Goal: Task Accomplishment & Management: Complete application form

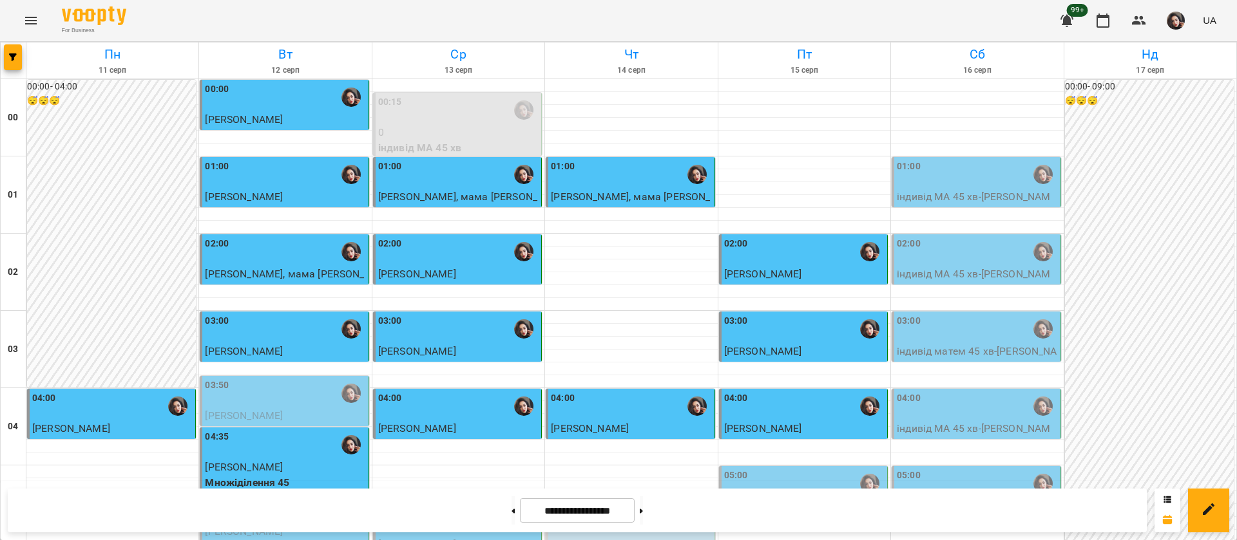
scroll to position [676, 0]
click at [792, 469] on div "05:00" at bounding box center [804, 484] width 160 height 30
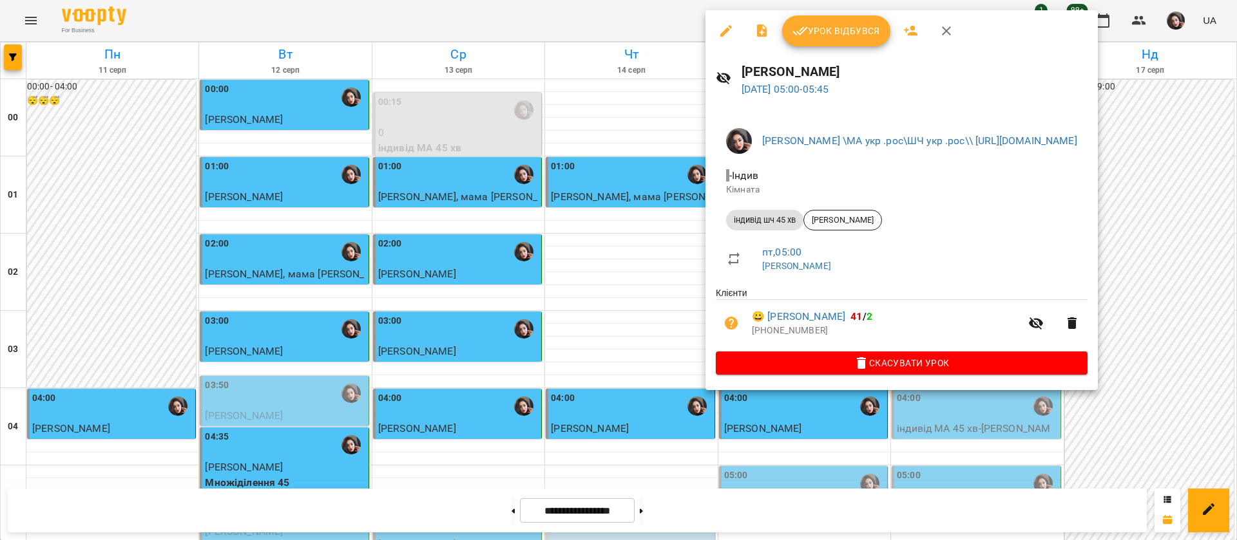
click at [807, 27] on span "Урок відбувся" at bounding box center [836, 30] width 88 height 15
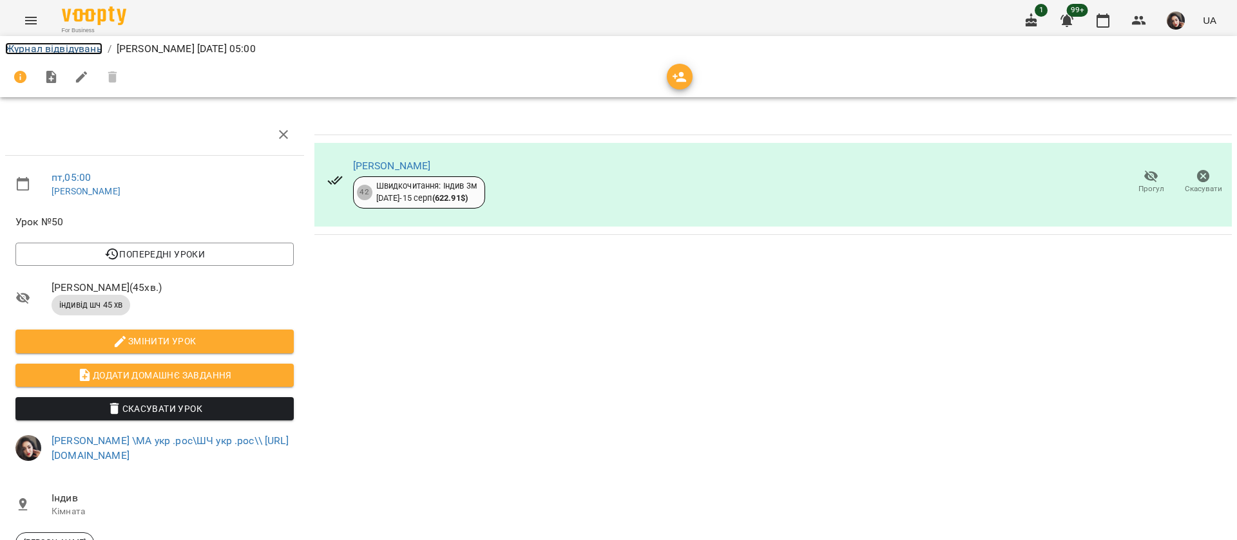
click at [59, 51] on link "Журнал відвідувань" at bounding box center [53, 49] width 97 height 12
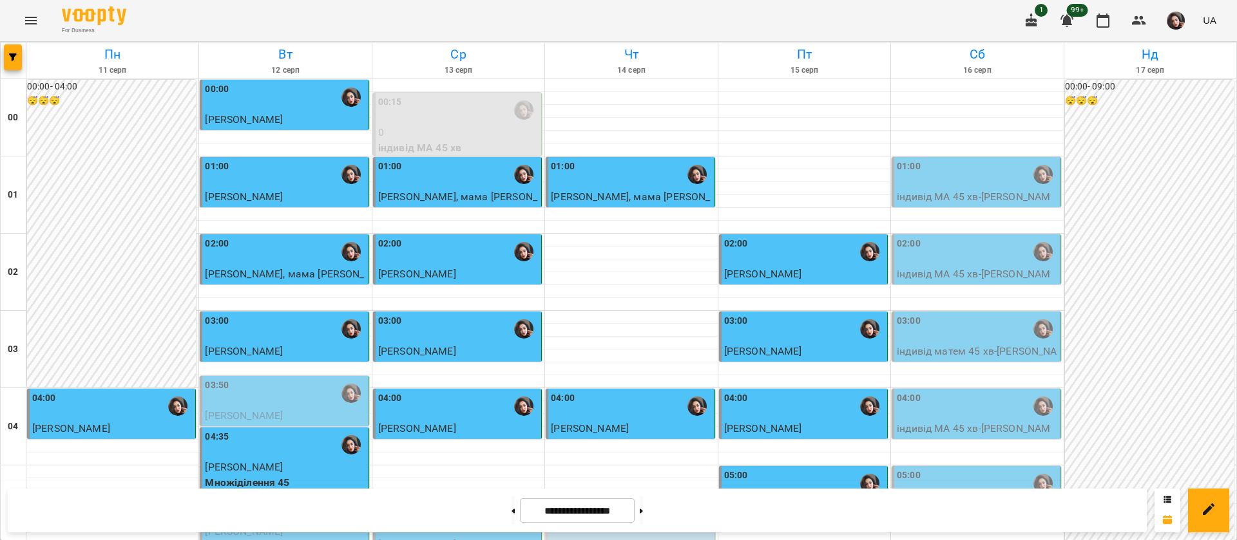
scroll to position [1355, 0]
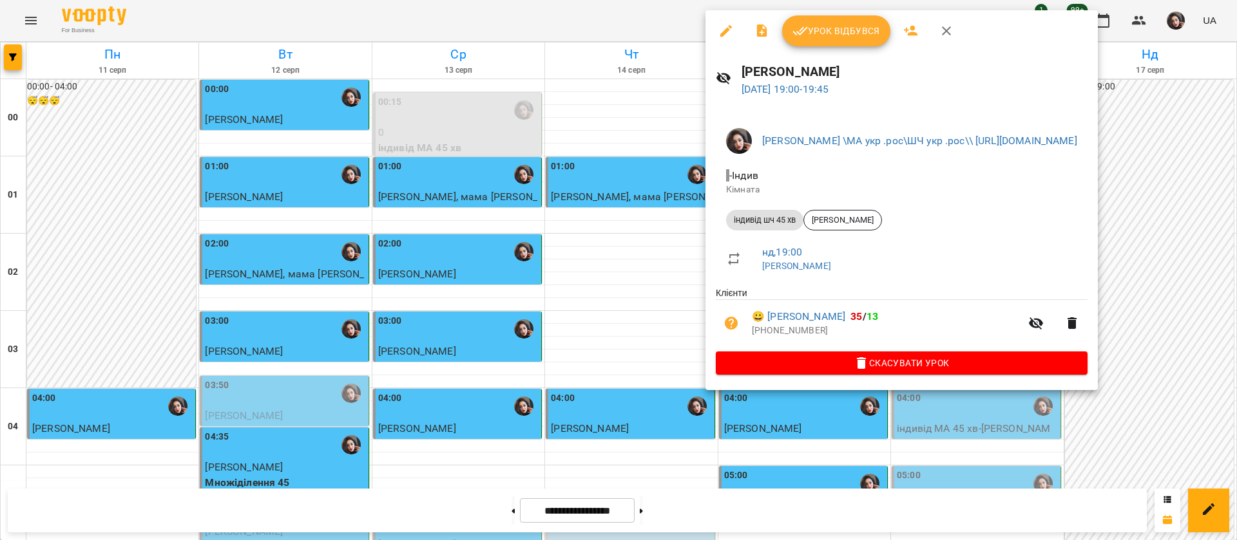
click at [604, 15] on div at bounding box center [618, 270] width 1237 height 540
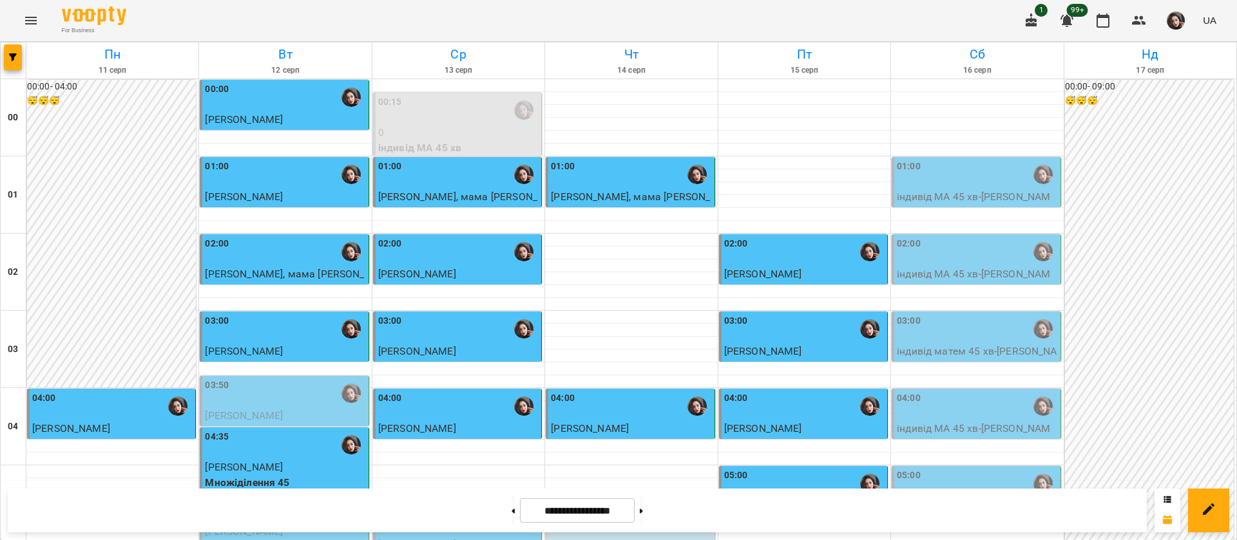
scroll to position [1259, 0]
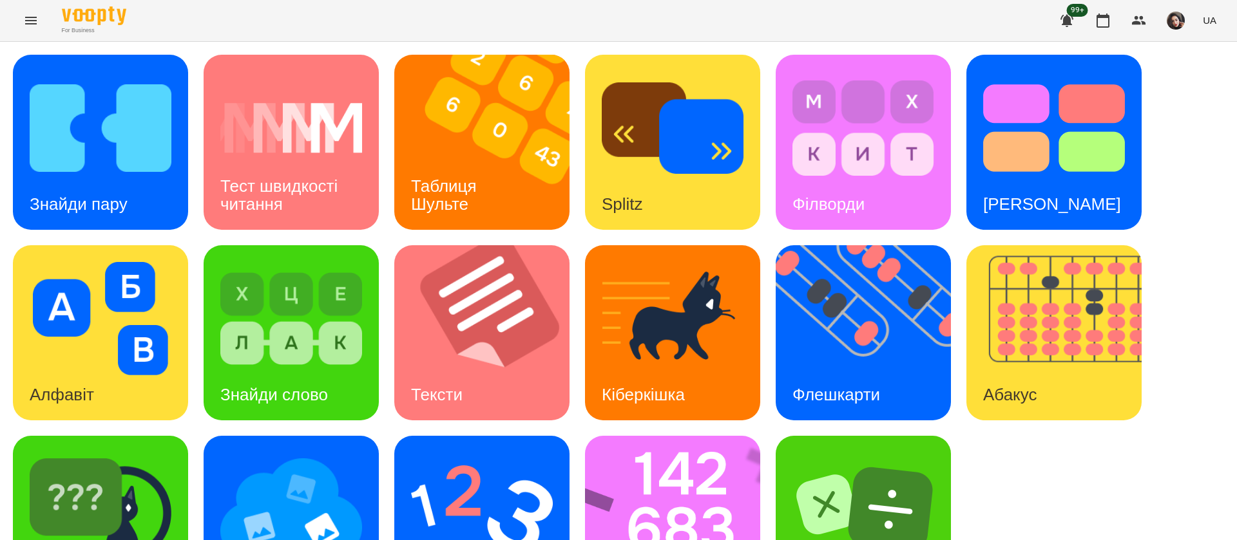
scroll to position [1, 0]
click at [137, 136] on img at bounding box center [101, 127] width 142 height 113
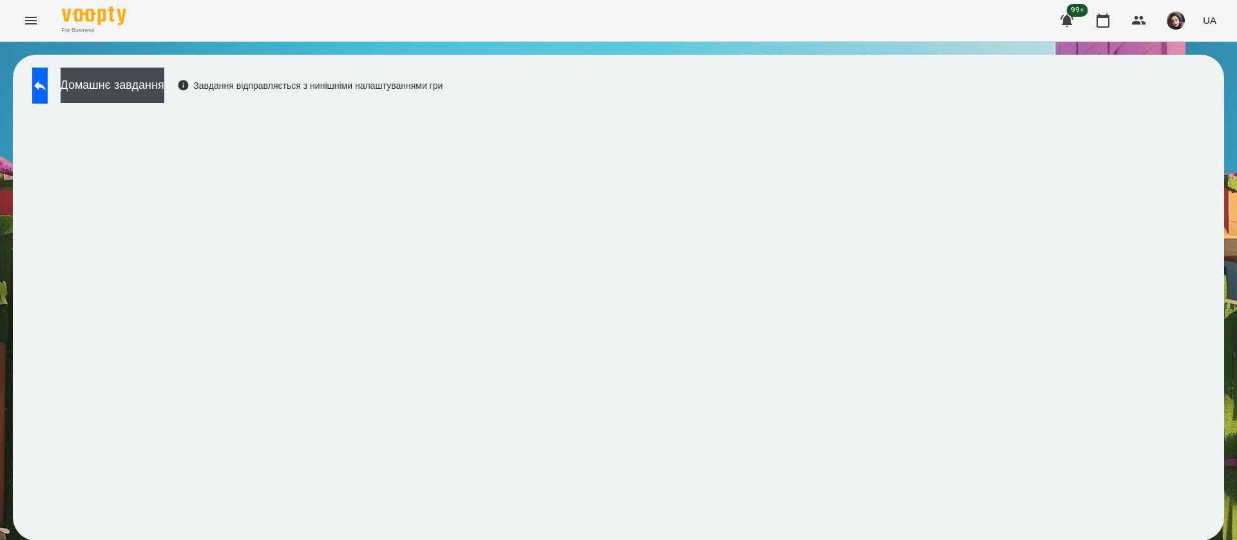
click at [1206, 21] on span "UA" at bounding box center [1210, 21] width 14 height 14
click at [1194, 97] on div "Русский" at bounding box center [1185, 95] width 66 height 23
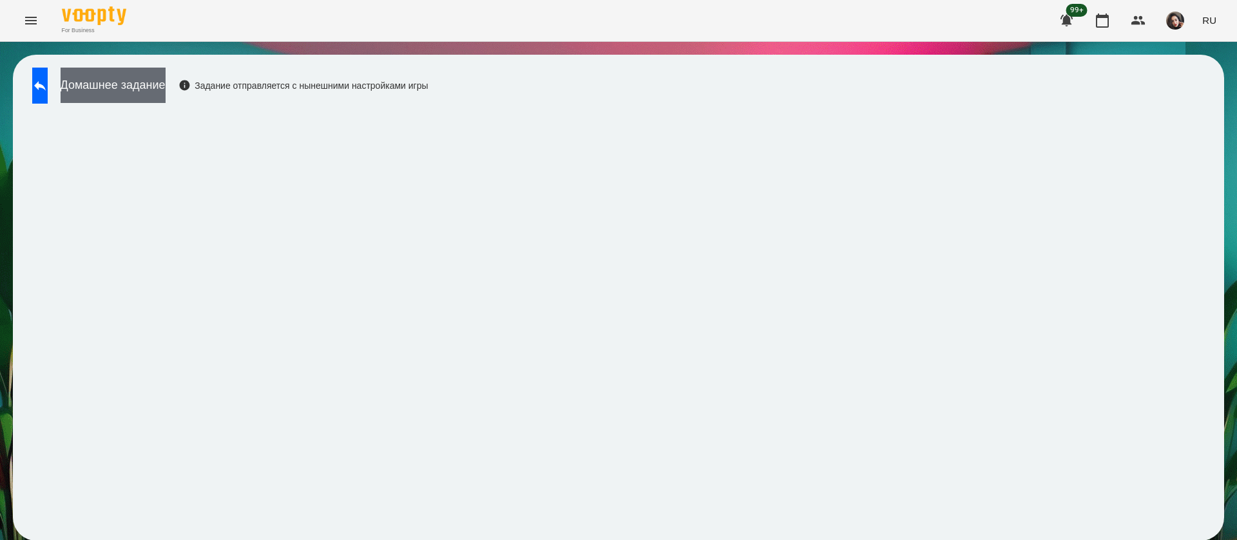
click at [152, 81] on button "Домашнее задание" at bounding box center [113, 85] width 105 height 35
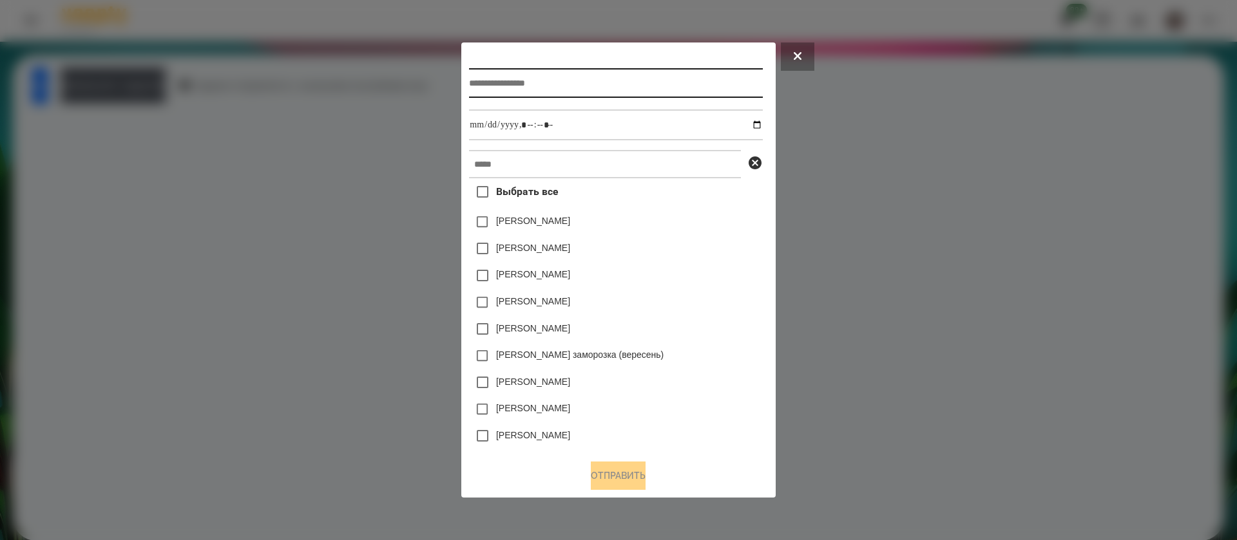
click at [482, 81] on input "text" at bounding box center [615, 83] width 293 height 30
type input "**********"
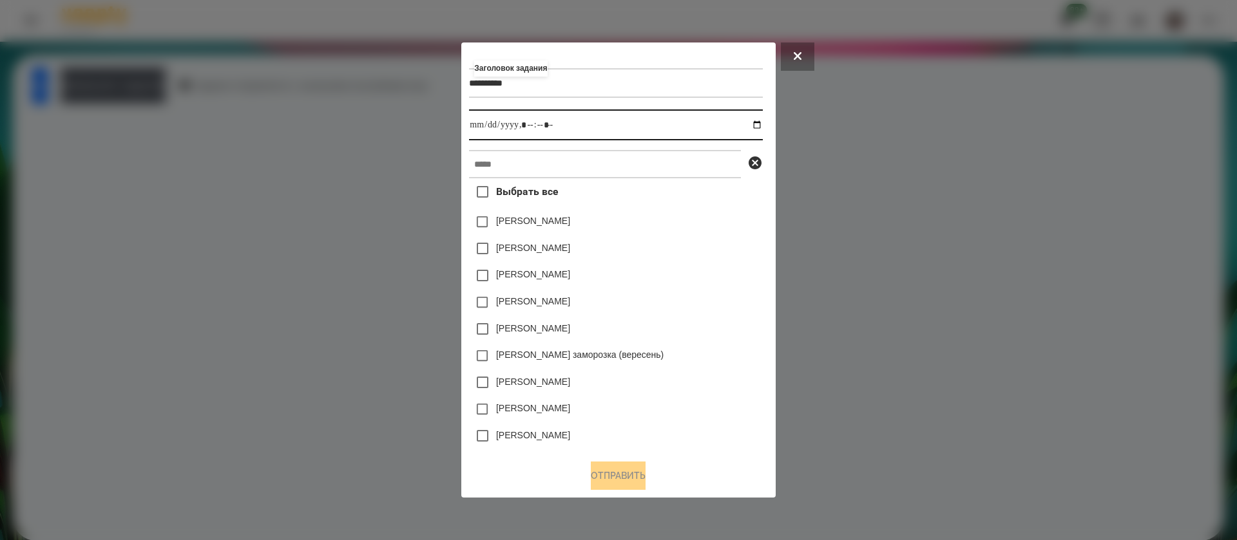
click at [761, 122] on input "datetime-local" at bounding box center [615, 125] width 293 height 31
click at [531, 130] on input "datetime-local" at bounding box center [615, 125] width 293 height 31
click at [539, 125] on input "datetime-local" at bounding box center [615, 125] width 293 height 31
type input "**********"
click at [524, 167] on input "text" at bounding box center [605, 164] width 272 height 28
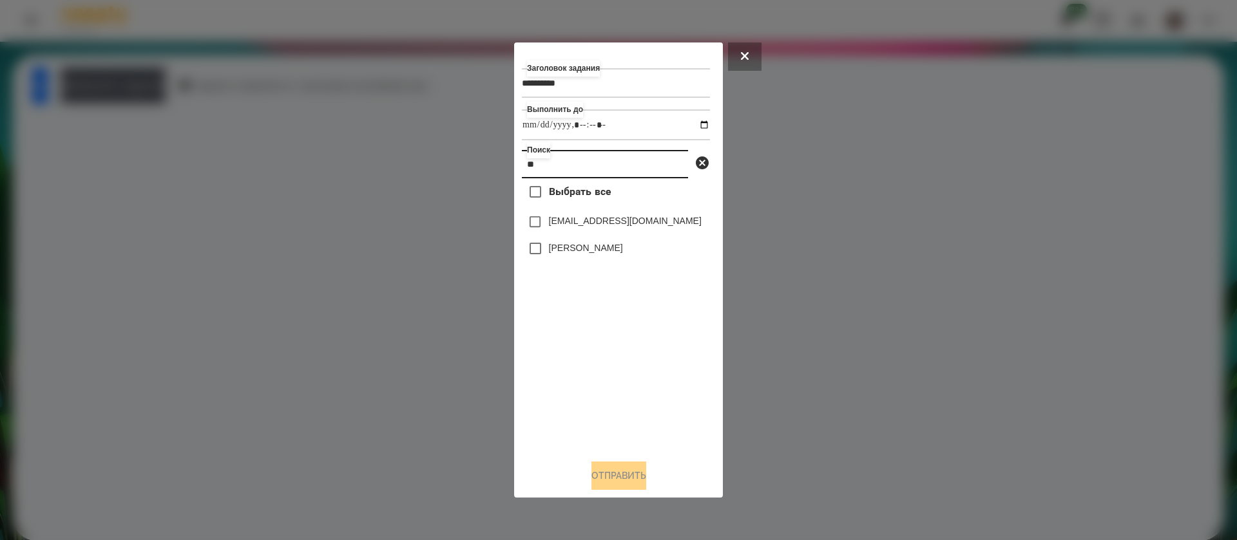
type input "**"
click at [607, 485] on button "Отправить" at bounding box center [618, 476] width 55 height 28
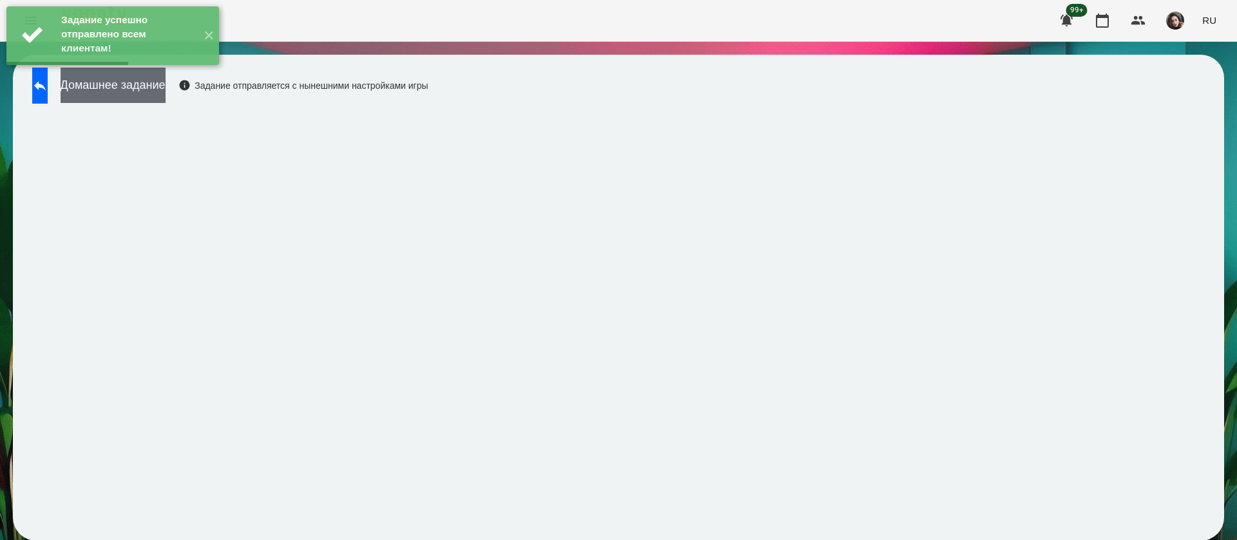
click at [166, 90] on button "Домашнее задание" at bounding box center [113, 85] width 105 height 35
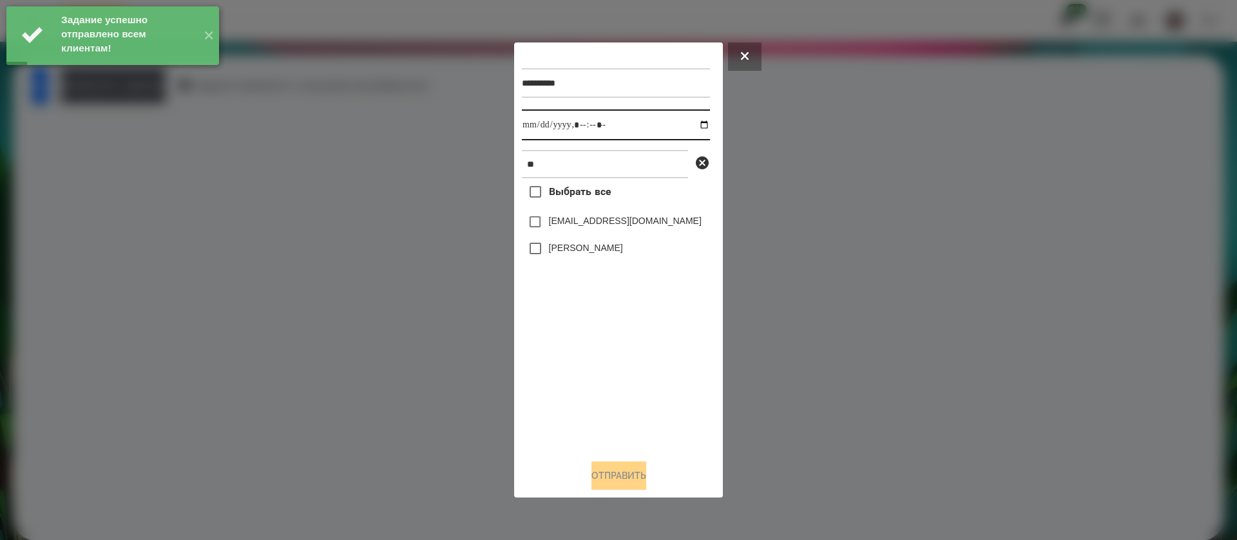
click at [533, 126] on input "datetime-local" at bounding box center [616, 125] width 188 height 31
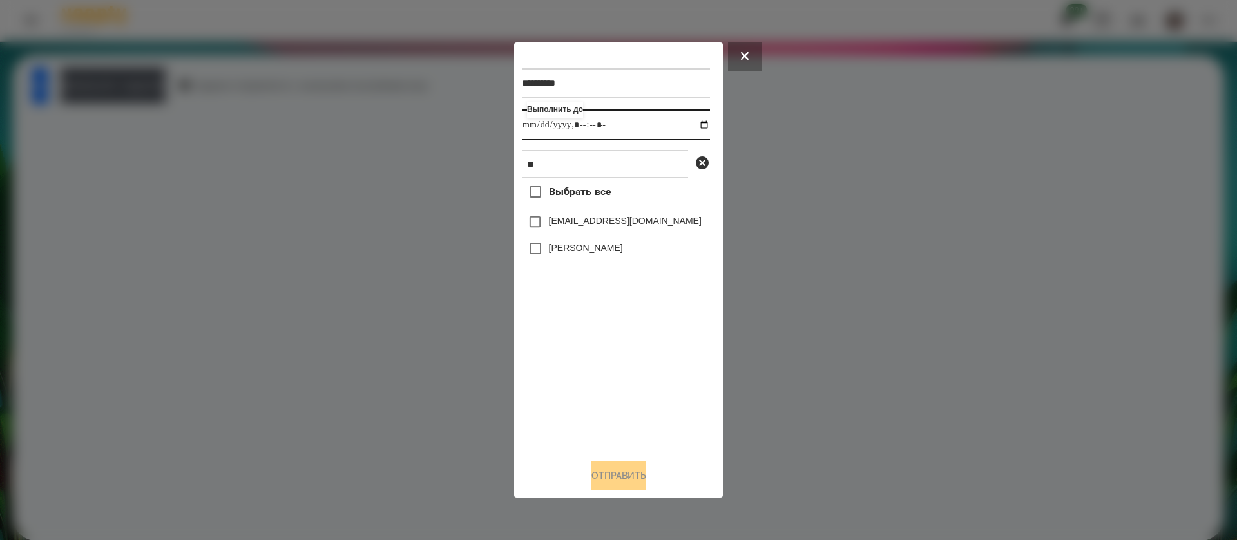
type input "**********"
click at [555, 254] on label "[PERSON_NAME]" at bounding box center [586, 248] width 74 height 13
click at [596, 470] on button "Отправить" at bounding box center [618, 476] width 55 height 28
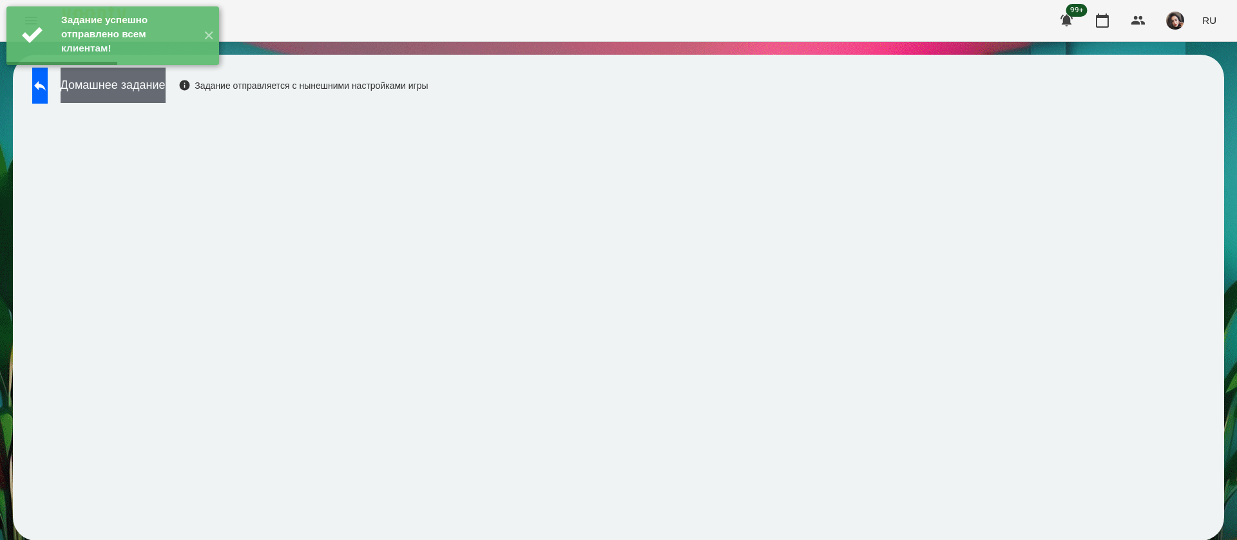
click at [166, 93] on button "Домашнее задание" at bounding box center [113, 85] width 105 height 35
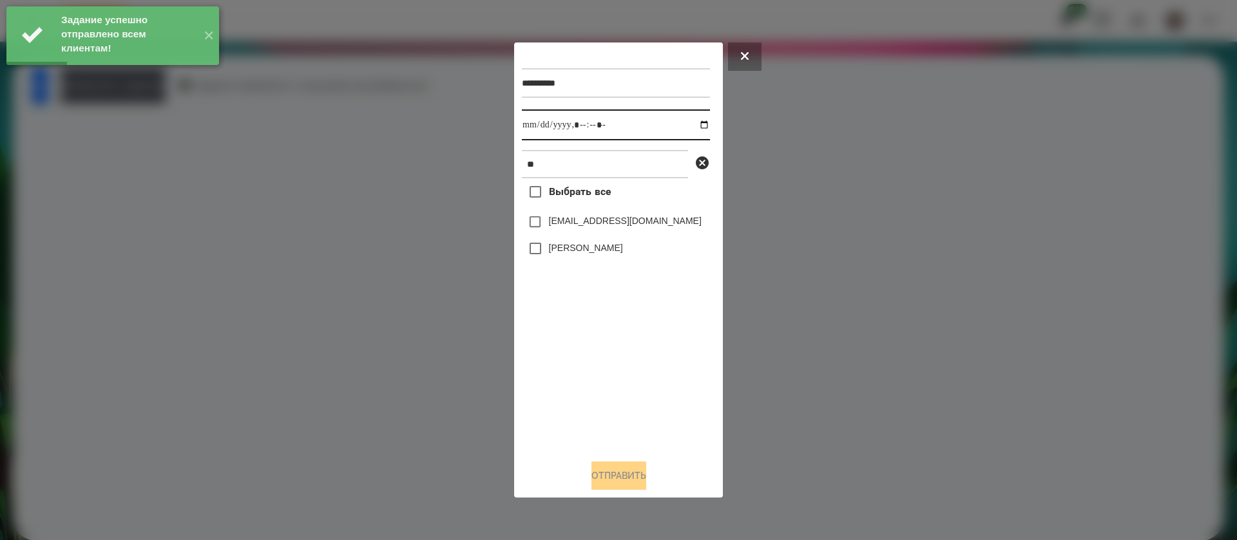
click at [537, 124] on input "datetime-local" at bounding box center [616, 125] width 188 height 31
type input "**********"
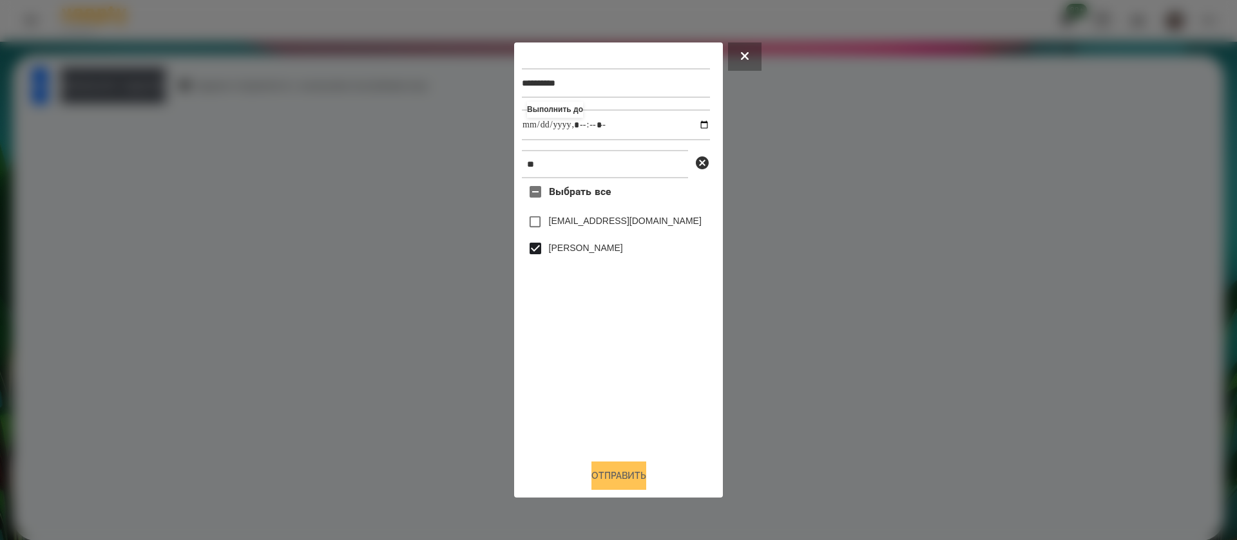
click at [595, 477] on button "Отправить" at bounding box center [618, 476] width 55 height 28
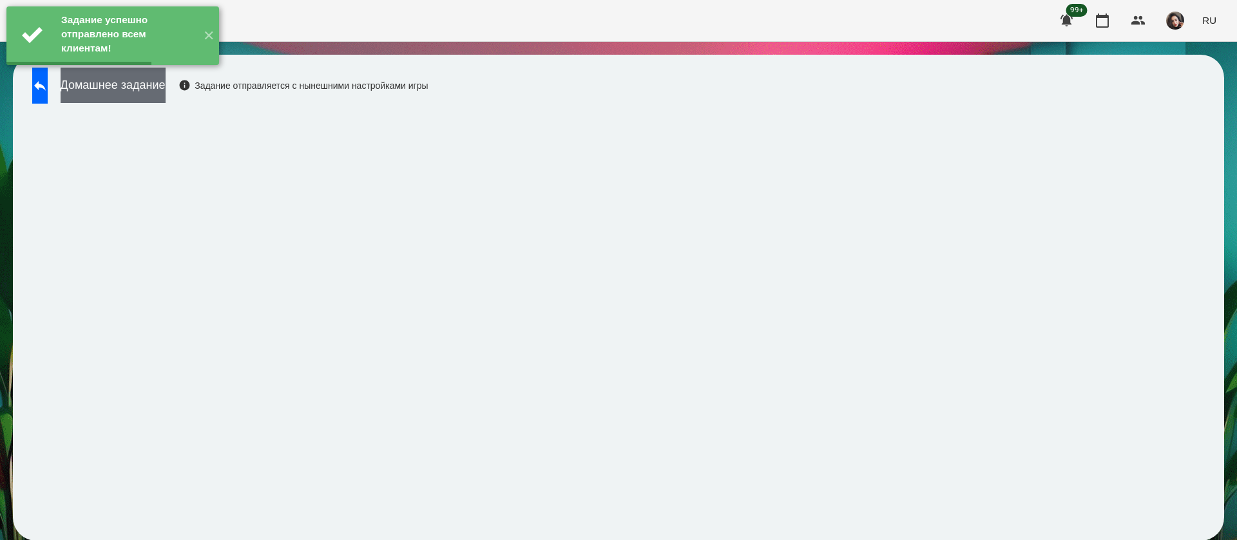
click at [153, 98] on button "Домашнее задание" at bounding box center [113, 85] width 105 height 35
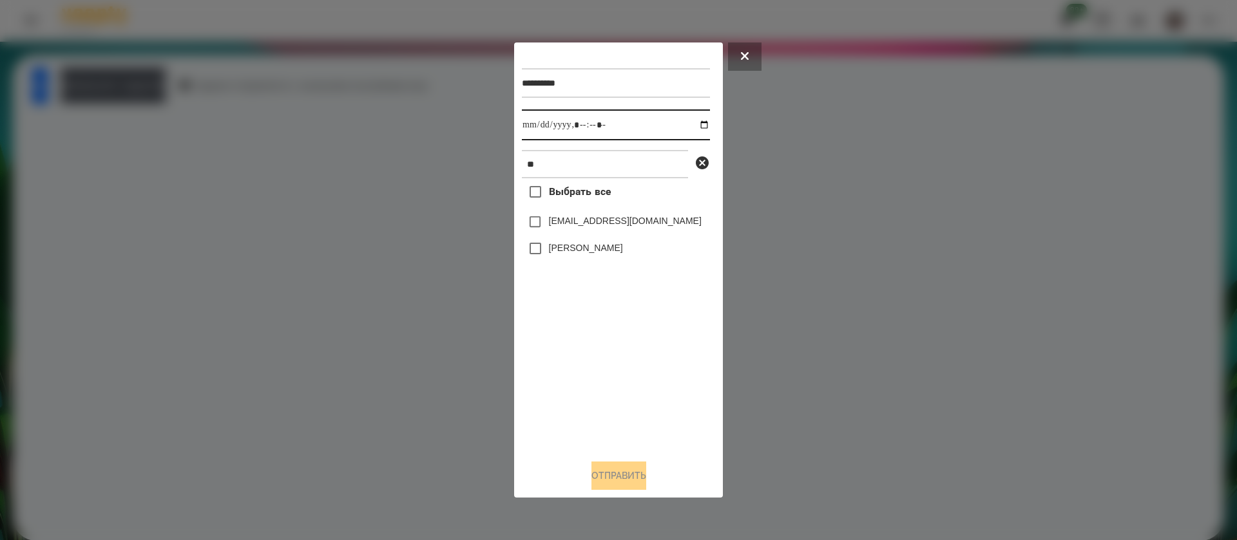
click at [537, 122] on input "datetime-local" at bounding box center [616, 125] width 188 height 31
type input "**********"
click at [602, 474] on button "Отправить" at bounding box center [618, 476] width 55 height 28
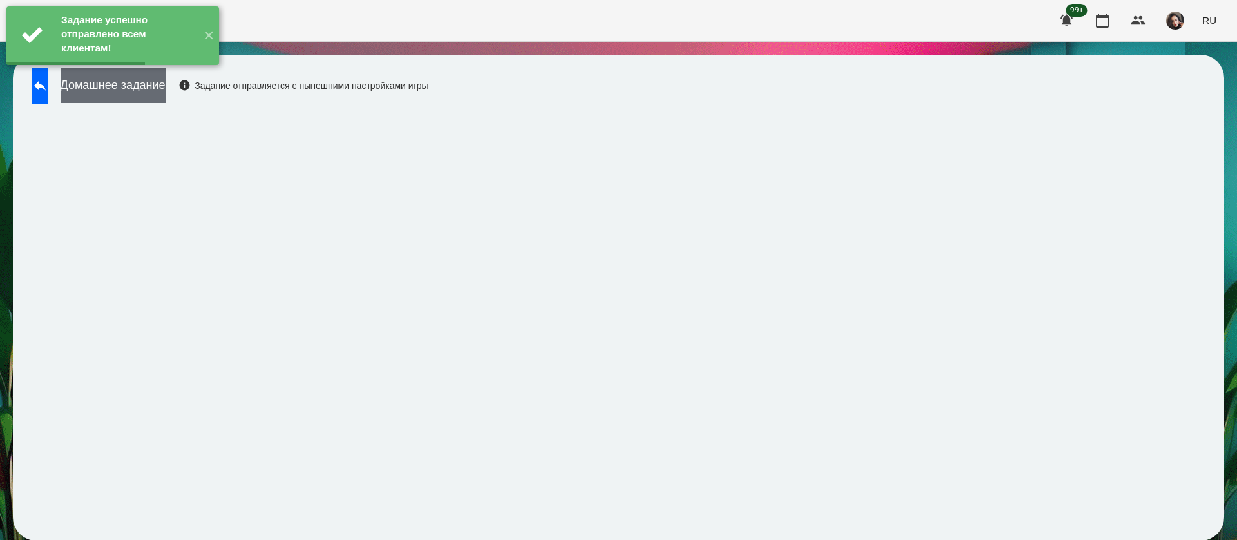
click at [155, 89] on button "Домашнее задание" at bounding box center [113, 85] width 105 height 35
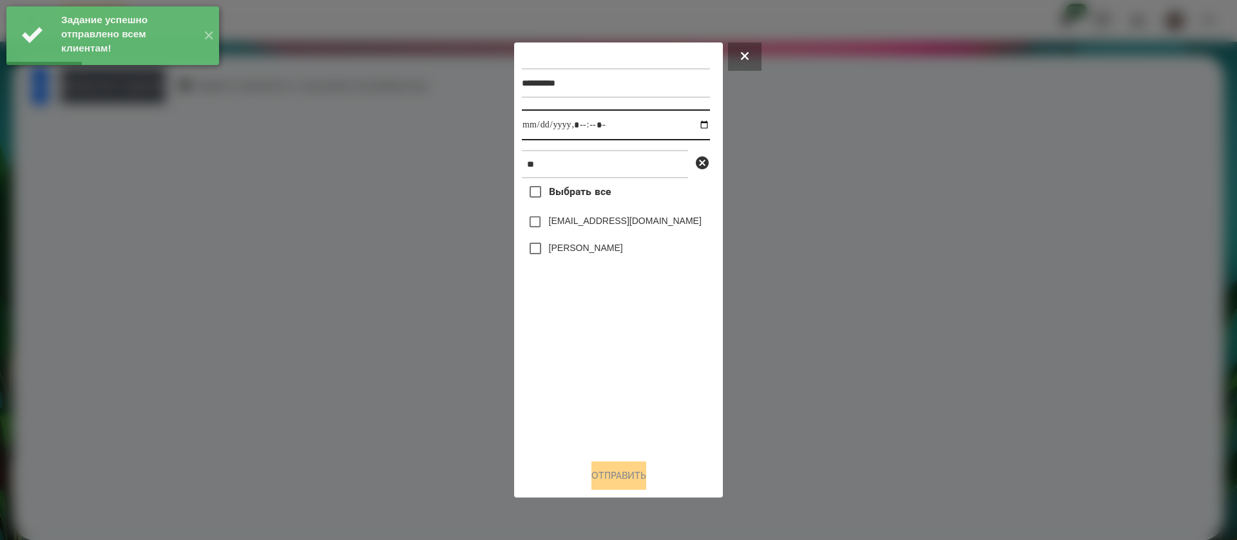
click at [540, 126] on input "datetime-local" at bounding box center [616, 125] width 188 height 31
type input "**********"
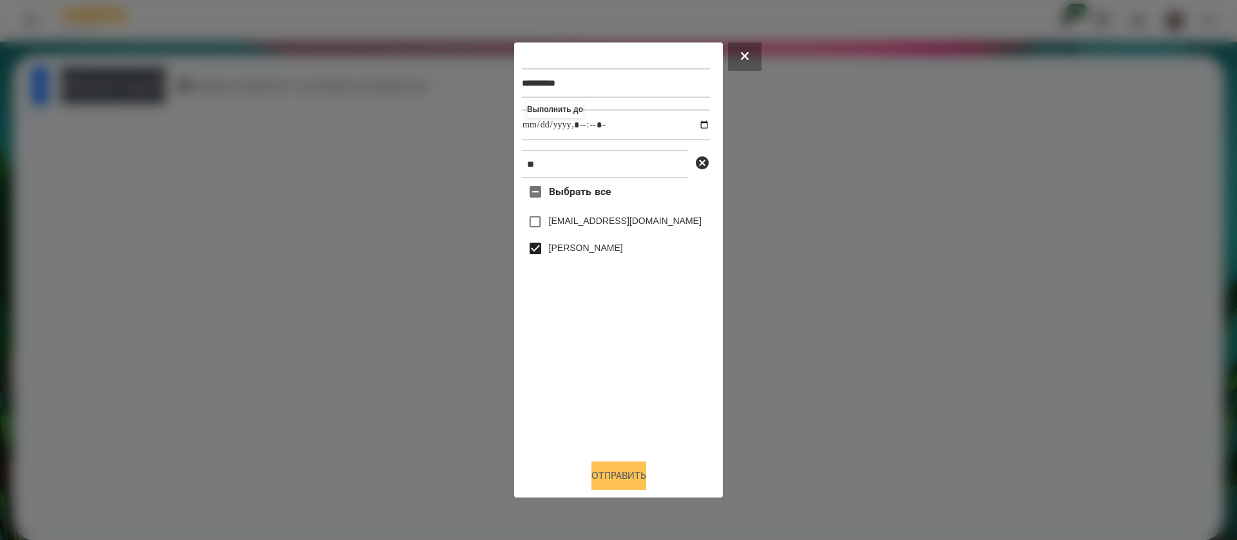
click at [591, 475] on button "Отправить" at bounding box center [618, 476] width 55 height 28
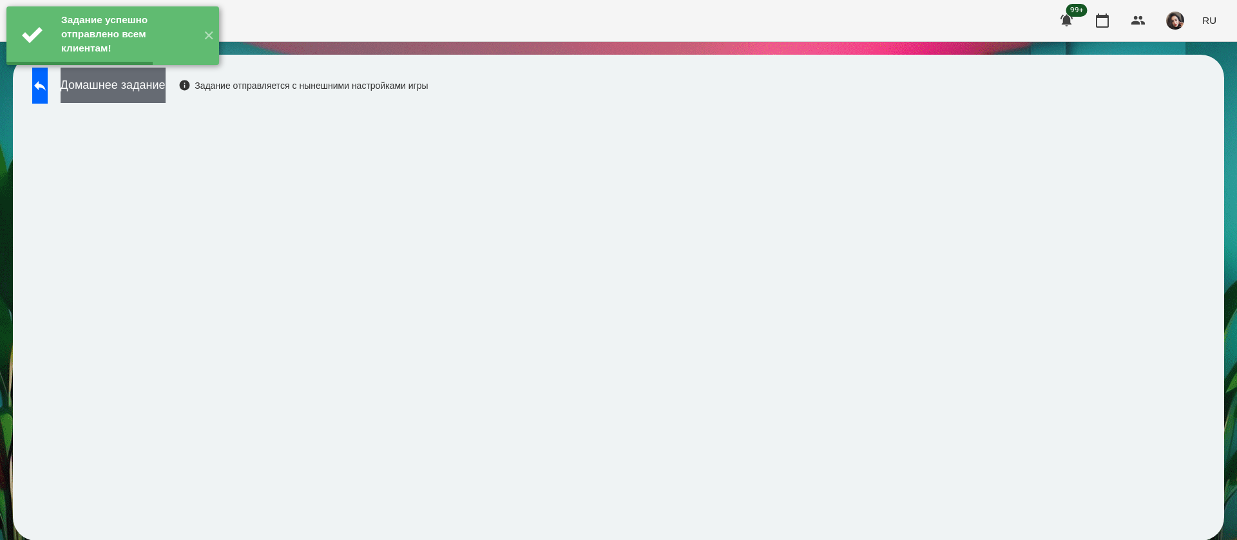
click at [166, 90] on button "Домашнее задание" at bounding box center [113, 85] width 105 height 35
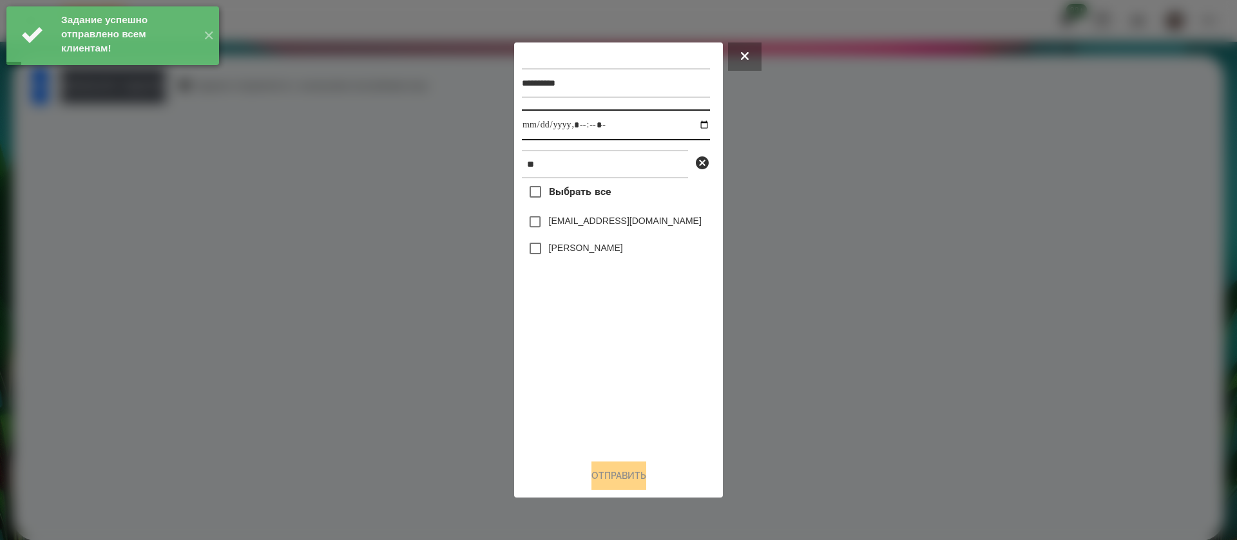
click at [535, 131] on input "datetime-local" at bounding box center [616, 125] width 188 height 31
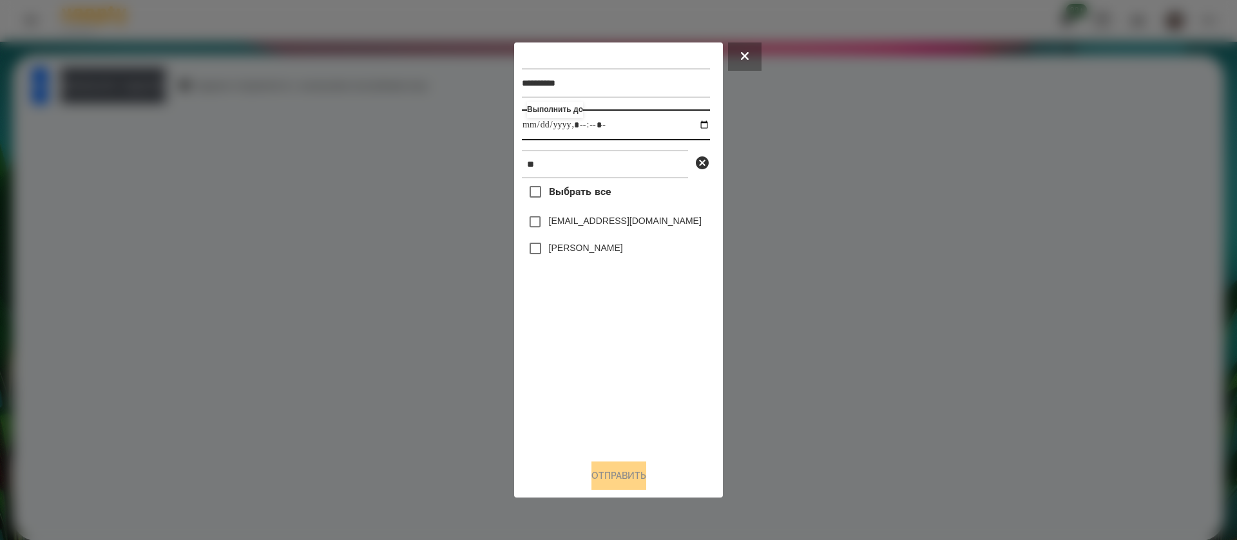
type input "**********"
click at [591, 466] on button "Отправить" at bounding box center [618, 476] width 55 height 28
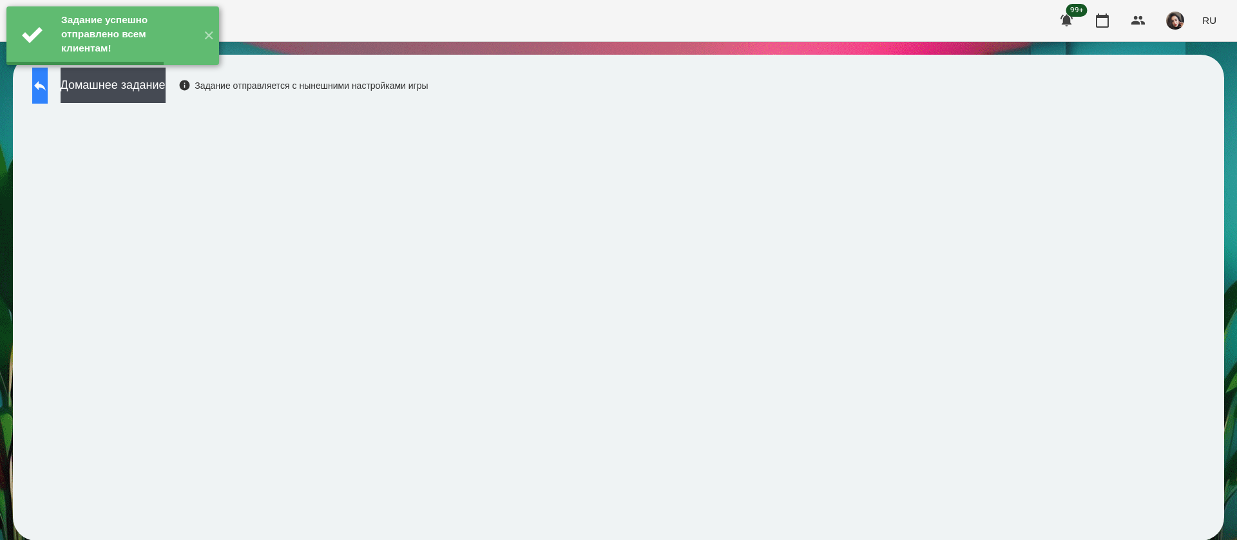
click at [48, 97] on button at bounding box center [39, 86] width 15 height 36
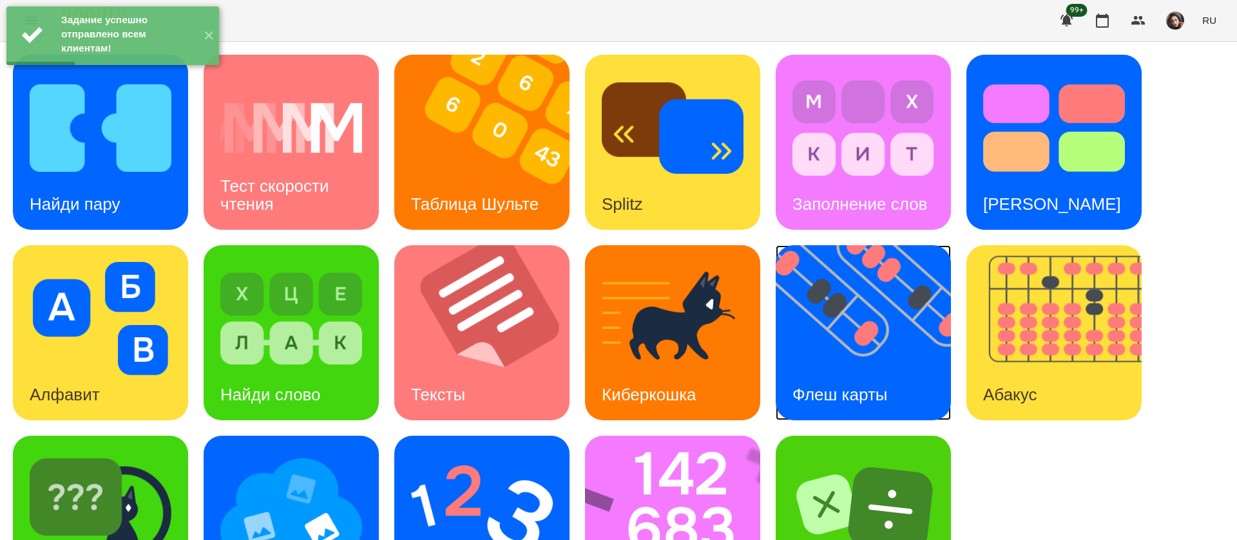
click at [816, 332] on img at bounding box center [871, 332] width 191 height 175
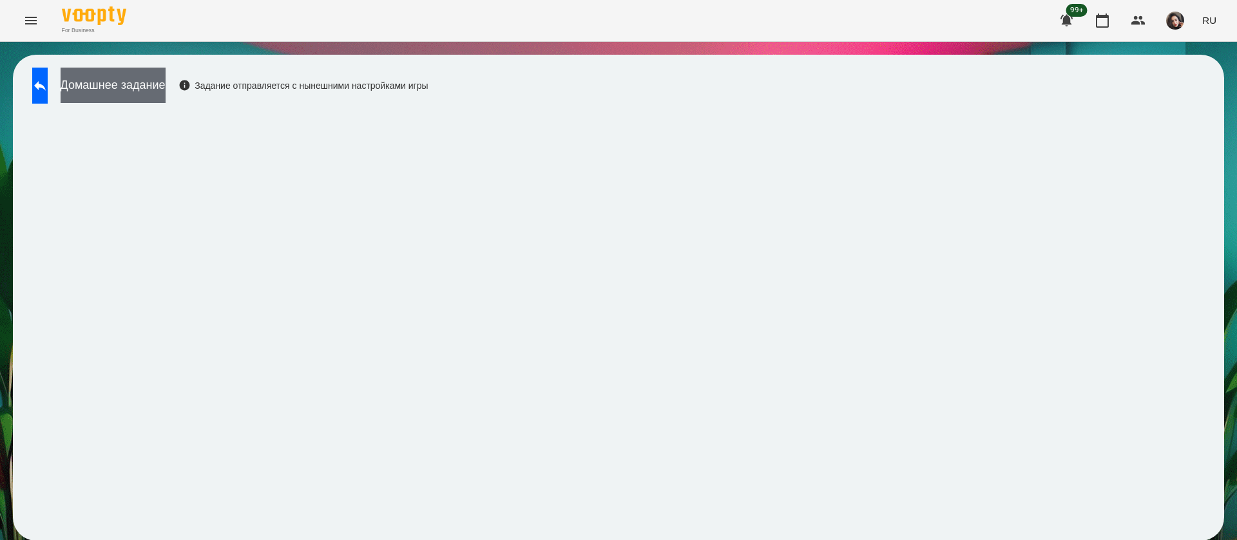
click at [166, 94] on button "Домашнее задание" at bounding box center [113, 85] width 105 height 35
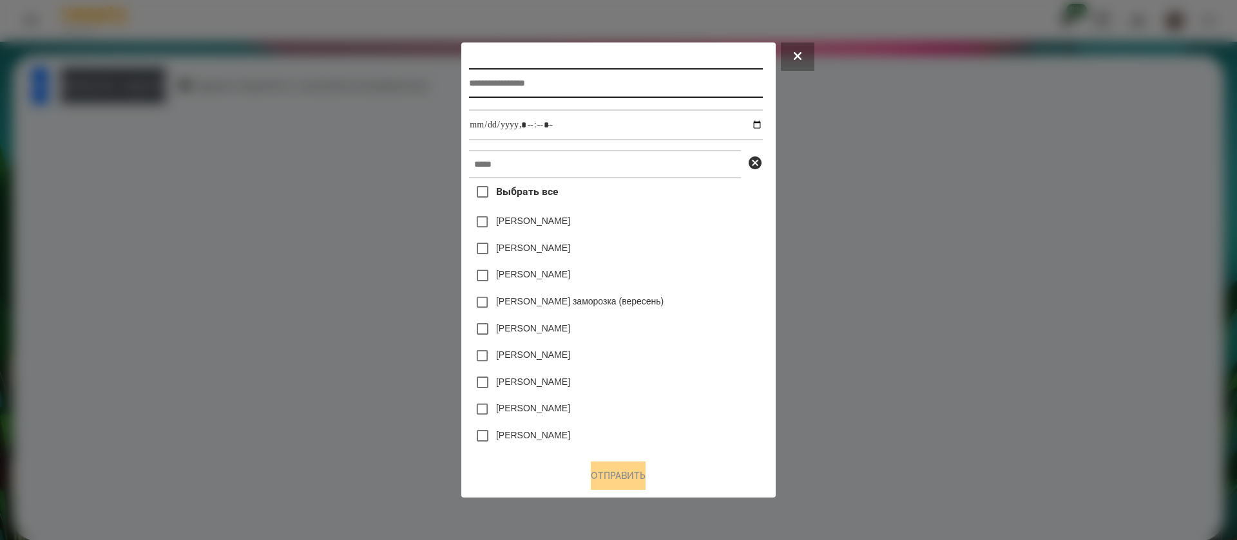
click at [474, 77] on input "text" at bounding box center [615, 83] width 293 height 30
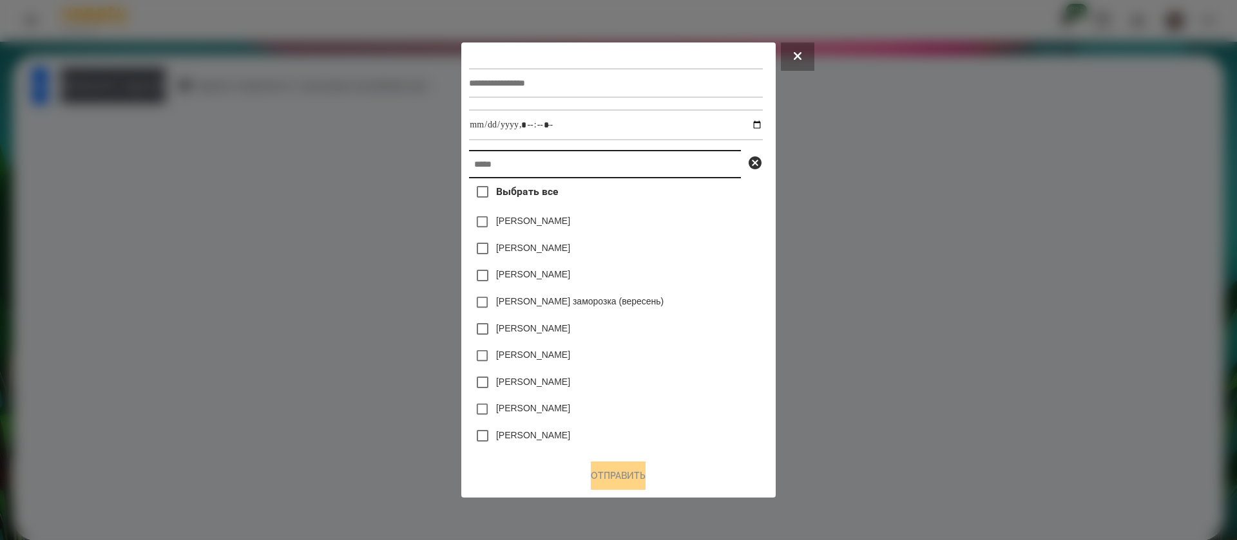
click at [495, 162] on input "text" at bounding box center [605, 164] width 272 height 28
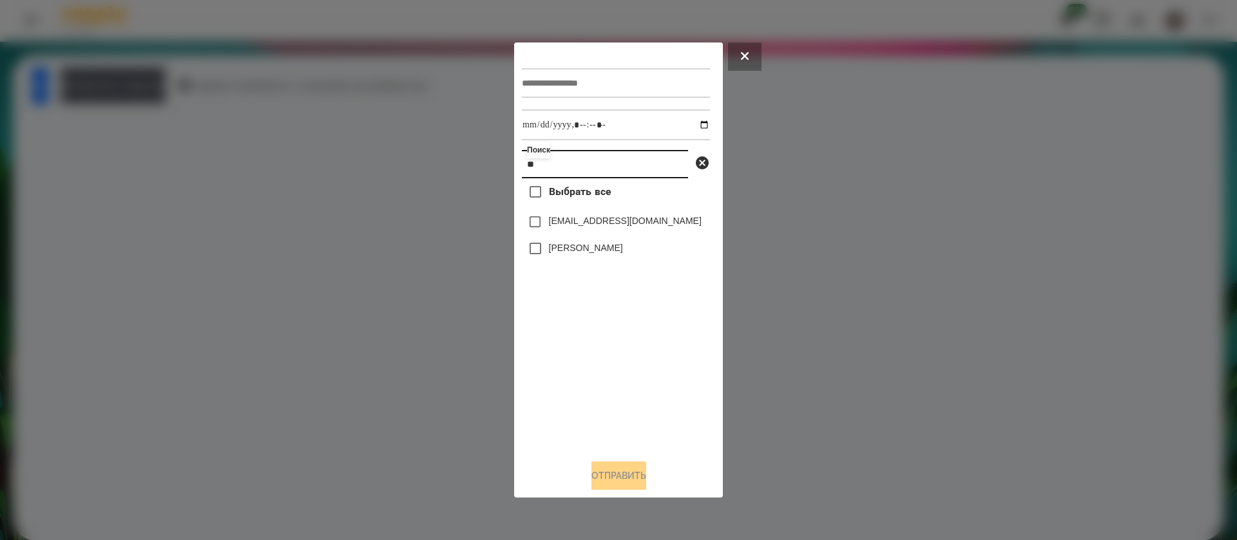
type input "**"
click at [590, 73] on input "text" at bounding box center [616, 83] width 188 height 30
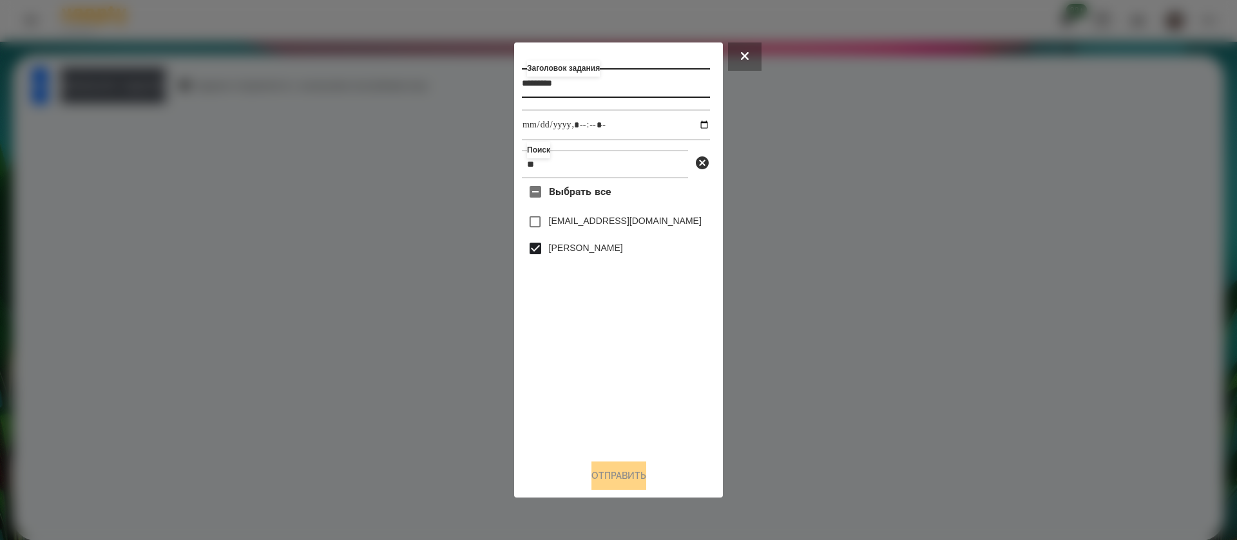
type input "*********"
click at [695, 118] on input "datetime-local" at bounding box center [616, 125] width 188 height 31
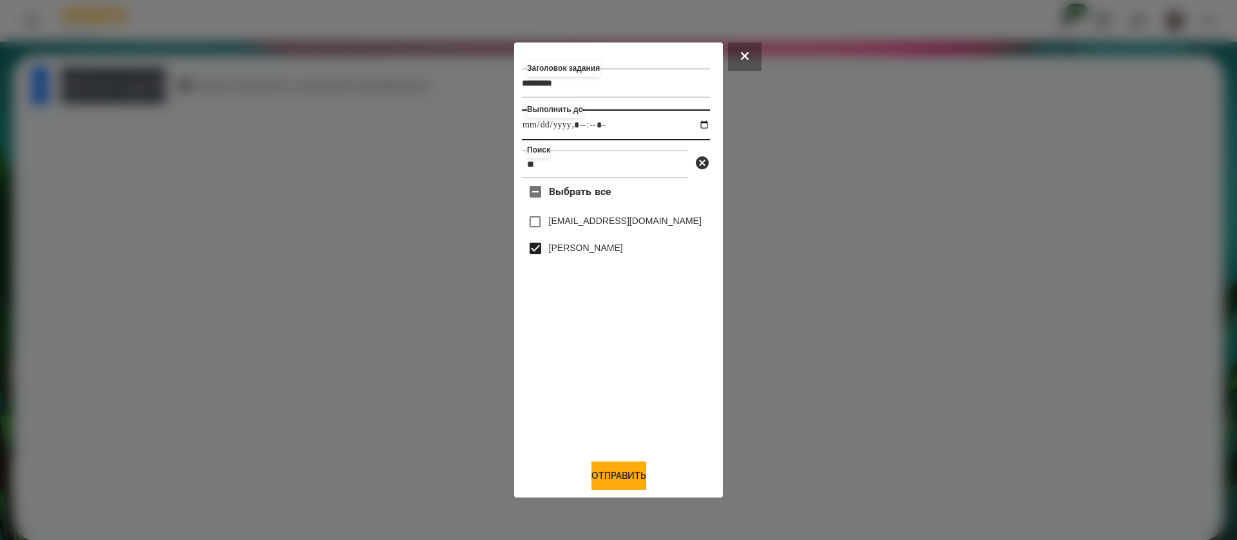
click at [597, 125] on input "datetime-local" at bounding box center [616, 125] width 188 height 31
click at [612, 125] on input "datetime-local" at bounding box center [616, 125] width 188 height 31
type input "**********"
click at [610, 475] on button "Отправить" at bounding box center [618, 476] width 55 height 28
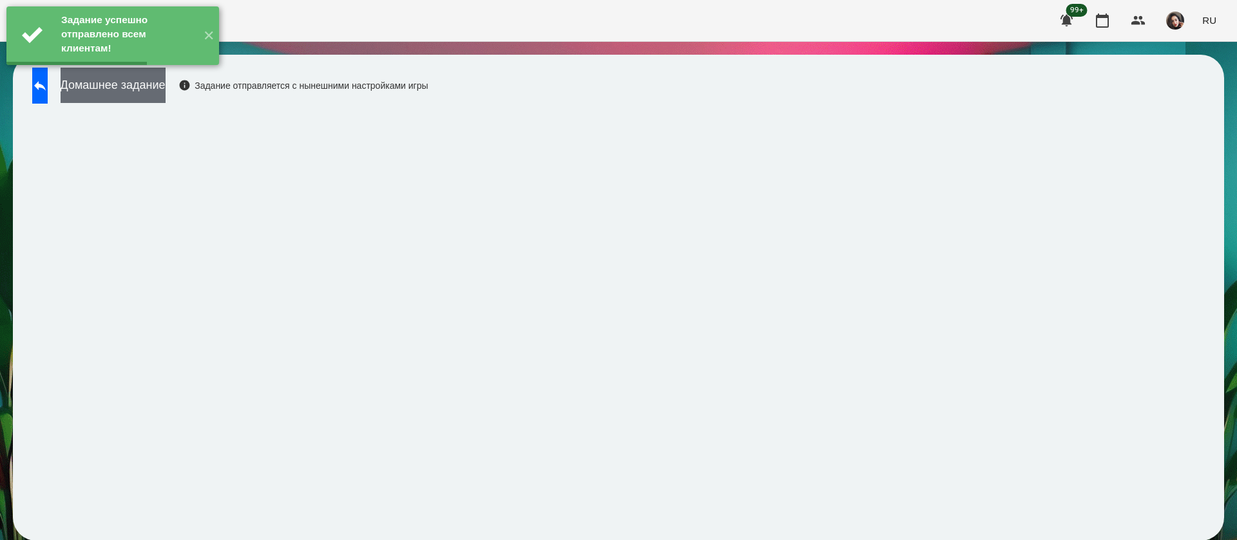
click at [166, 90] on button "Домашнее задание" at bounding box center [113, 85] width 105 height 35
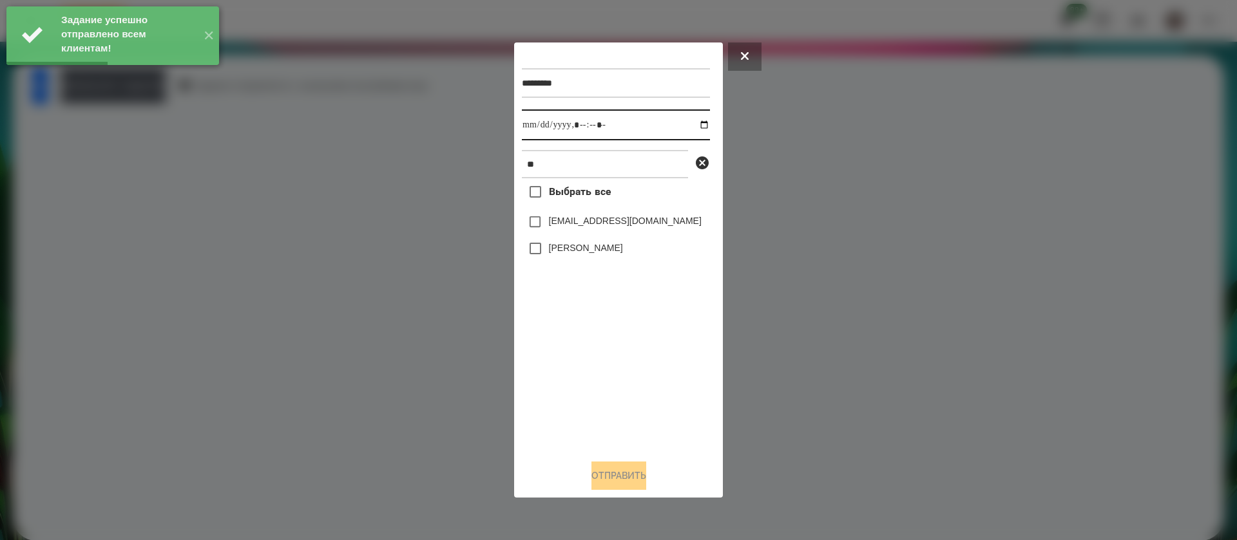
click at [531, 122] on input "datetime-local" at bounding box center [616, 125] width 188 height 31
type input "**********"
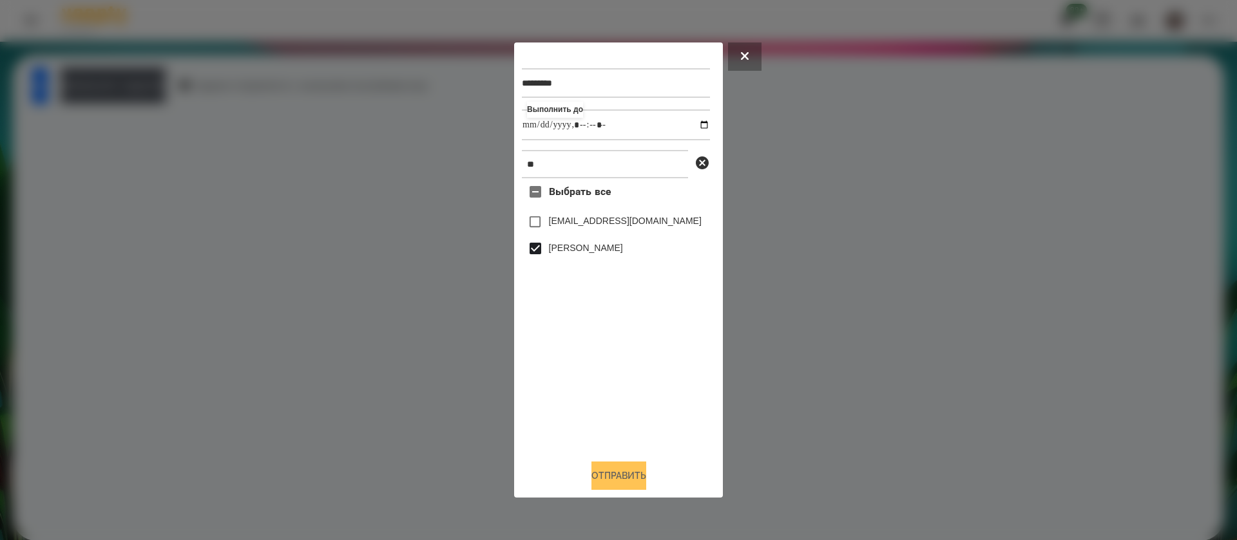
click at [610, 481] on button "Отправить" at bounding box center [618, 476] width 55 height 28
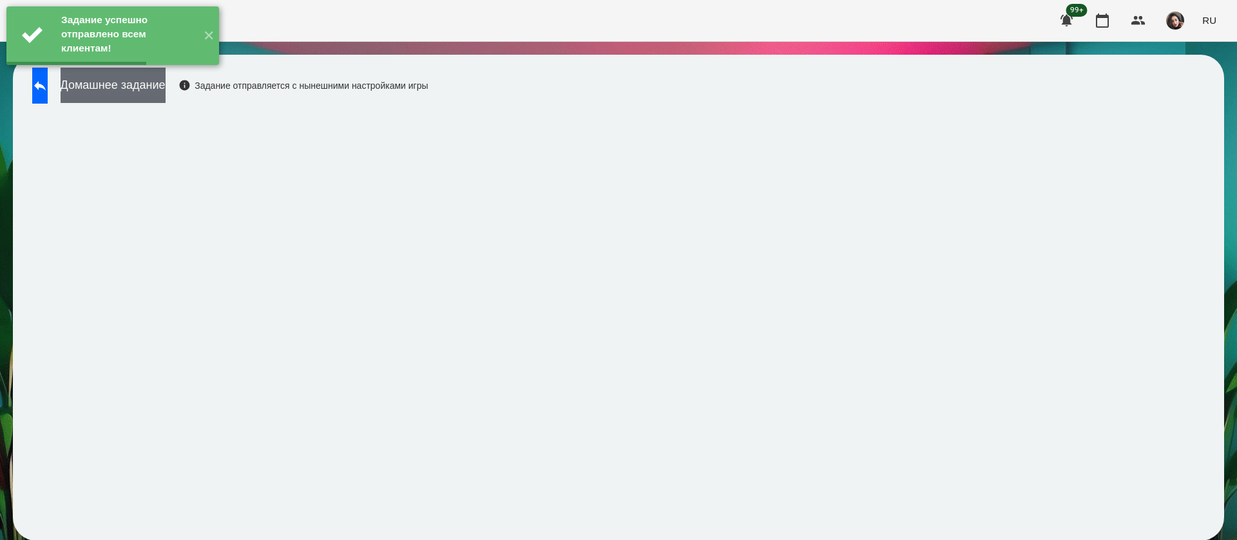
click at [148, 85] on button "Домашнее задание" at bounding box center [113, 85] width 105 height 35
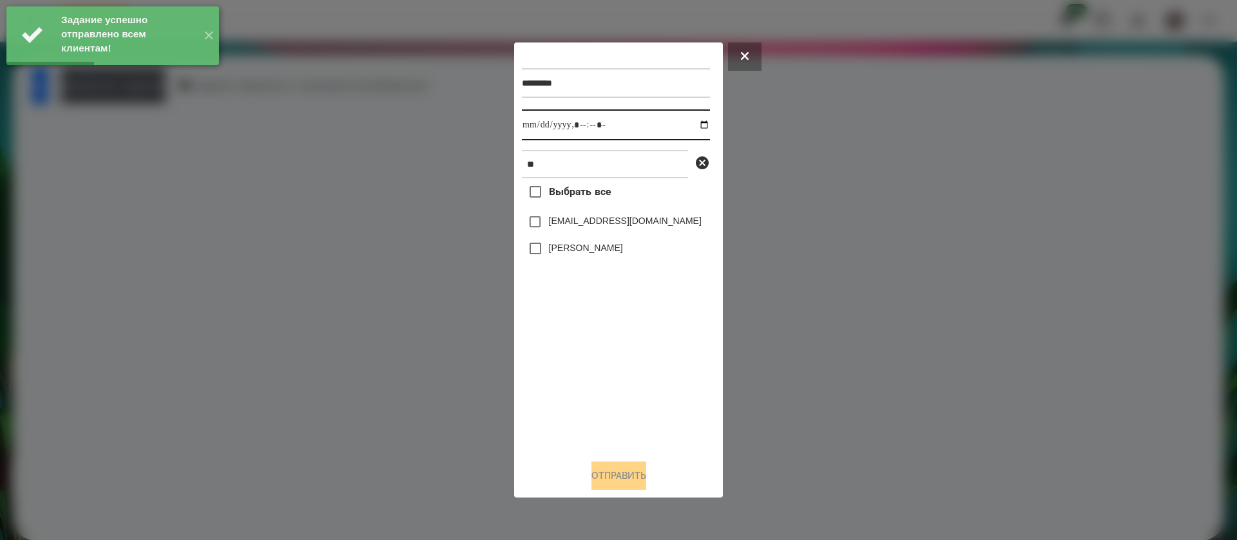
click at [535, 124] on input "datetime-local" at bounding box center [616, 125] width 188 height 31
type input "**********"
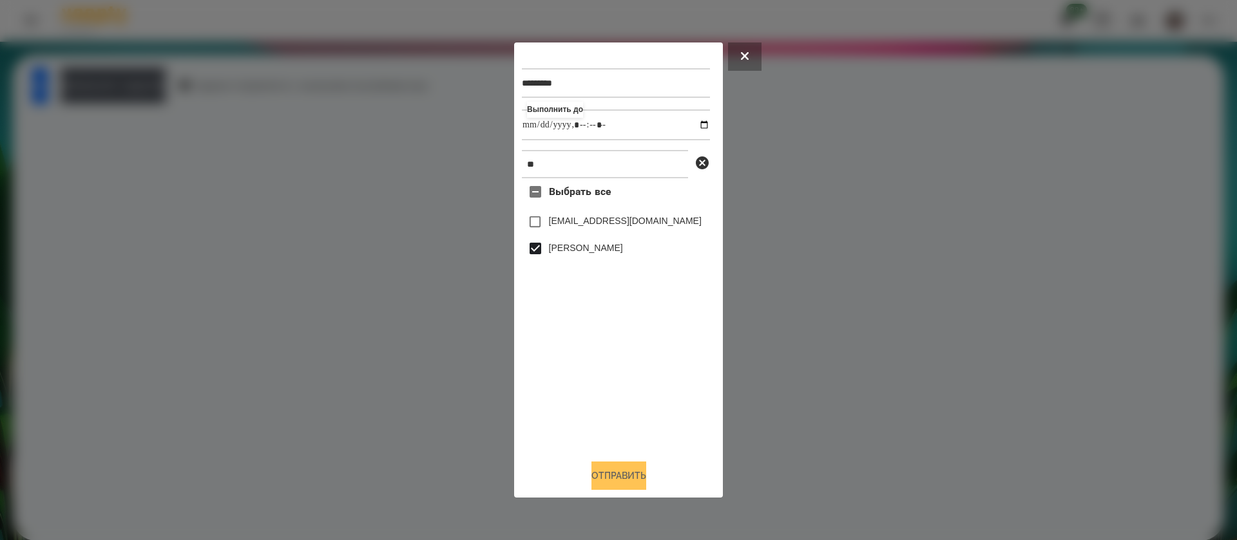
click at [602, 475] on button "Отправить" at bounding box center [618, 476] width 55 height 28
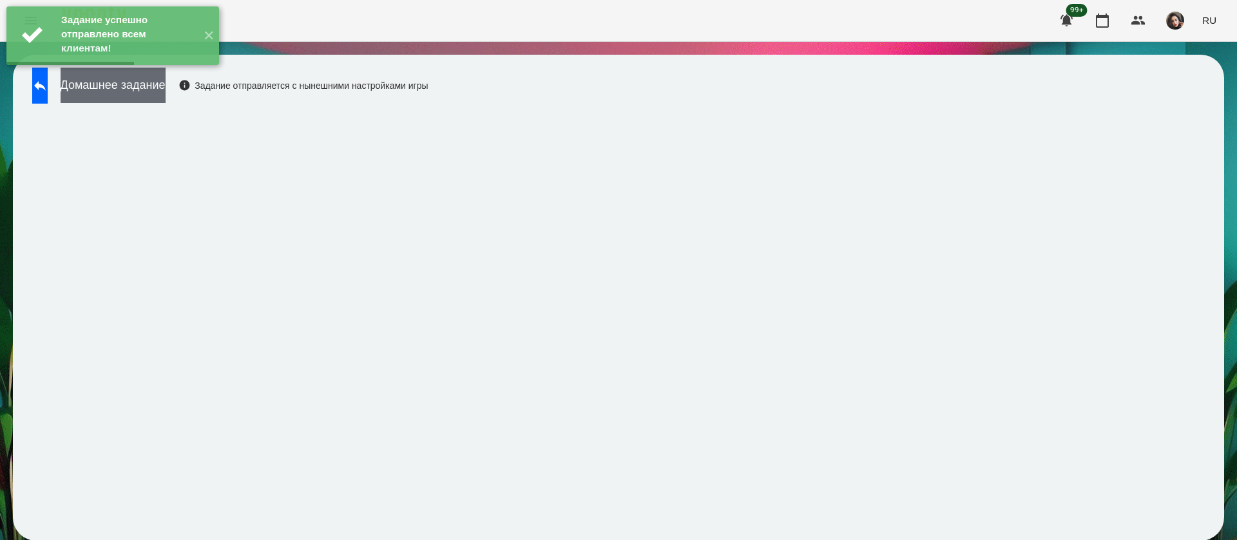
click at [166, 88] on button "Домашнее задание" at bounding box center [113, 85] width 105 height 35
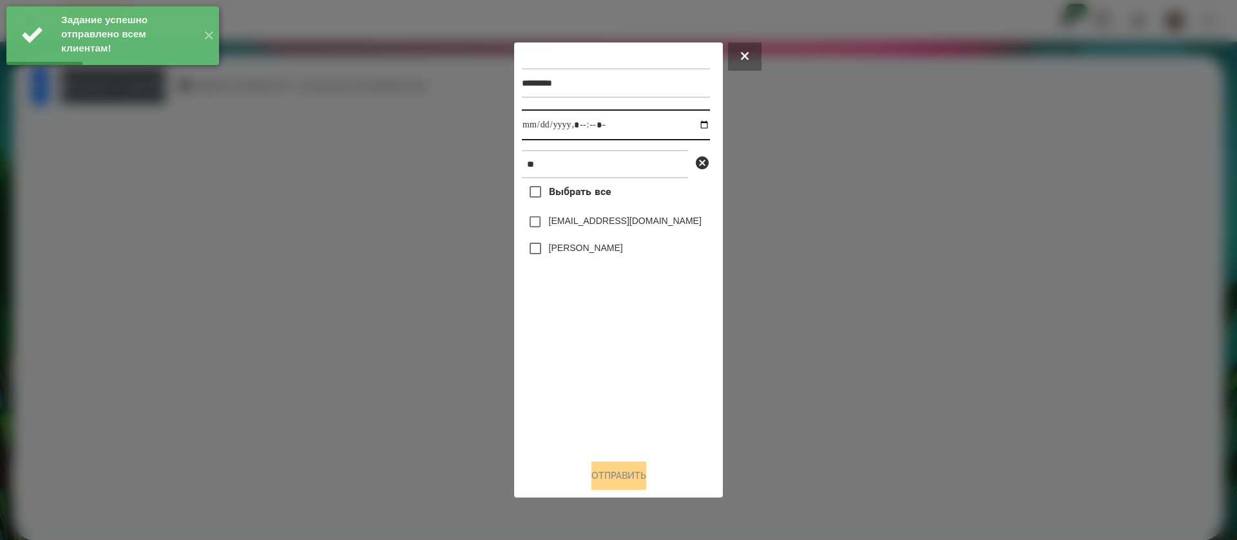
click at [540, 120] on input "datetime-local" at bounding box center [616, 125] width 188 height 31
type input "**********"
click at [558, 253] on label "[PERSON_NAME]" at bounding box center [586, 248] width 74 height 13
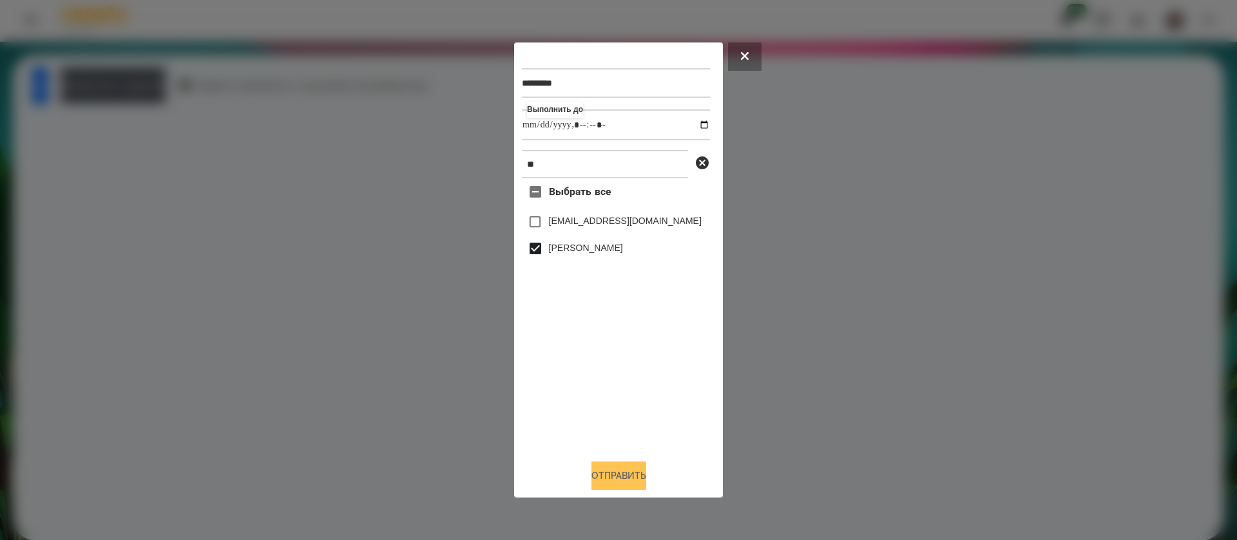
click at [605, 471] on button "Отправить" at bounding box center [618, 476] width 55 height 28
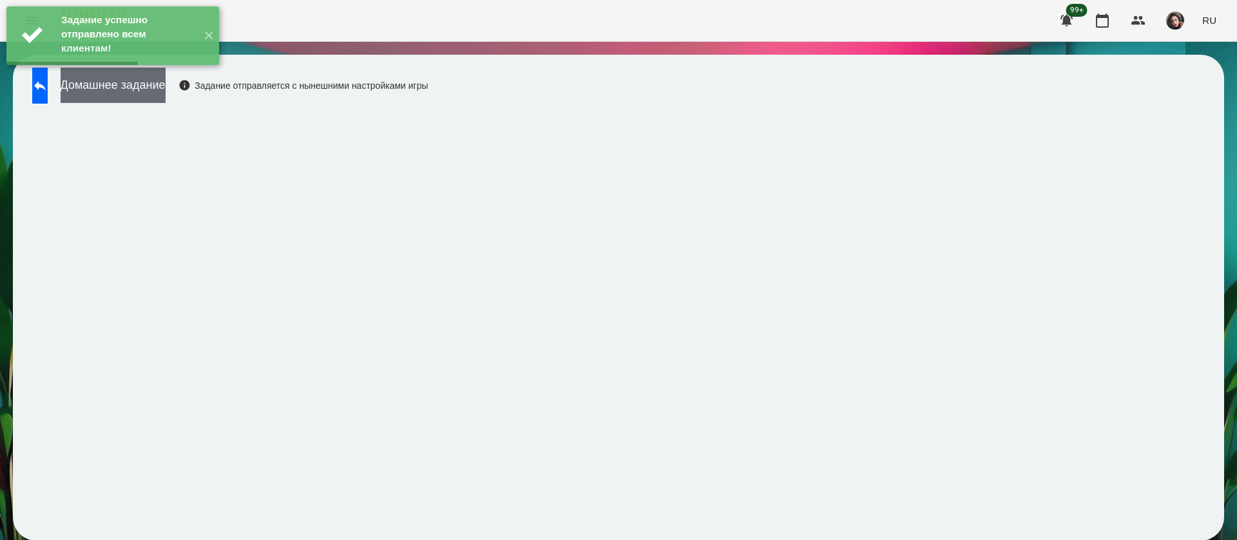
click at [166, 90] on button "Домашнее задание" at bounding box center [113, 85] width 105 height 35
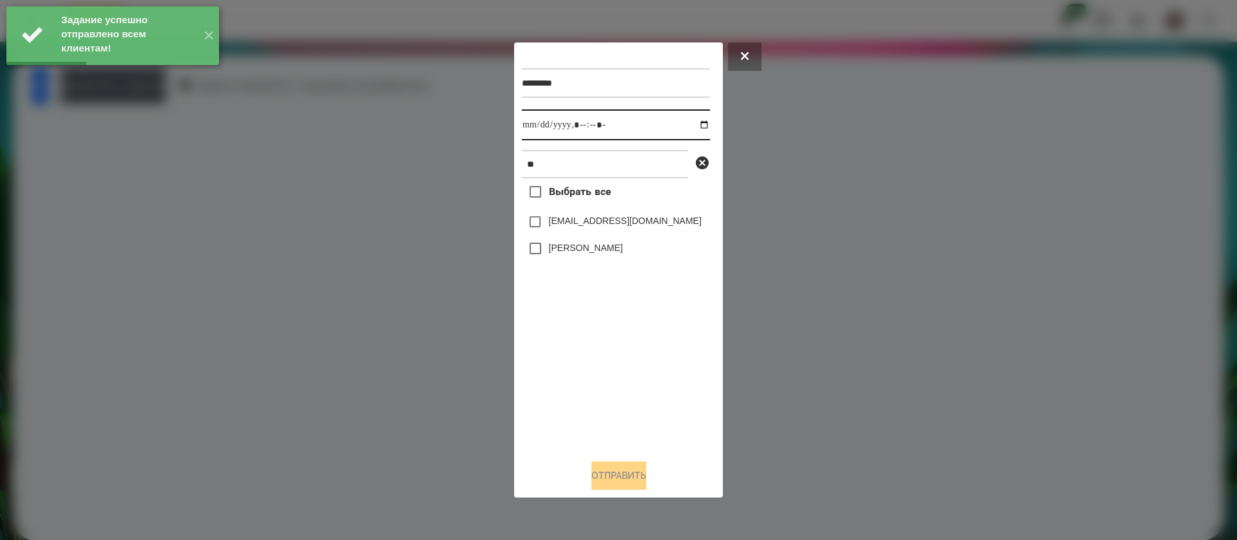
click at [542, 125] on input "datetime-local" at bounding box center [616, 125] width 188 height 31
type input "**********"
click at [561, 243] on div "[PERSON_NAME]" at bounding box center [616, 248] width 188 height 27
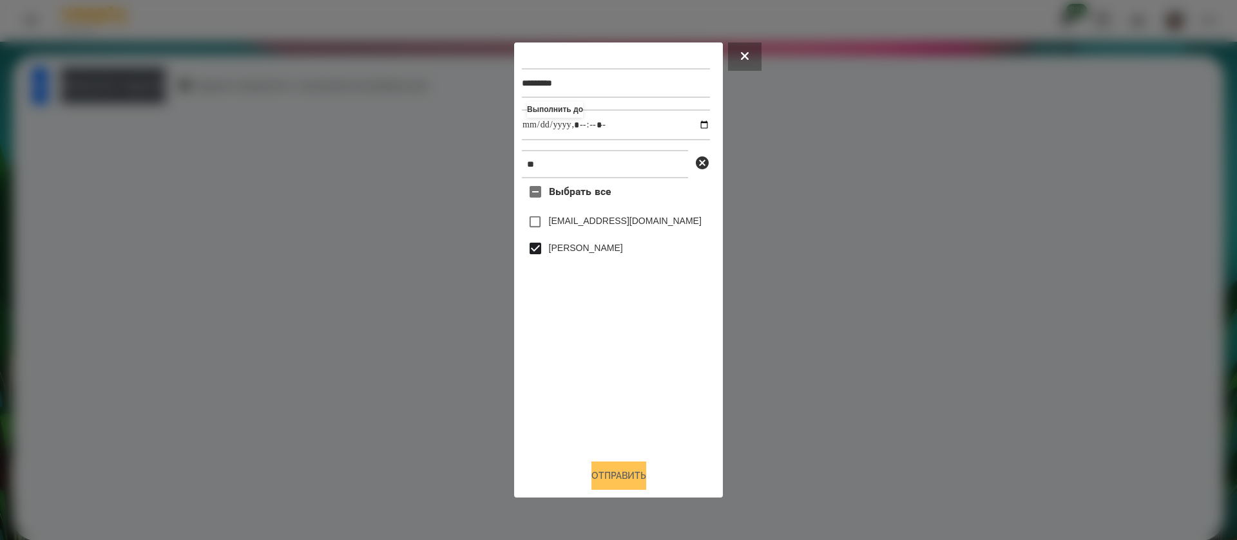
click at [593, 480] on button "Отправить" at bounding box center [618, 476] width 55 height 28
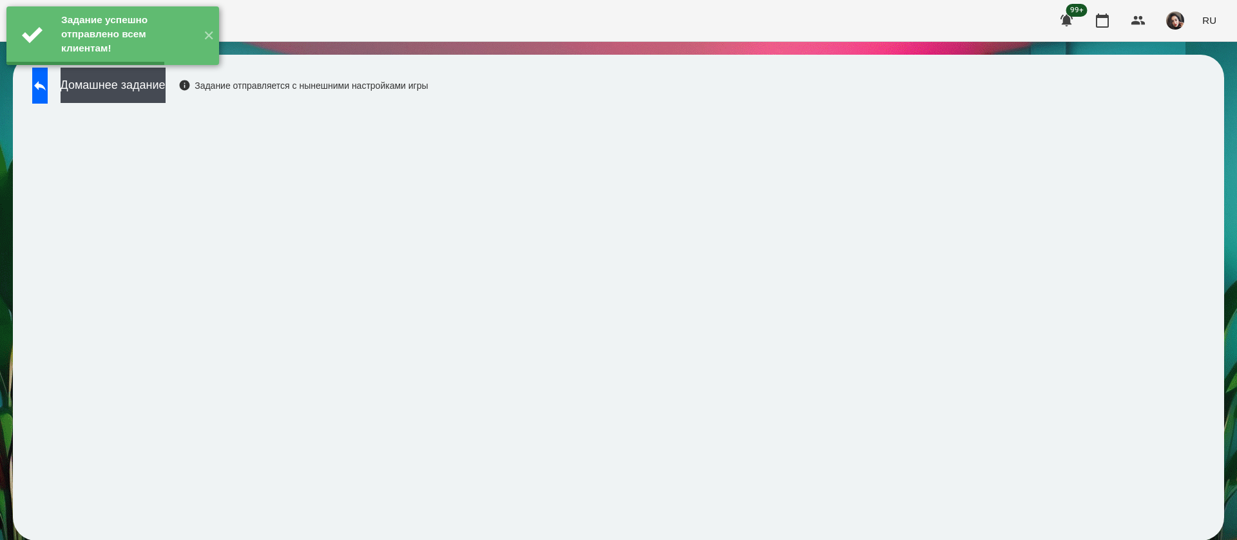
click at [158, 94] on button "Домашнее задание" at bounding box center [113, 85] width 105 height 35
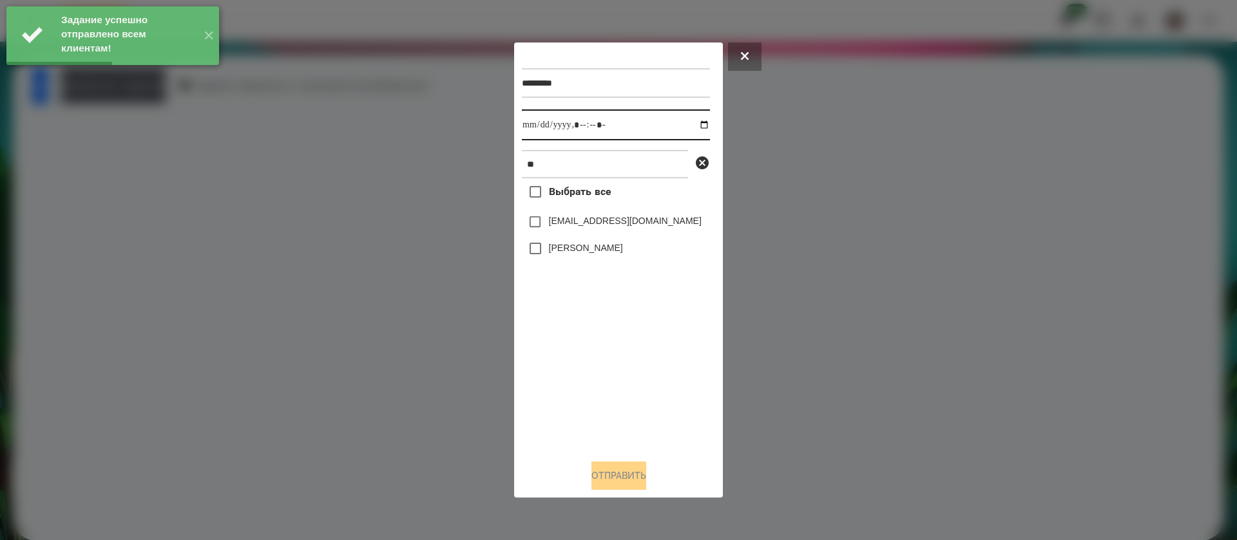
click at [535, 128] on input "datetime-local" at bounding box center [616, 125] width 188 height 31
type input "**********"
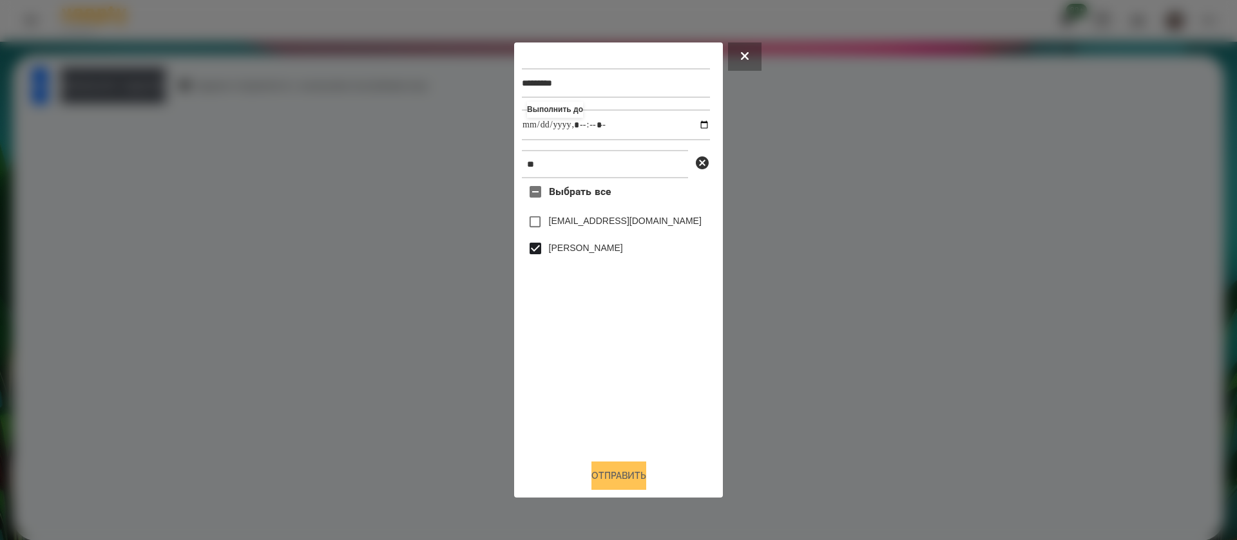
click at [595, 475] on button "Отправить" at bounding box center [618, 476] width 55 height 28
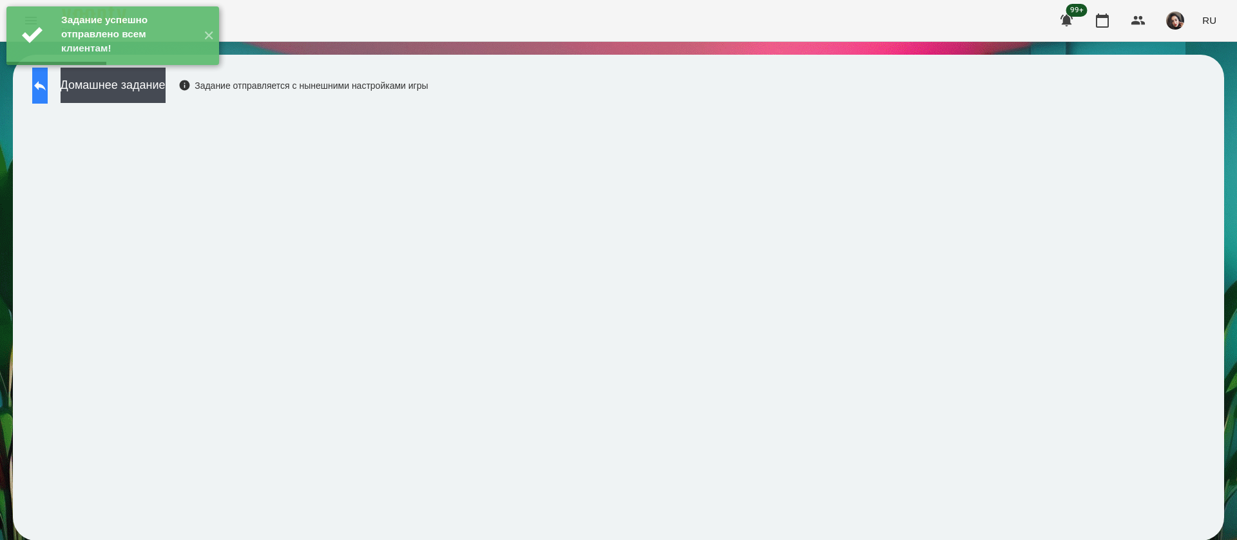
click at [47, 86] on icon at bounding box center [39, 85] width 15 height 15
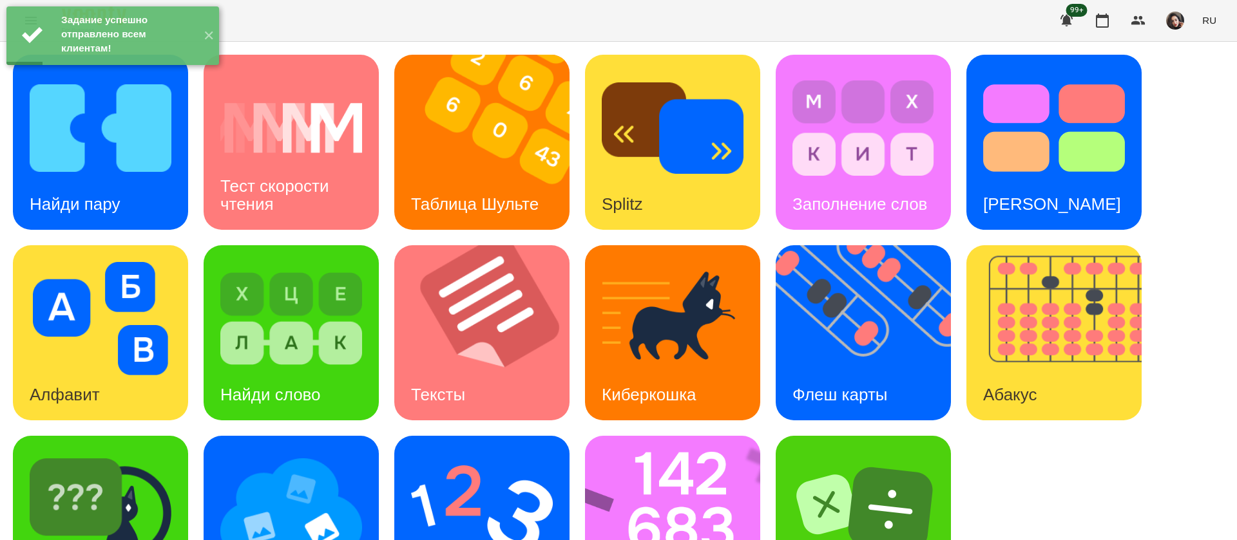
scroll to position [84, 0]
click at [135, 453] on img at bounding box center [101, 509] width 142 height 113
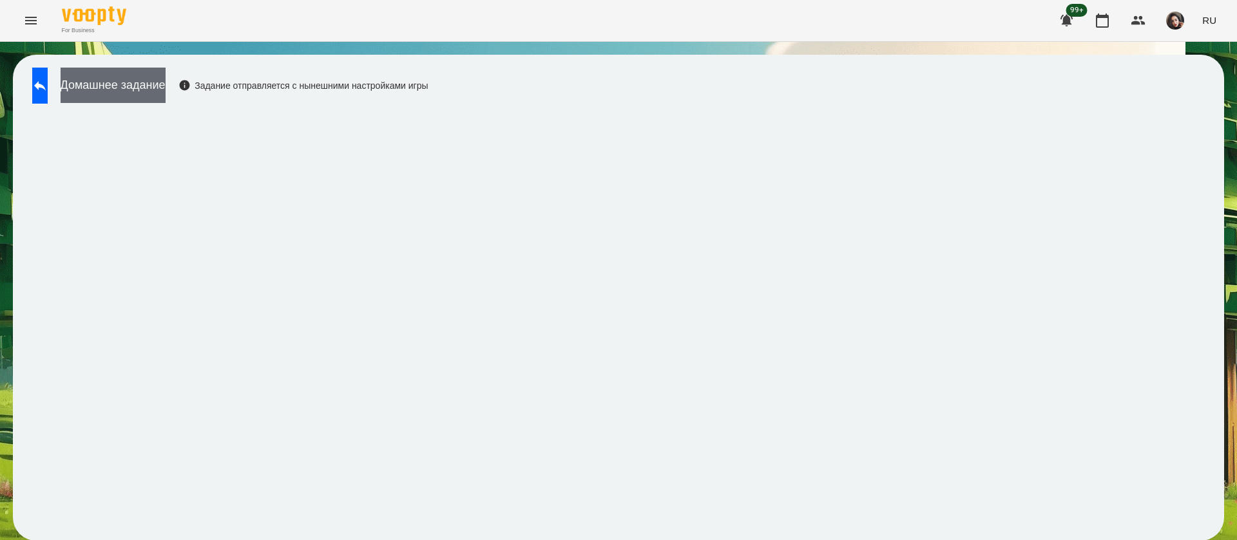
click at [166, 84] on button "Домашнее задание" at bounding box center [113, 85] width 105 height 35
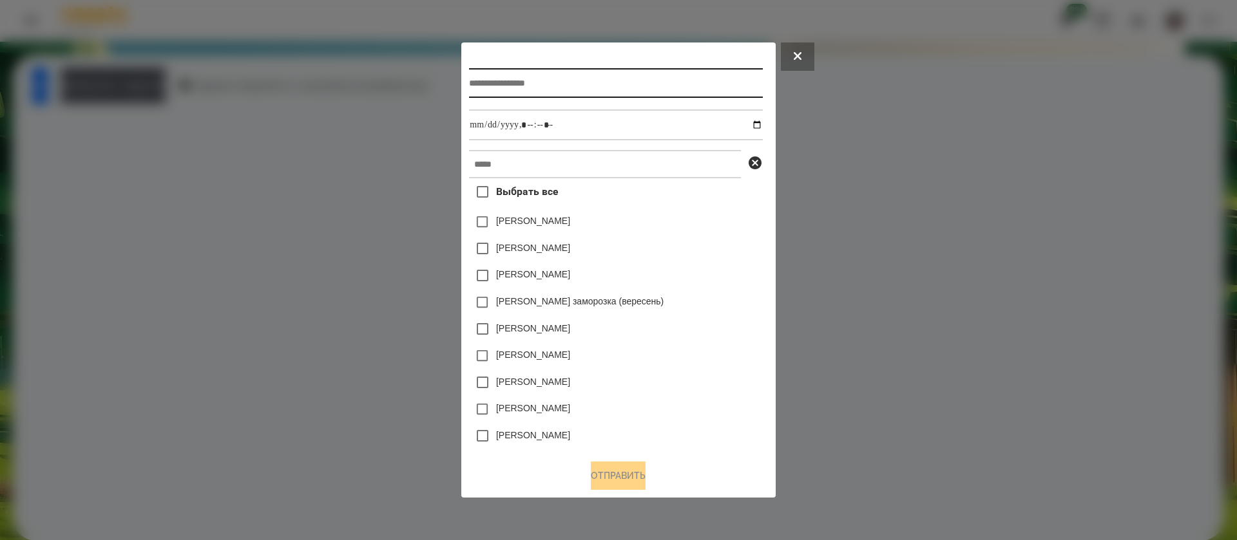
click at [477, 77] on input "text" at bounding box center [615, 83] width 293 height 30
type input "**********"
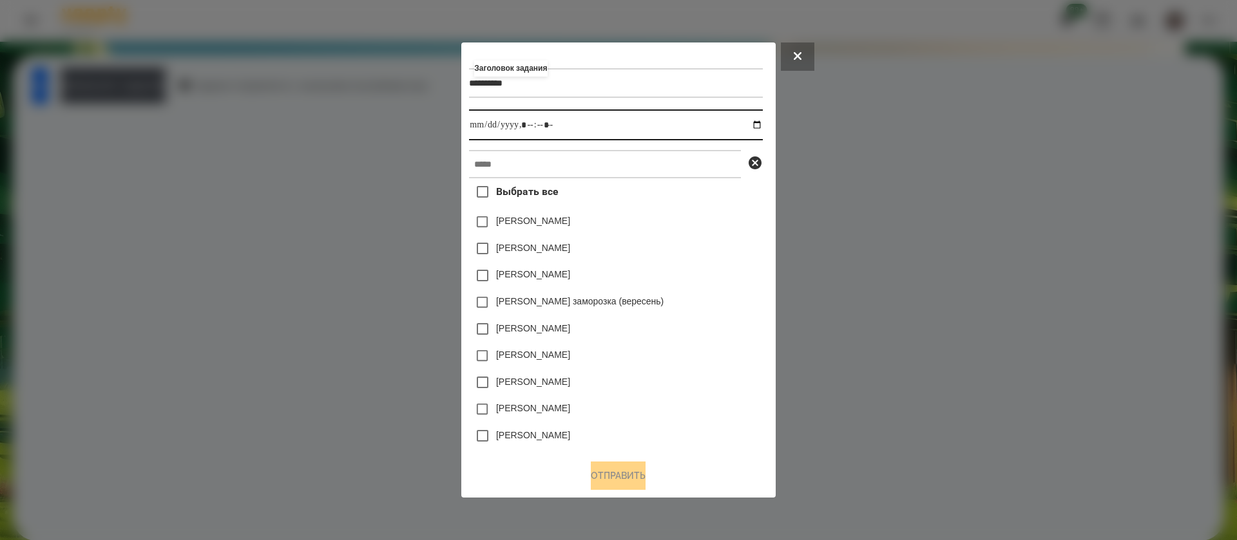
click at [762, 123] on input "datetime-local" at bounding box center [615, 125] width 293 height 31
click at [528, 129] on input "datetime-local" at bounding box center [615, 125] width 293 height 31
click at [543, 120] on input "datetime-local" at bounding box center [615, 125] width 293 height 31
type input "**********"
click at [544, 156] on input "text" at bounding box center [605, 164] width 272 height 28
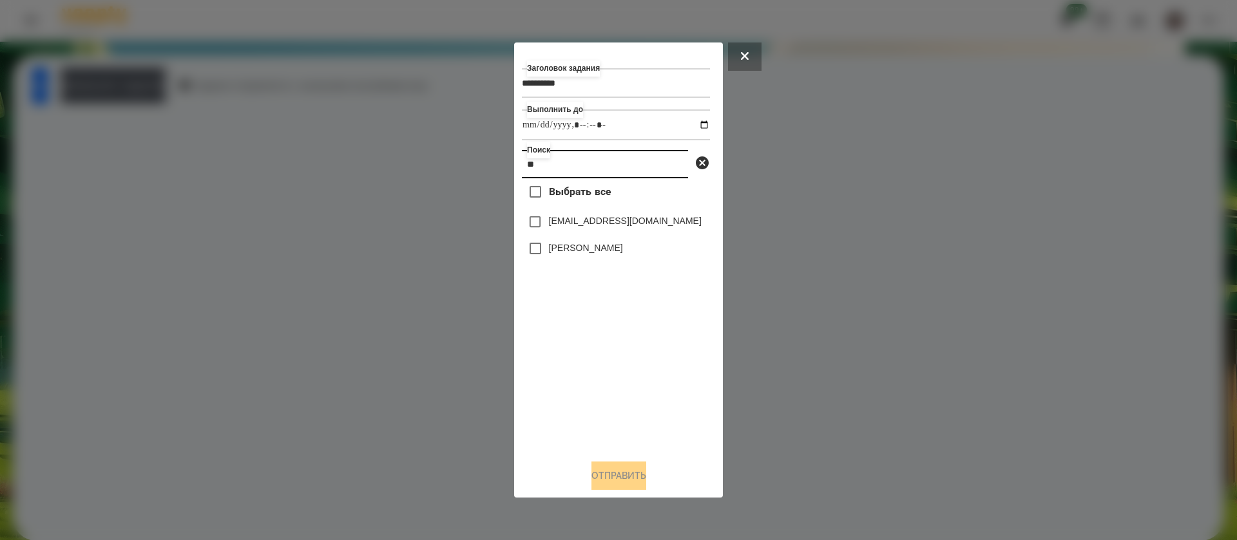
type input "**"
click at [591, 475] on button "Отправить" at bounding box center [618, 476] width 55 height 28
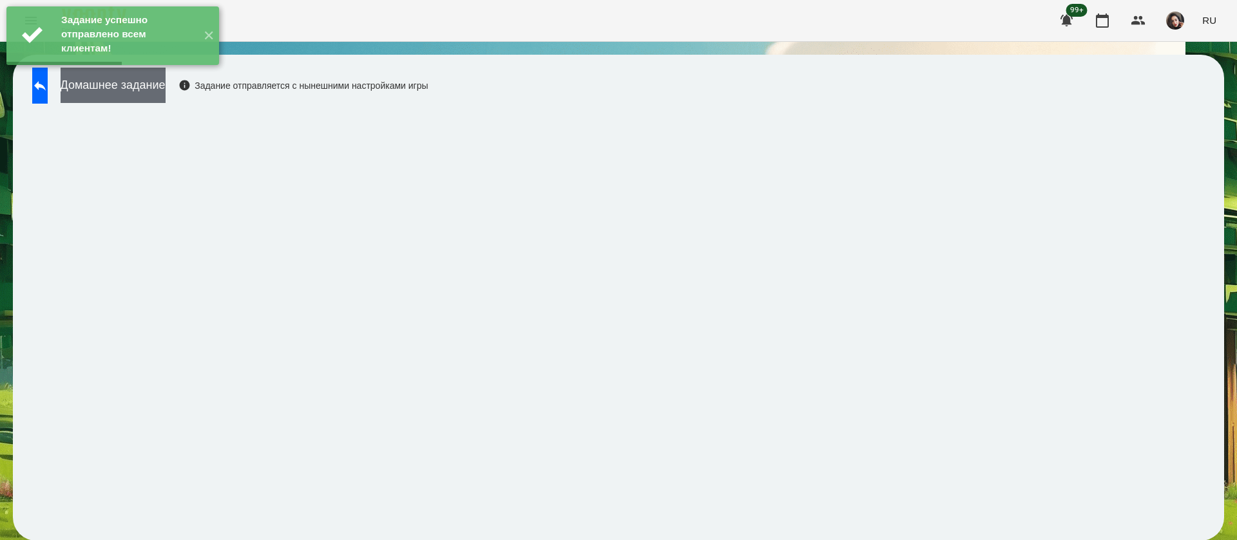
click at [166, 90] on button "Домашнее задание" at bounding box center [113, 85] width 105 height 35
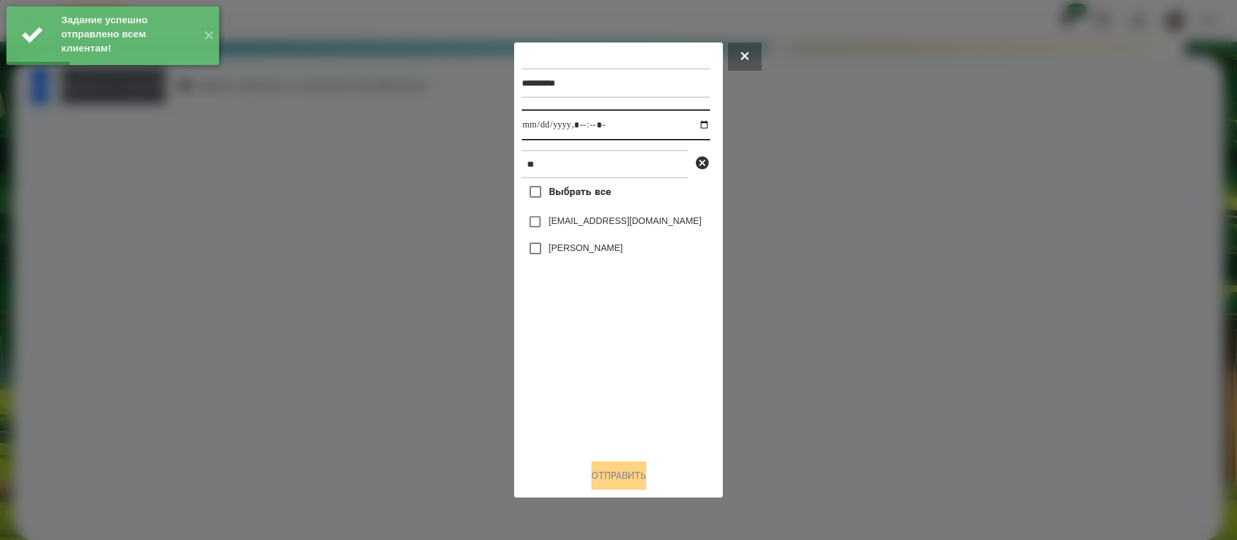
click at [533, 123] on input "datetime-local" at bounding box center [616, 125] width 188 height 31
type input "**********"
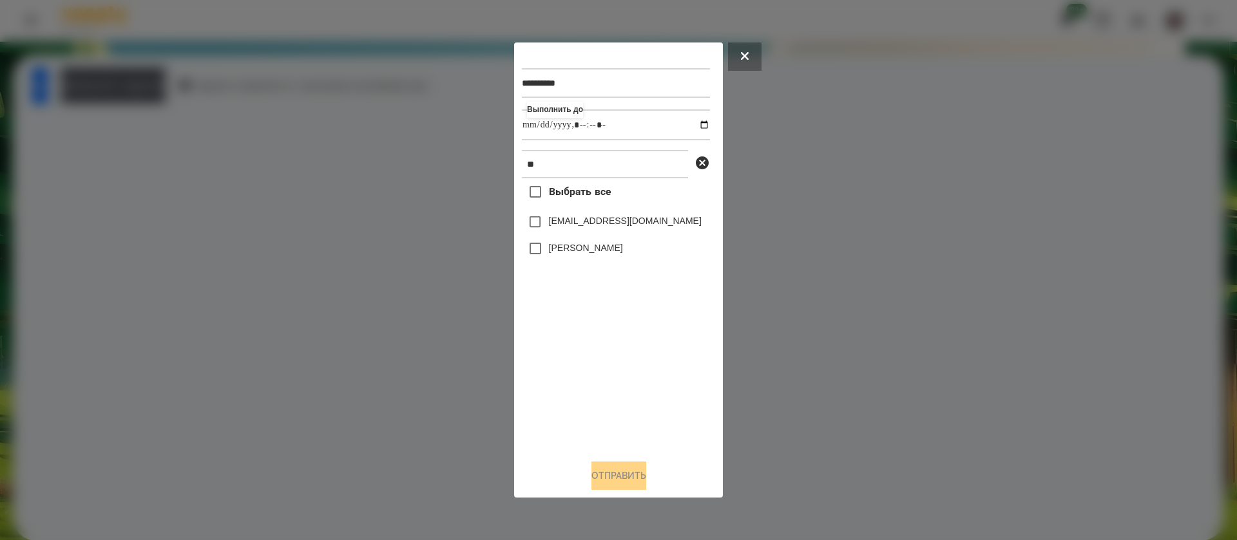
click at [558, 248] on label "[PERSON_NAME]" at bounding box center [586, 248] width 74 height 13
click at [591, 488] on button "Отправить" at bounding box center [618, 476] width 55 height 28
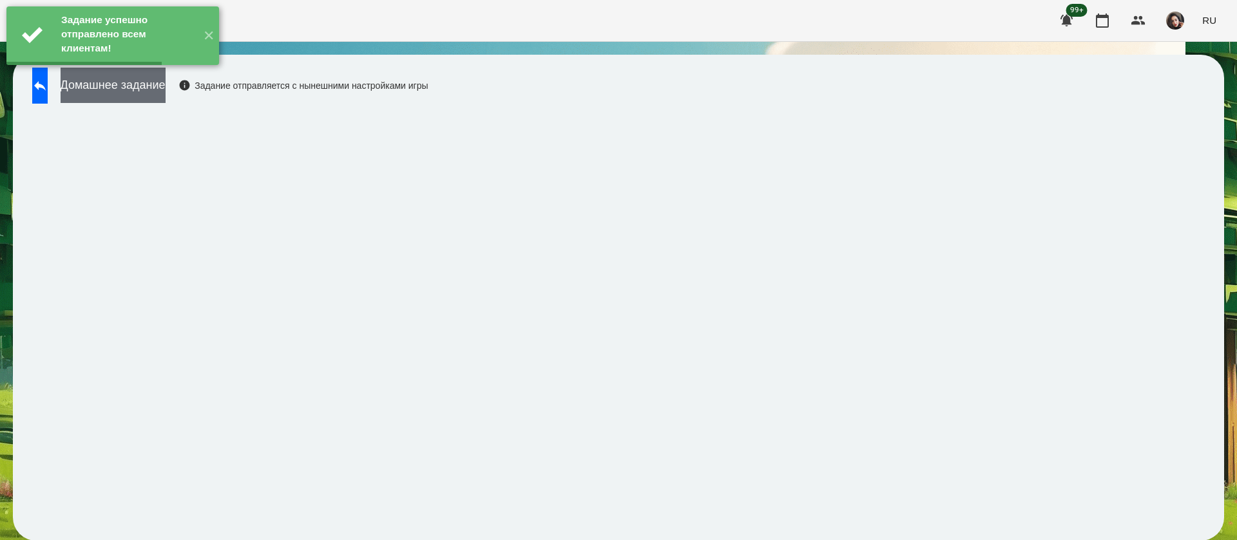
click at [166, 91] on button "Домашнее задание" at bounding box center [113, 85] width 105 height 35
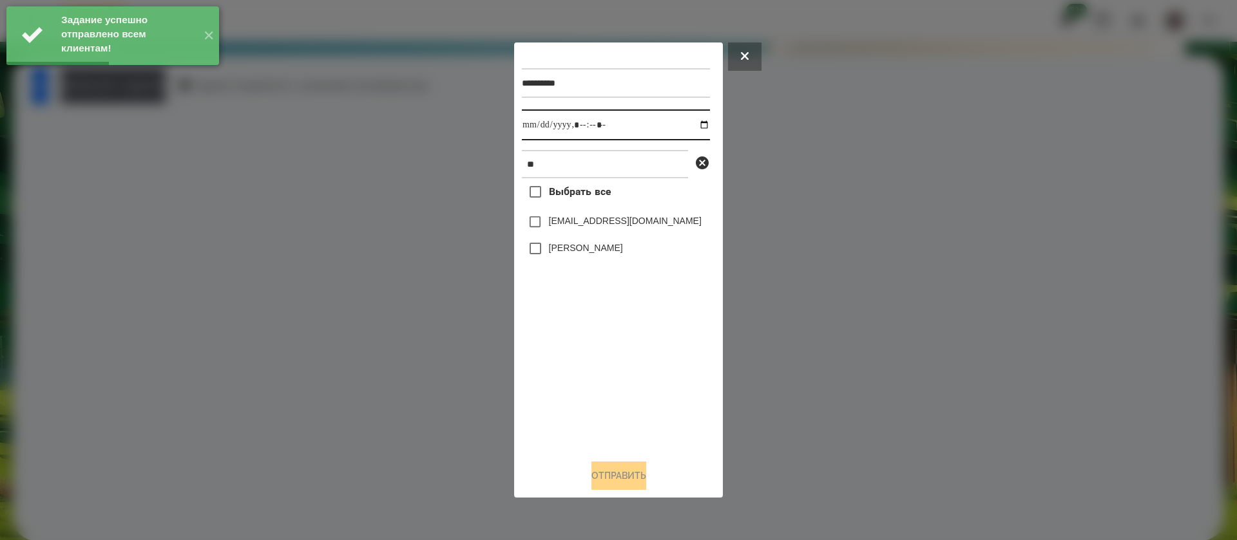
click at [528, 125] on input "datetime-local" at bounding box center [616, 125] width 188 height 31
type input "**********"
click at [552, 253] on label "[PERSON_NAME]" at bounding box center [586, 248] width 74 height 13
click at [604, 479] on button "Отправить" at bounding box center [618, 476] width 55 height 28
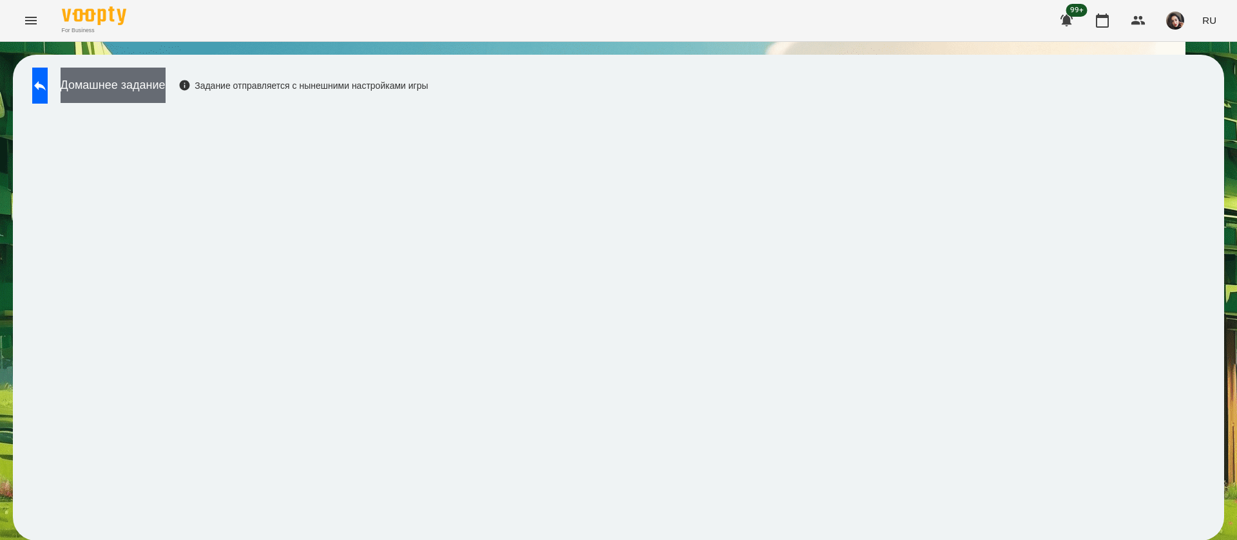
click at [135, 93] on button "Домашнее задание" at bounding box center [113, 85] width 105 height 35
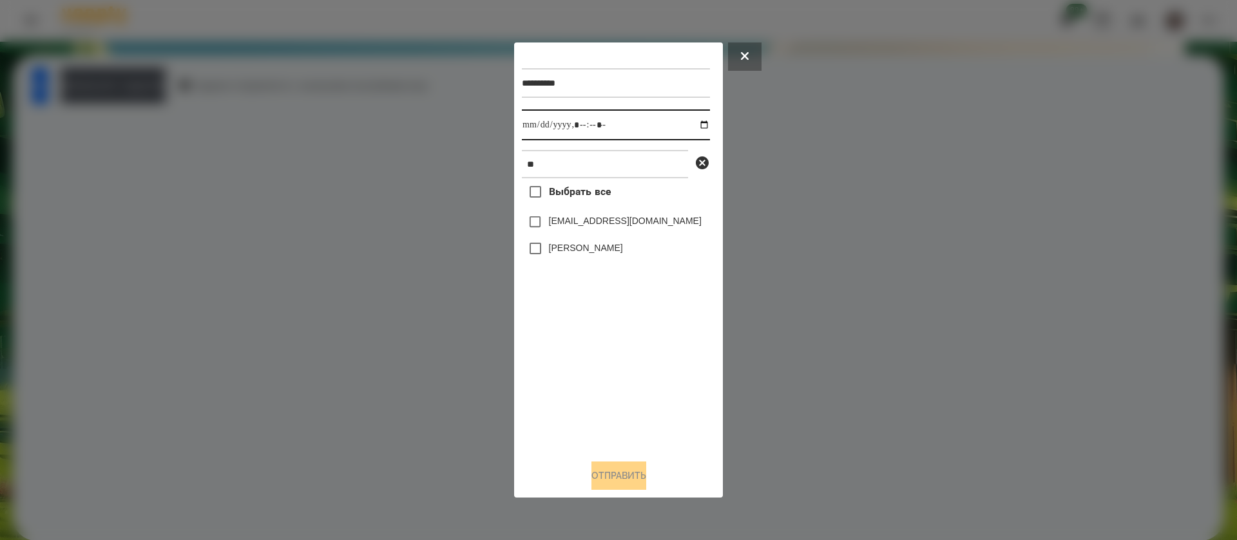
click at [525, 126] on input "datetime-local" at bounding box center [616, 125] width 188 height 31
type input "**********"
click at [563, 254] on label "[PERSON_NAME]" at bounding box center [586, 248] width 74 height 13
click at [611, 473] on button "Отправить" at bounding box center [618, 476] width 55 height 28
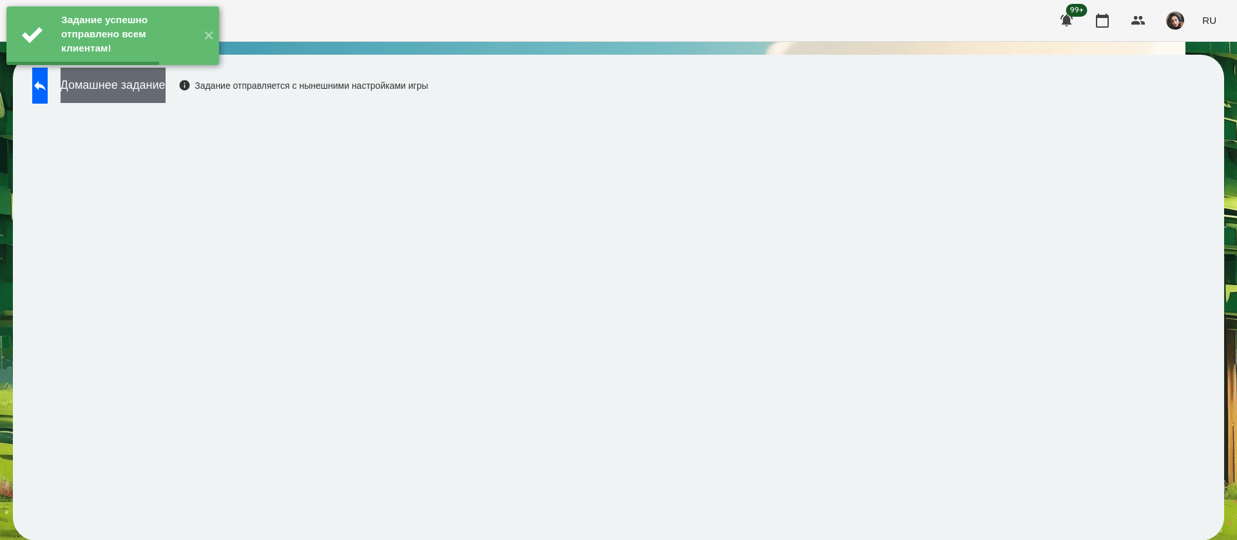
click at [122, 86] on button "Домашнее задание" at bounding box center [113, 85] width 105 height 35
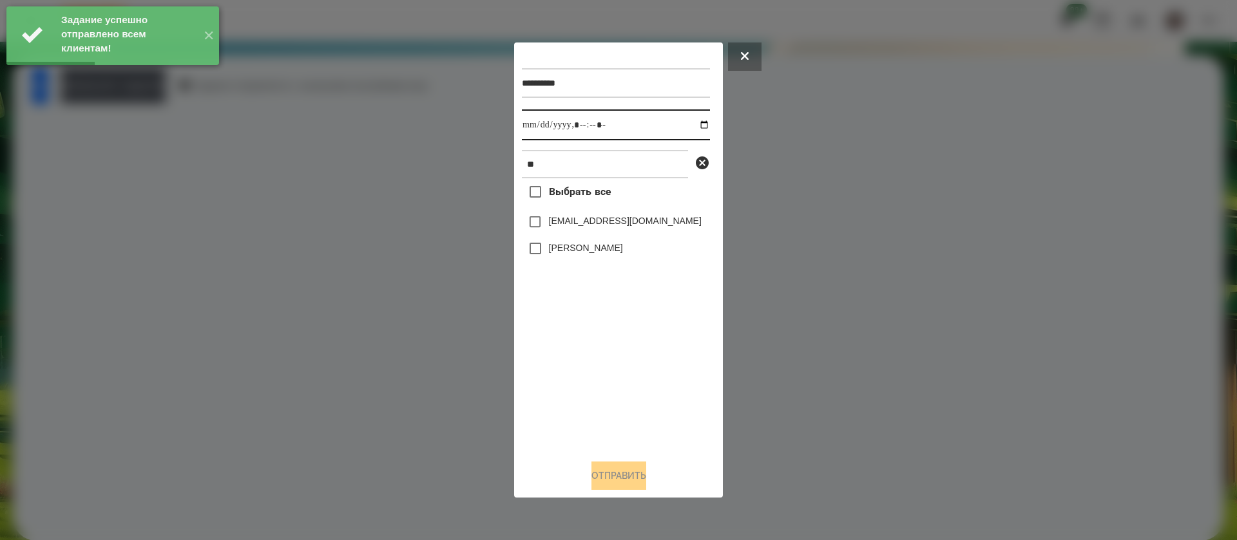
click at [526, 124] on input "datetime-local" at bounding box center [616, 125] width 188 height 31
click at [530, 128] on input "datetime-local" at bounding box center [616, 125] width 188 height 31
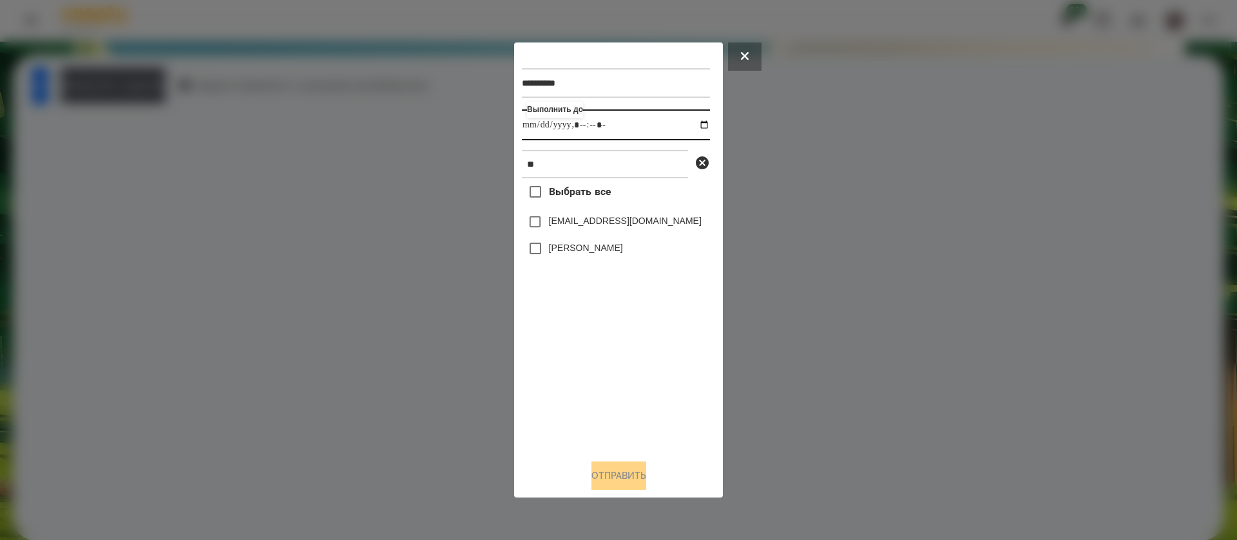
click at [539, 122] on input "datetime-local" at bounding box center [616, 125] width 188 height 31
type input "**********"
click at [595, 466] on button "Отправить" at bounding box center [618, 476] width 55 height 28
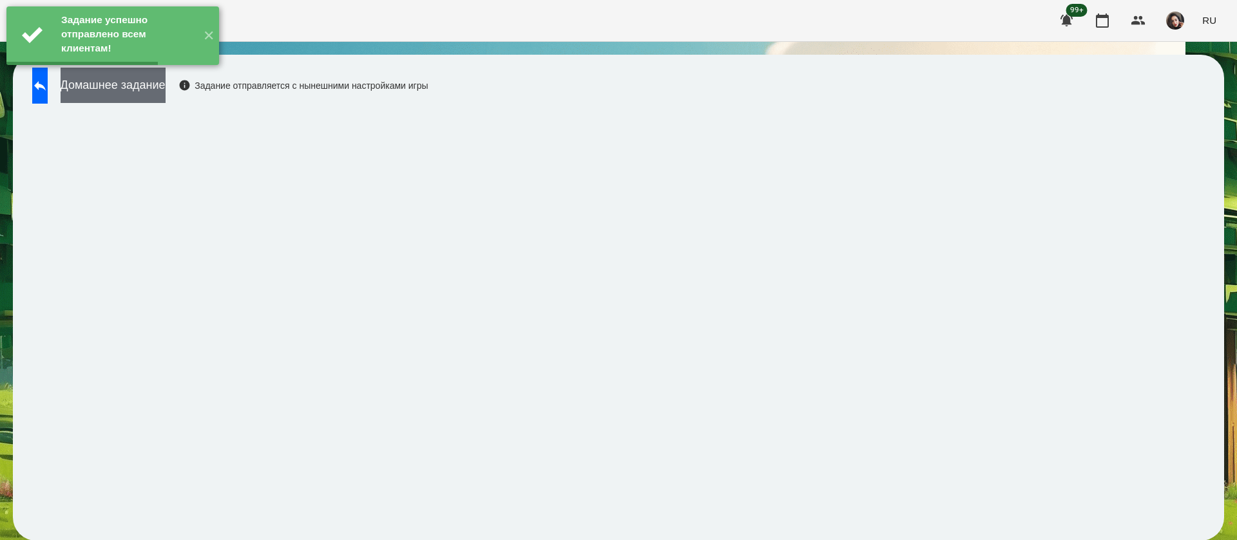
click at [159, 92] on button "Домашнее задание" at bounding box center [113, 85] width 105 height 35
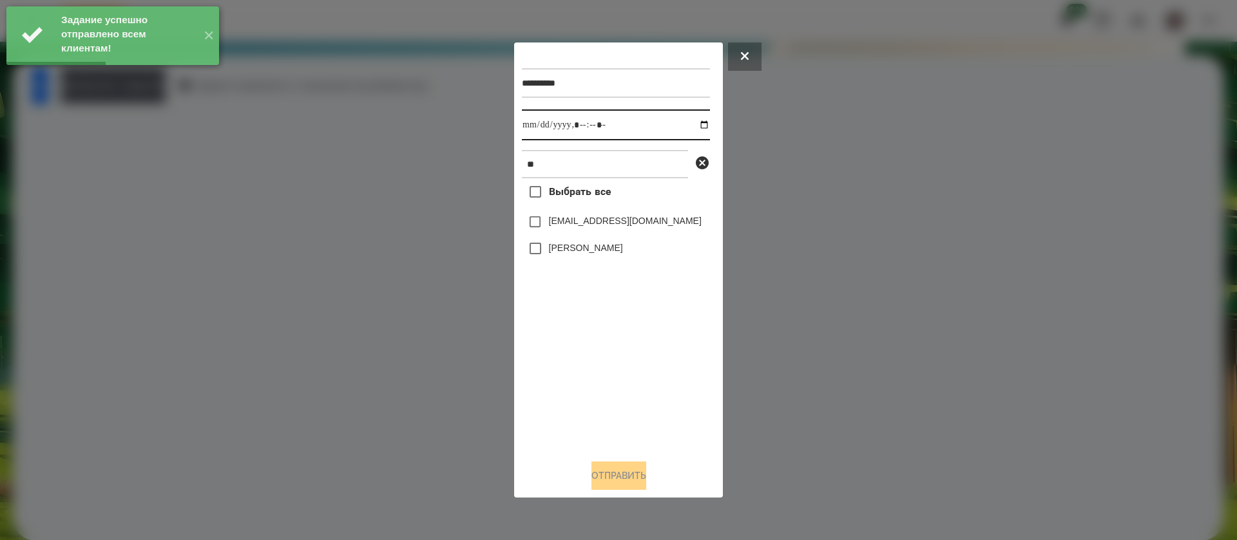
click at [539, 125] on input "datetime-local" at bounding box center [616, 125] width 188 height 31
type input "**********"
click at [596, 473] on button "Отправить" at bounding box center [618, 476] width 55 height 28
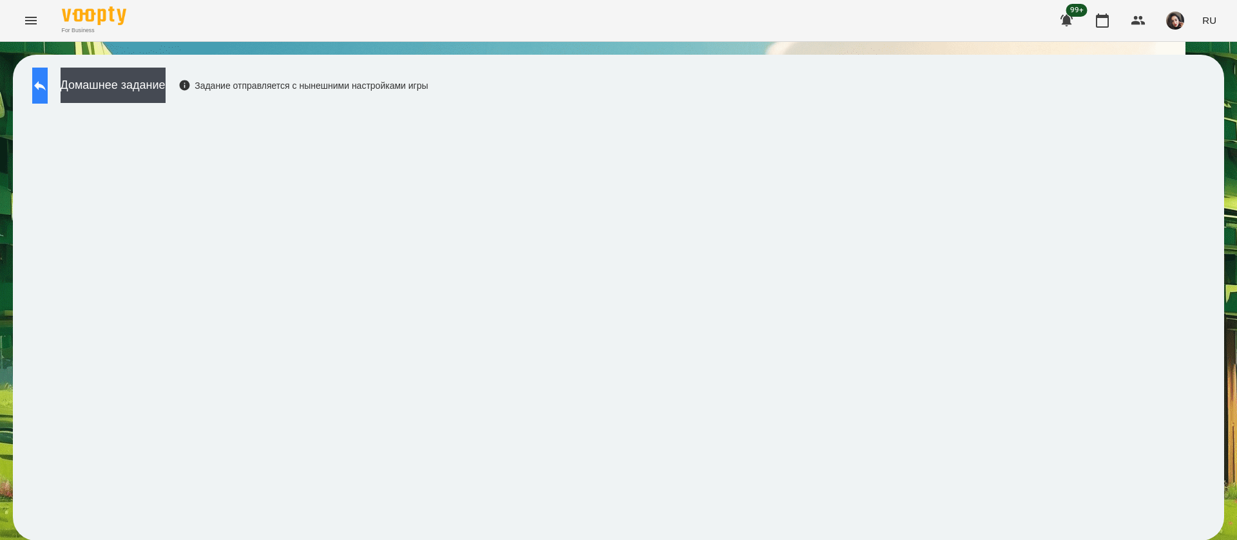
click at [48, 92] on icon at bounding box center [39, 85] width 15 height 15
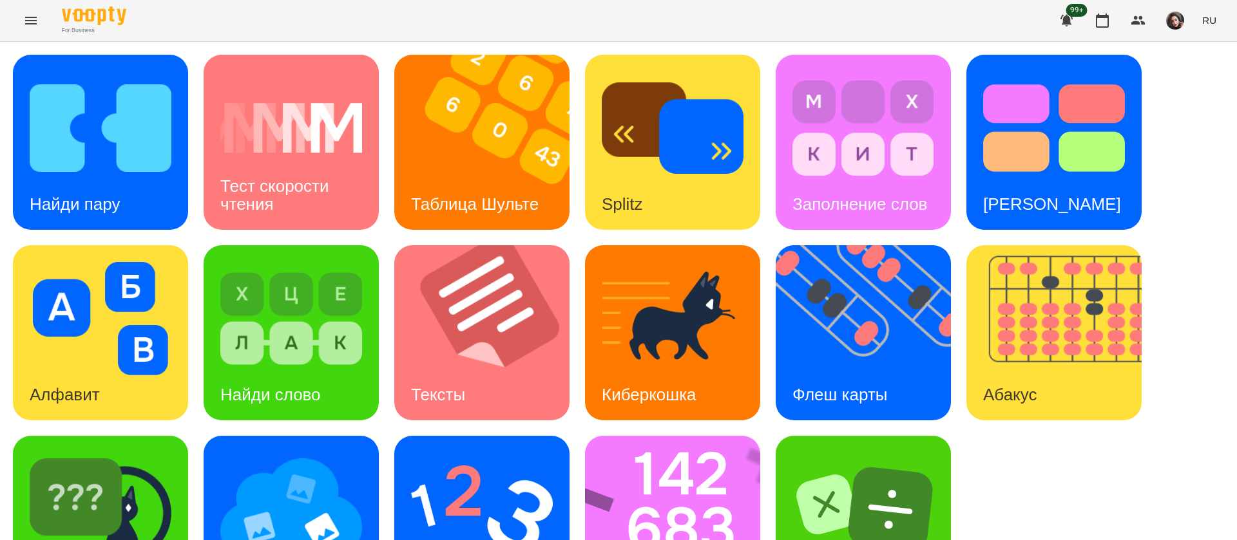
scroll to position [84, 0]
click at [286, 453] on img at bounding box center [291, 509] width 142 height 113
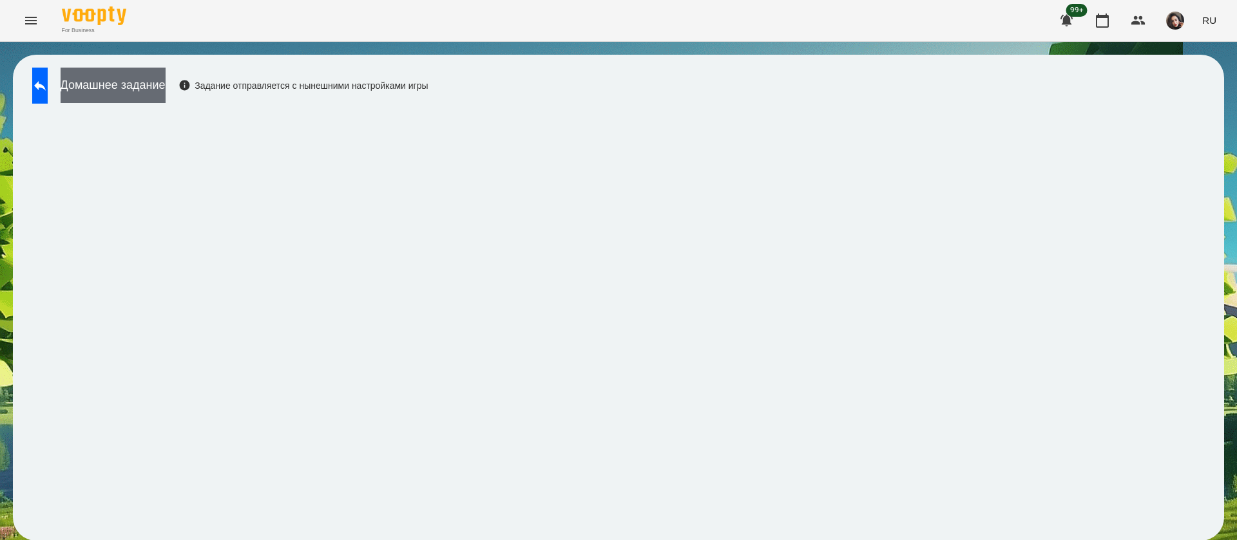
click at [166, 87] on button "Домашнее задание" at bounding box center [113, 85] width 105 height 35
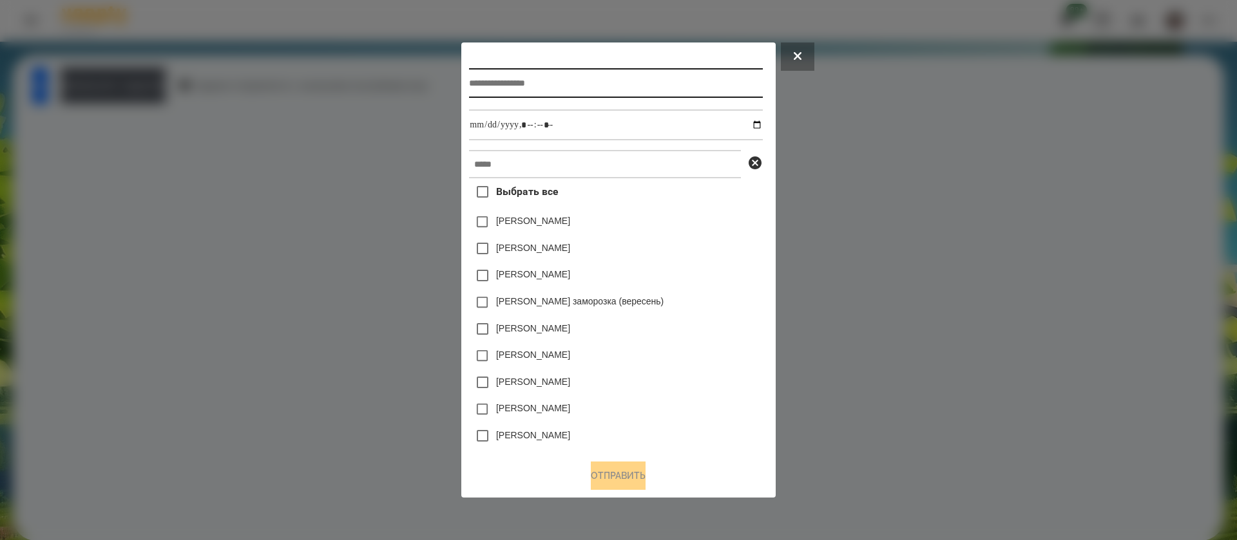
click at [540, 80] on input "text" at bounding box center [615, 83] width 293 height 30
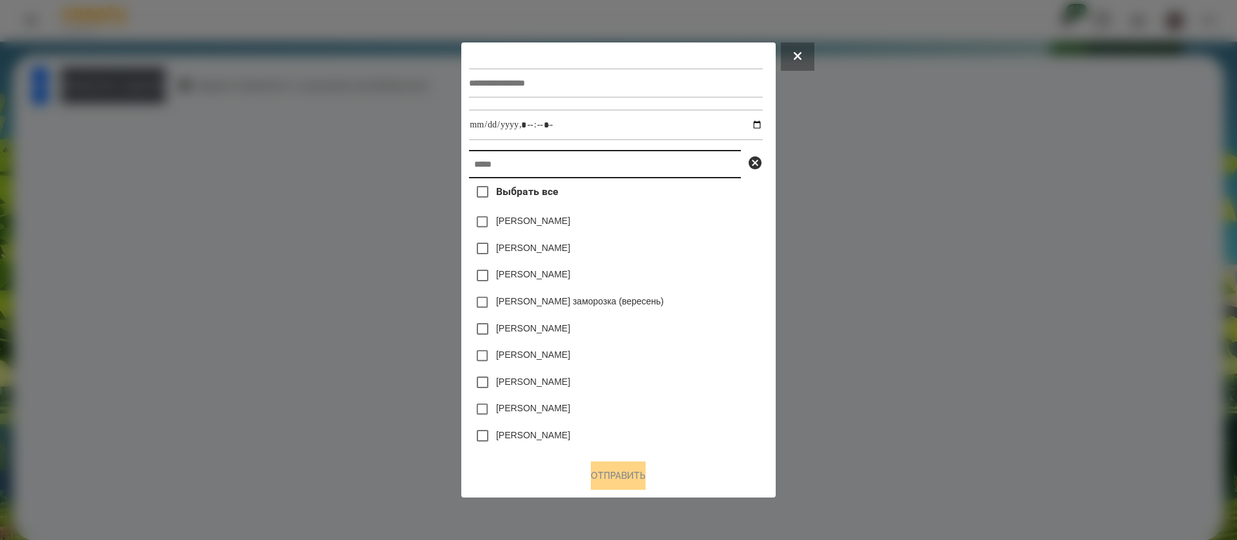
click at [499, 169] on input "text" at bounding box center [605, 164] width 272 height 28
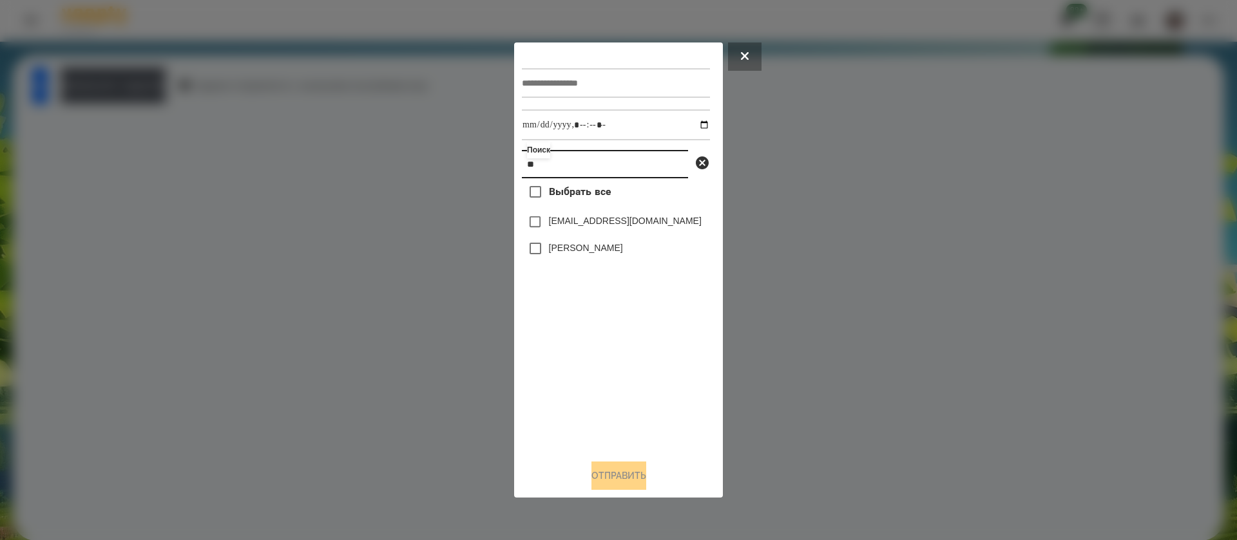
type input "**"
click at [552, 83] on input "text" at bounding box center [616, 83] width 188 height 30
type input "**********"
click at [696, 127] on input "datetime-local" at bounding box center [616, 125] width 188 height 31
click at [595, 124] on input "datetime-local" at bounding box center [616, 125] width 188 height 31
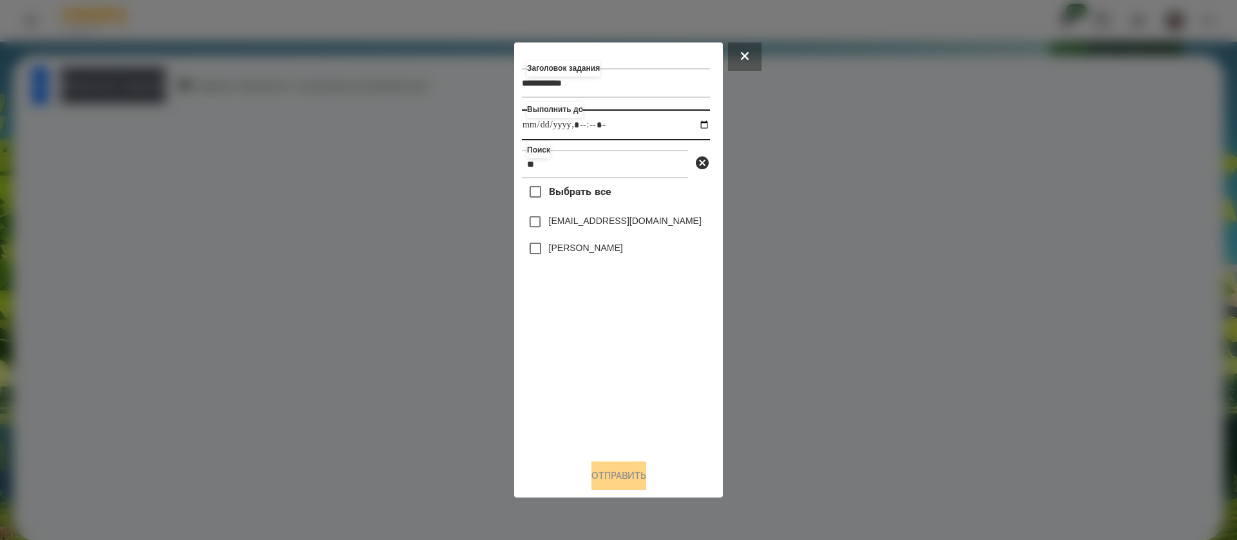
click at [617, 126] on input "datetime-local" at bounding box center [616, 125] width 188 height 31
click at [612, 130] on input "datetime-local" at bounding box center [616, 125] width 188 height 31
type input "**********"
click at [597, 174] on input "**" at bounding box center [605, 164] width 166 height 28
click at [582, 254] on label "[PERSON_NAME]" at bounding box center [586, 248] width 74 height 13
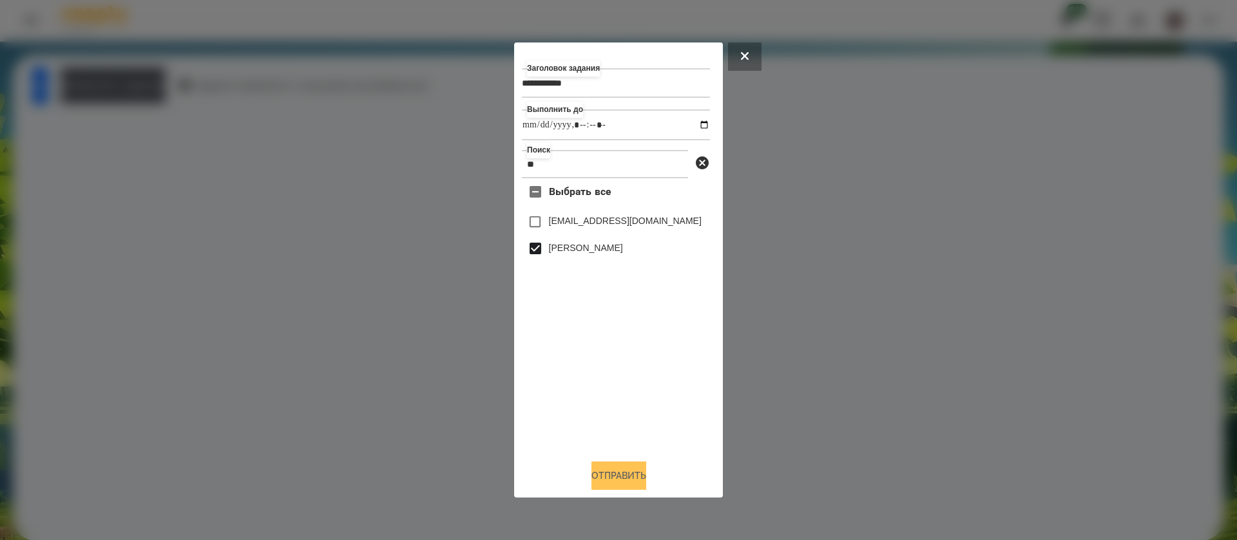
click at [607, 483] on button "Отправить" at bounding box center [618, 476] width 55 height 28
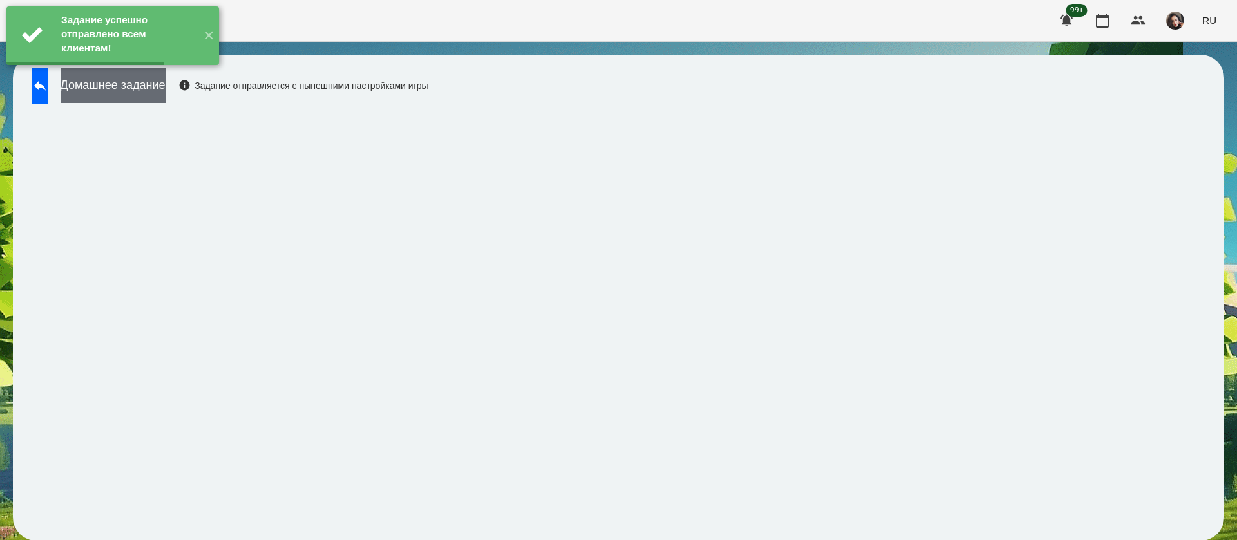
click at [166, 85] on button "Домашнее задание" at bounding box center [113, 85] width 105 height 35
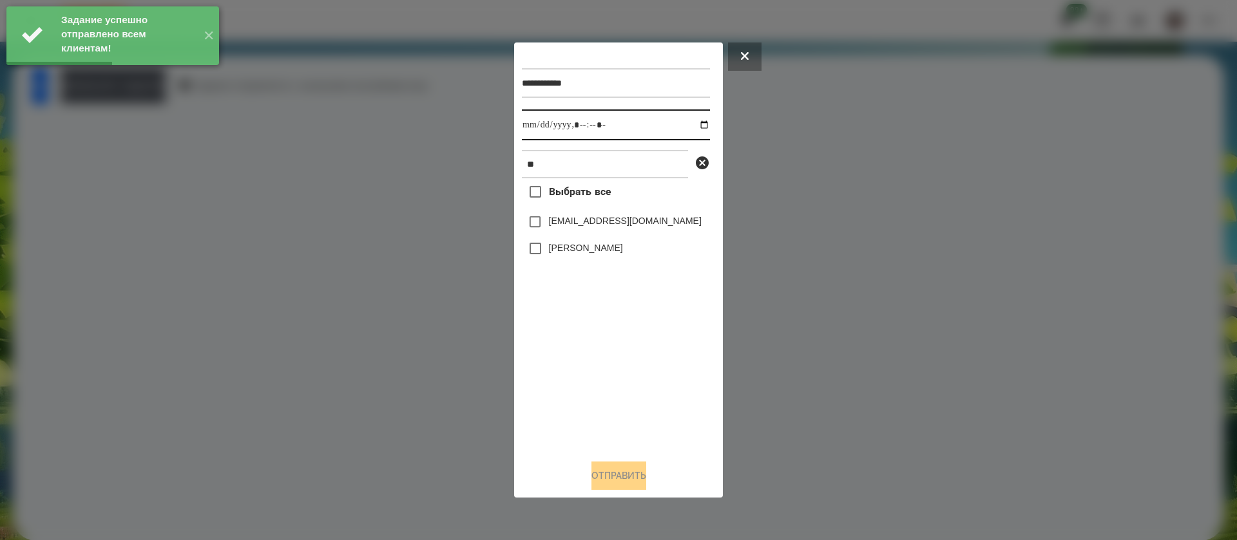
click at [536, 129] on input "datetime-local" at bounding box center [616, 125] width 188 height 31
type input "**********"
click at [557, 243] on div "[PERSON_NAME]" at bounding box center [616, 248] width 188 height 27
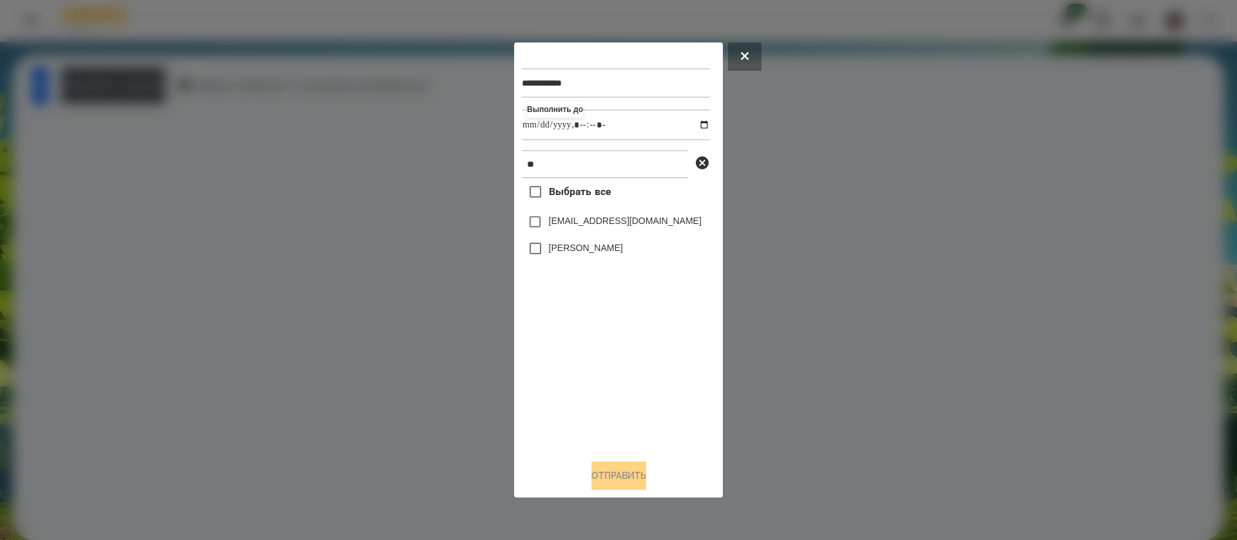
click at [555, 246] on label "[PERSON_NAME]" at bounding box center [586, 248] width 74 height 13
click at [597, 470] on button "Отправить" at bounding box center [618, 476] width 55 height 28
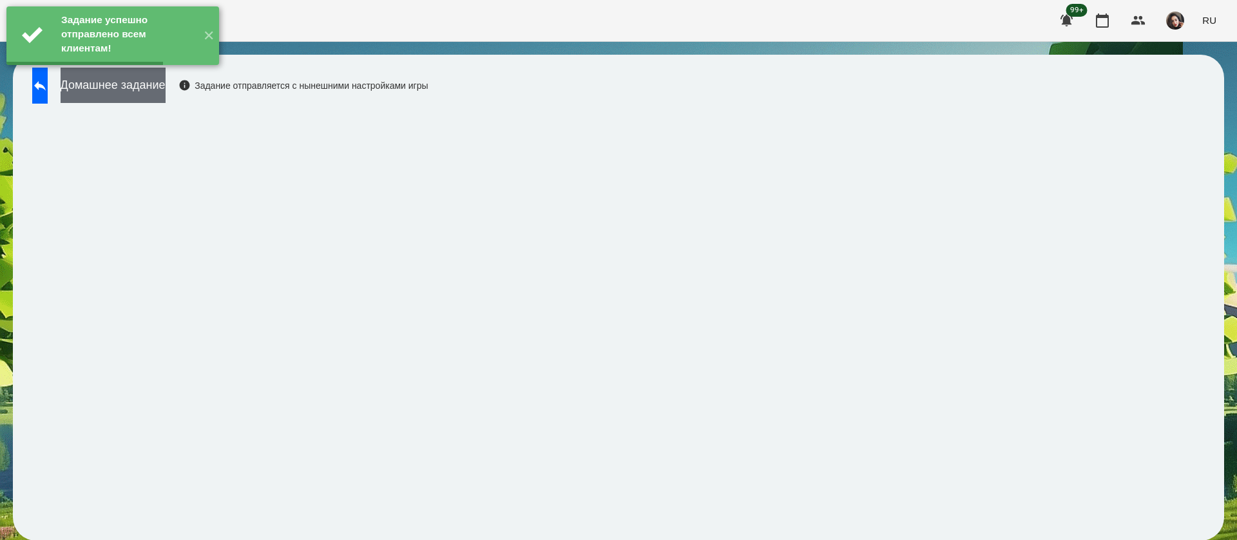
click at [166, 88] on button "Домашнее задание" at bounding box center [113, 85] width 105 height 35
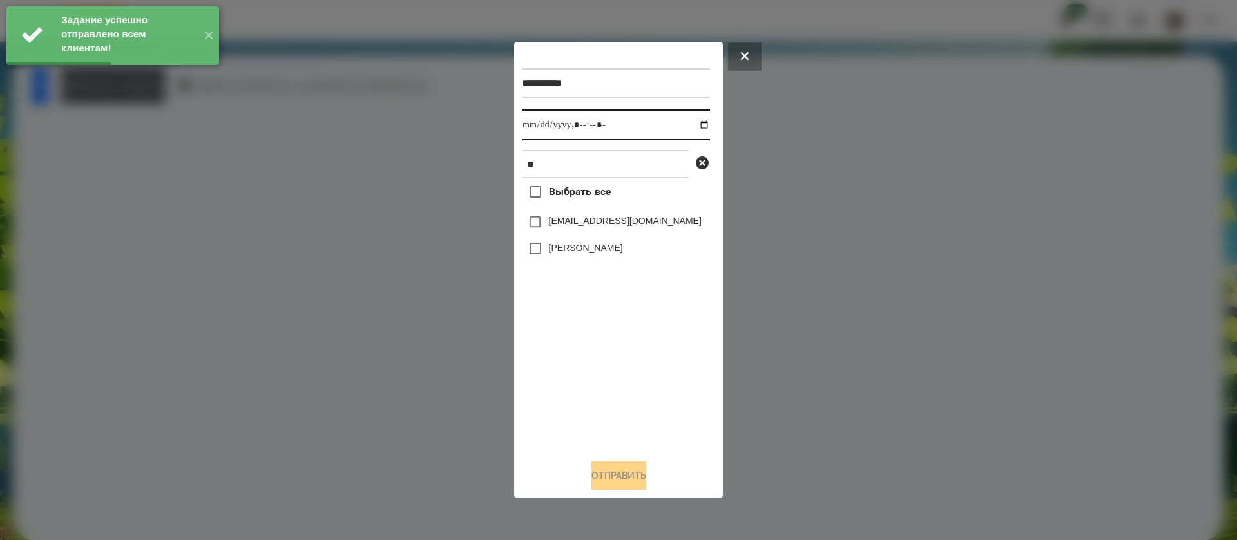
click at [528, 127] on input "datetime-local" at bounding box center [616, 125] width 188 height 31
type input "**********"
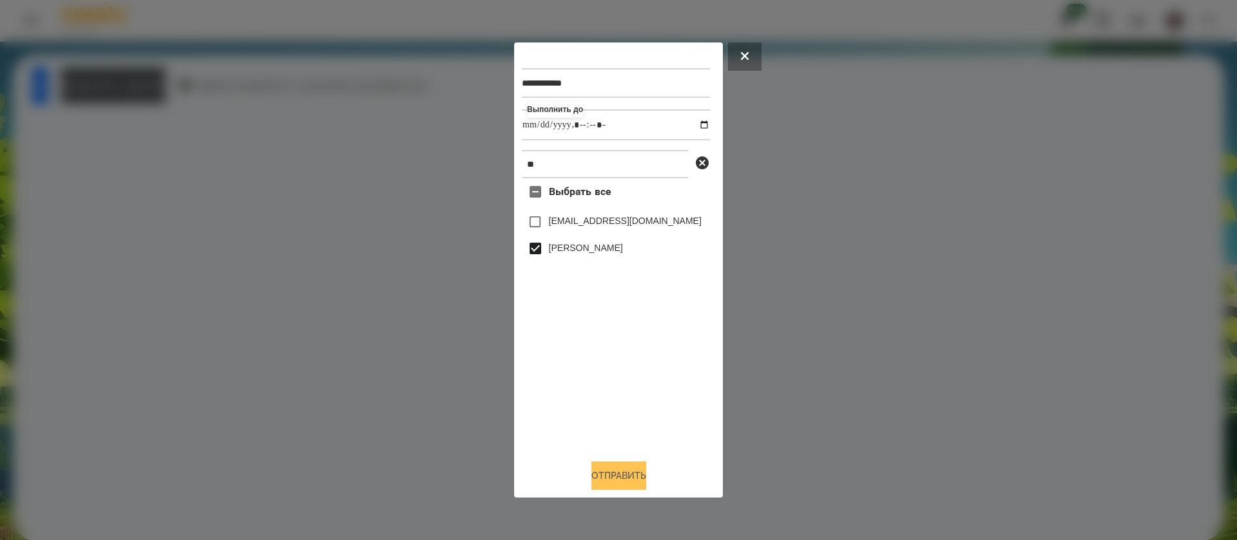
click at [592, 465] on button "Отправить" at bounding box center [618, 476] width 55 height 28
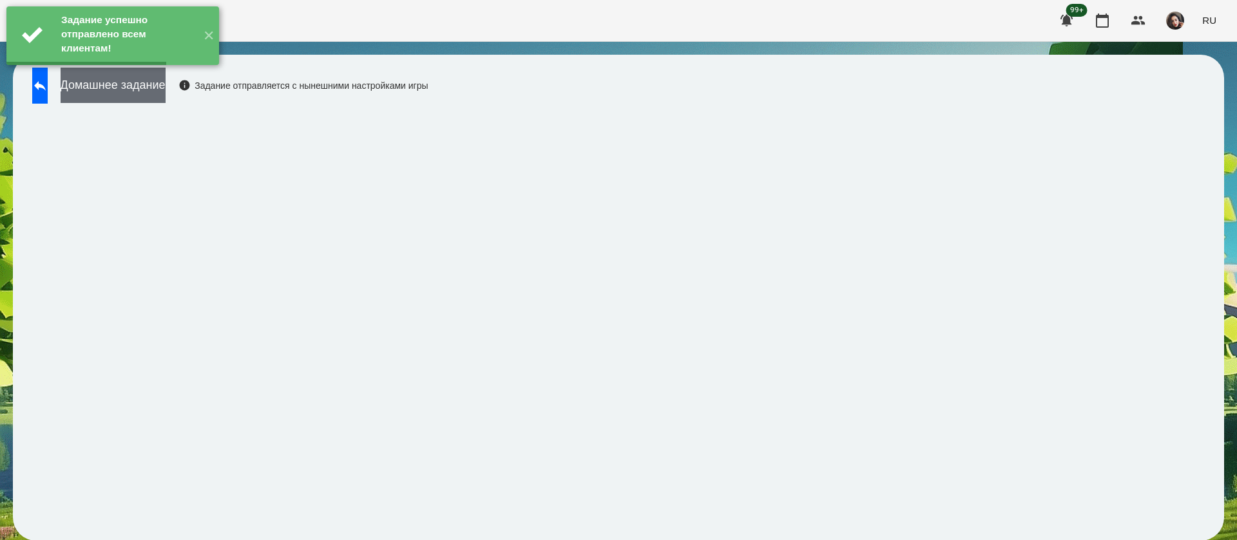
click at [151, 86] on button "Домашнее задание" at bounding box center [113, 85] width 105 height 35
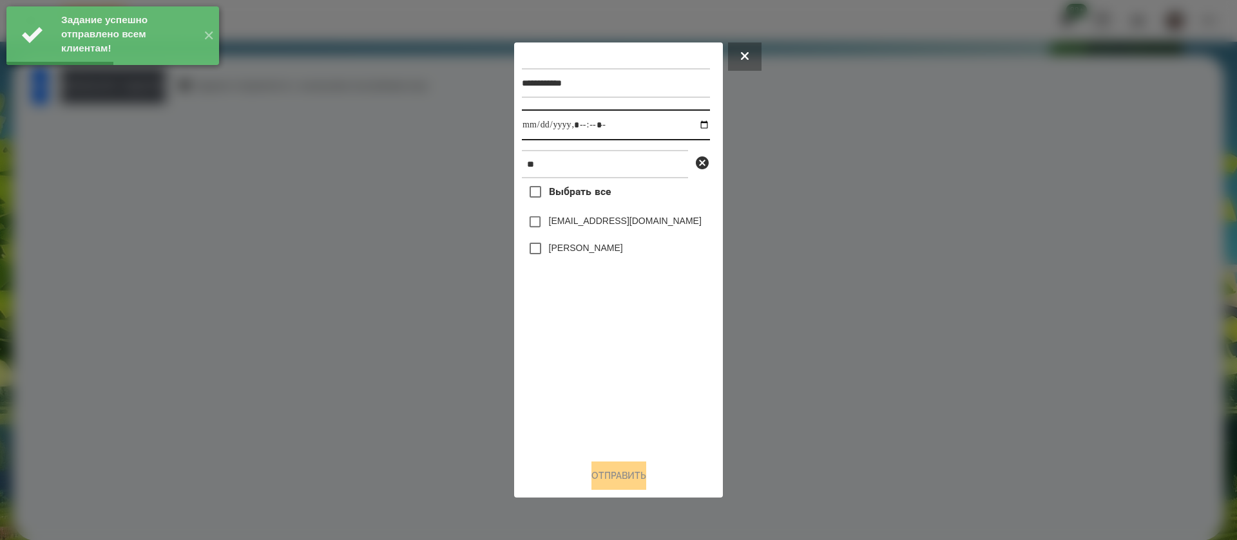
click at [542, 128] on input "datetime-local" at bounding box center [616, 125] width 188 height 31
type input "**********"
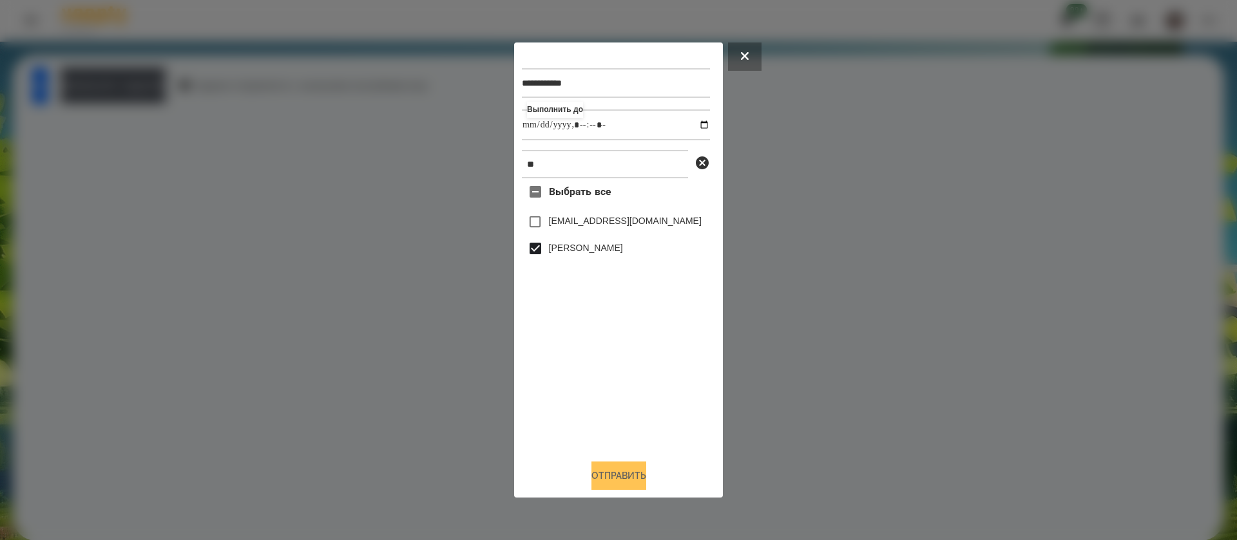
click at [599, 470] on button "Отправить" at bounding box center [618, 476] width 55 height 28
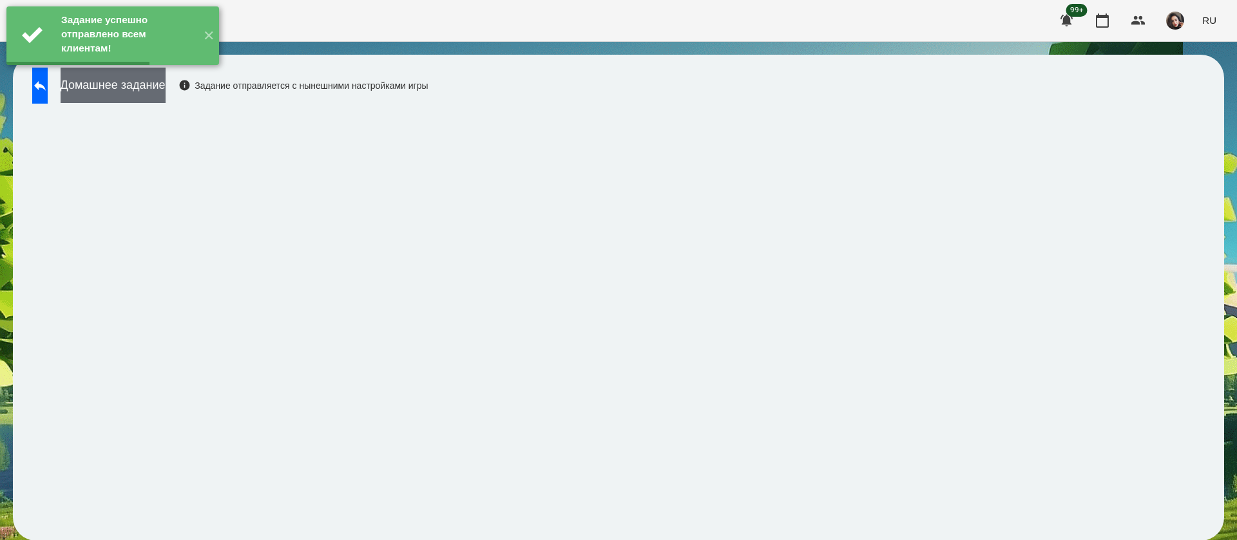
click at [162, 86] on button "Домашнее задание" at bounding box center [113, 85] width 105 height 35
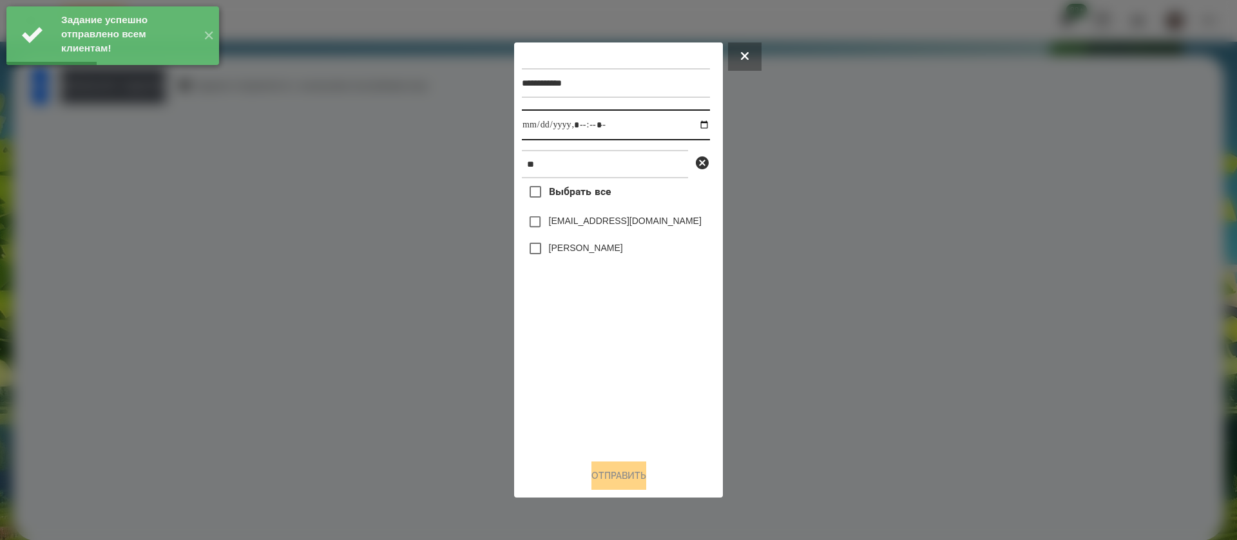
click at [526, 122] on input "datetime-local" at bounding box center [616, 125] width 188 height 31
type input "**********"
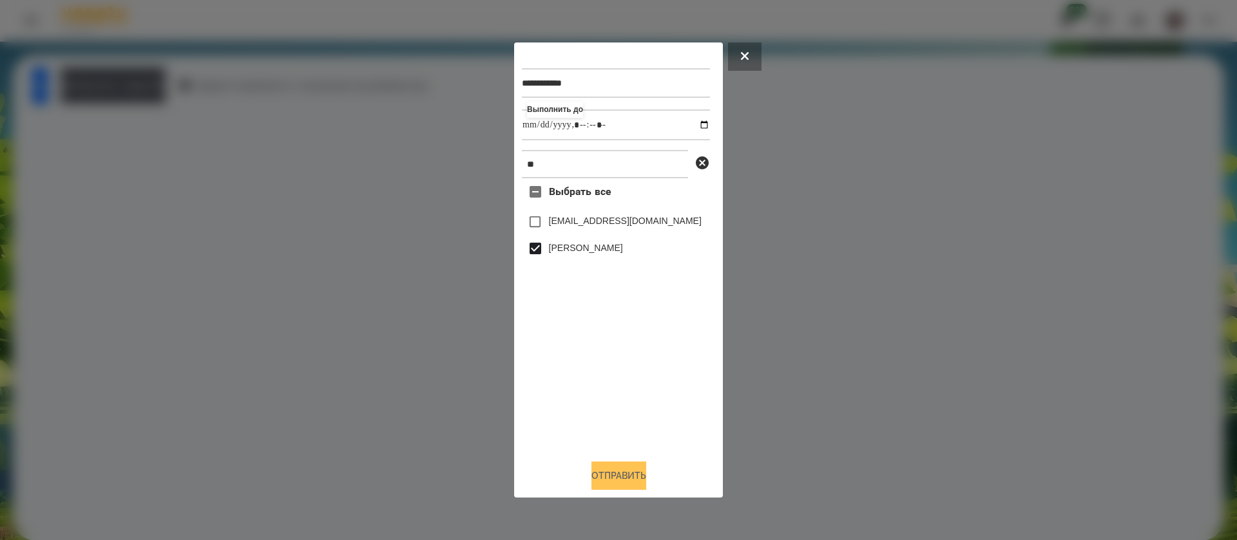
click at [601, 475] on button "Отправить" at bounding box center [618, 476] width 55 height 28
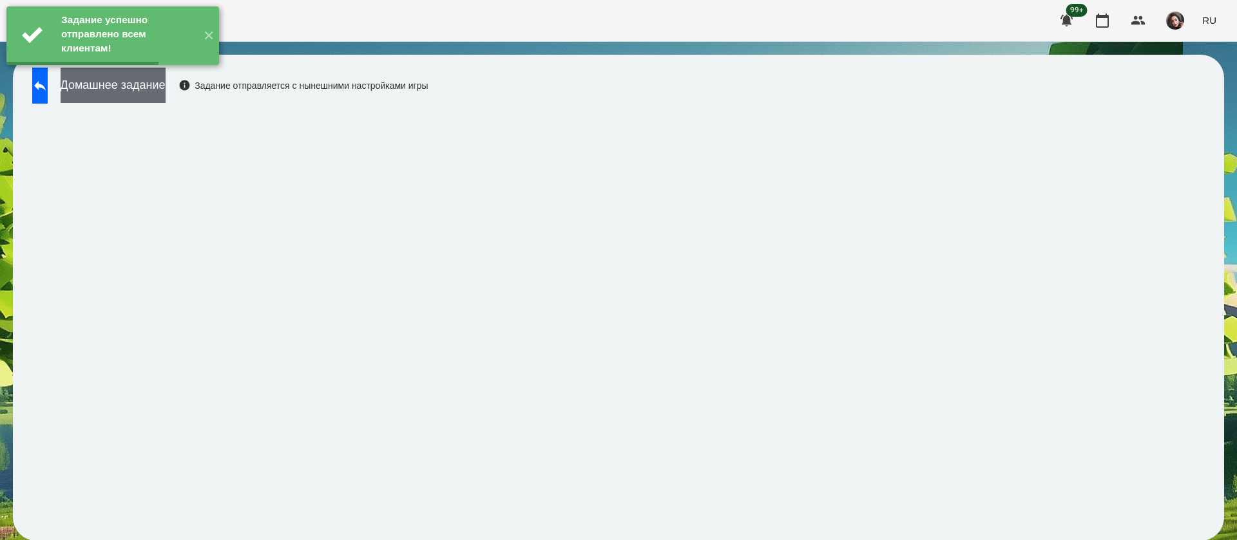
click at [166, 95] on button "Домашнее задание" at bounding box center [113, 85] width 105 height 35
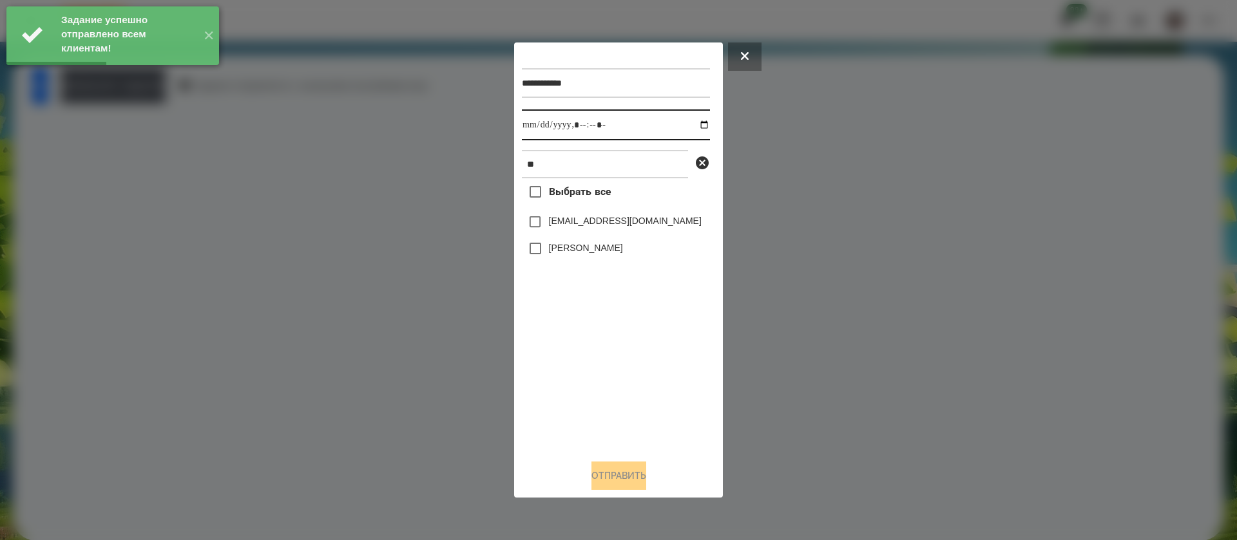
click at [535, 126] on input "datetime-local" at bounding box center [616, 125] width 188 height 31
type input "**********"
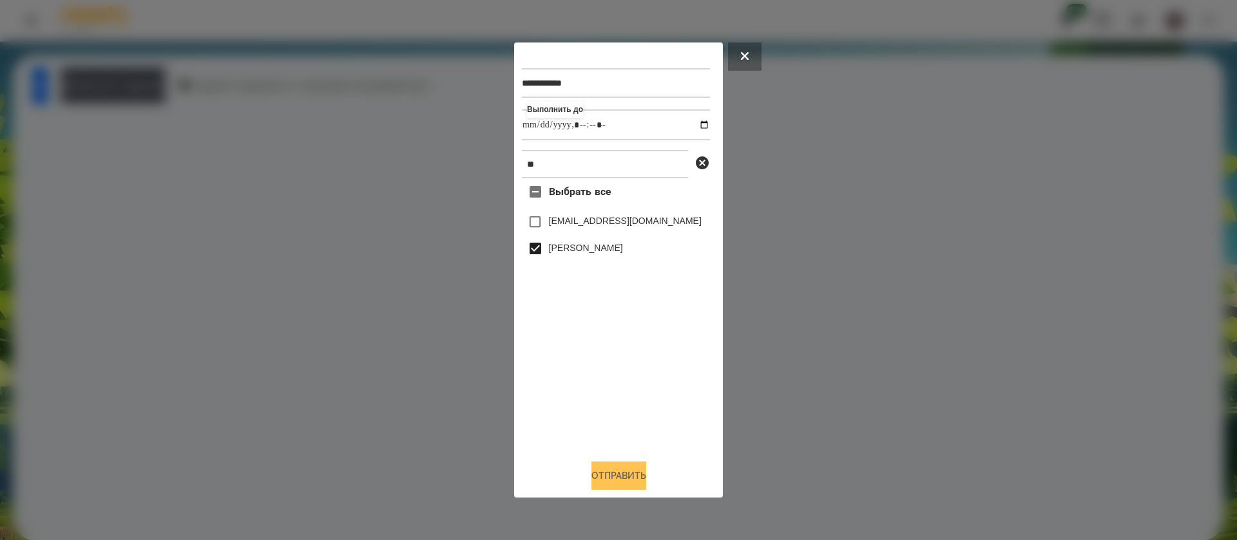
click at [605, 478] on button "Отправить" at bounding box center [618, 476] width 55 height 28
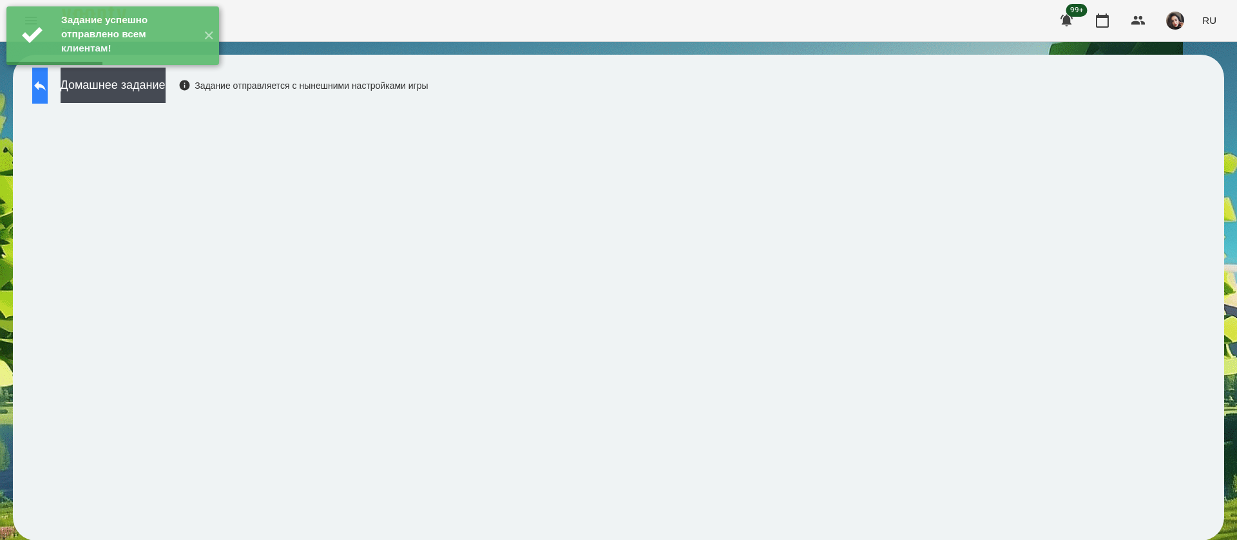
click at [44, 90] on button at bounding box center [39, 86] width 15 height 36
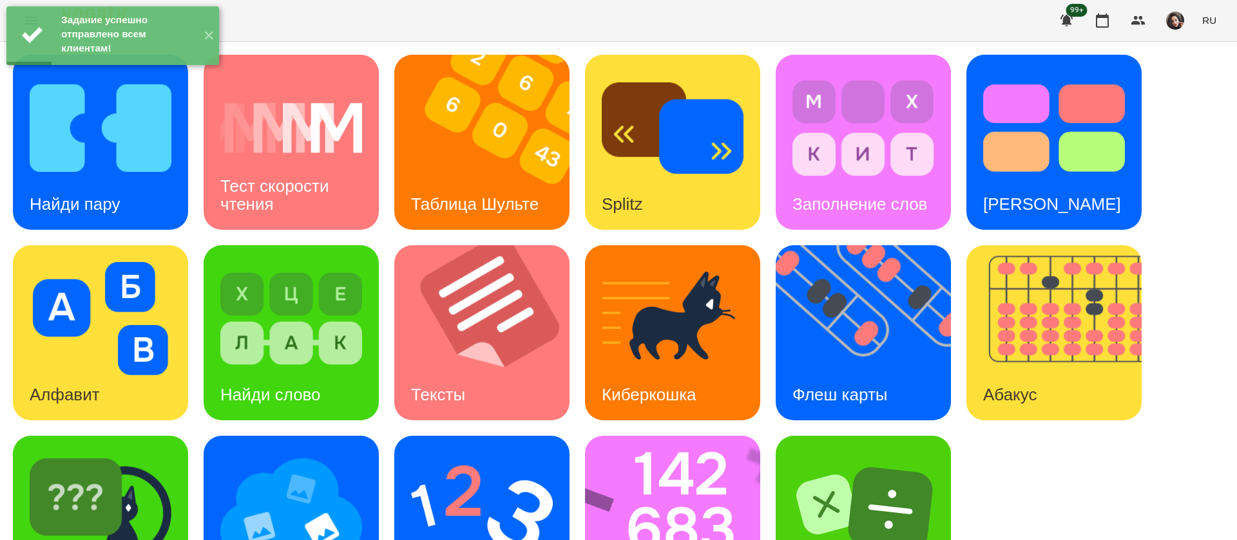
scroll to position [84, 0]
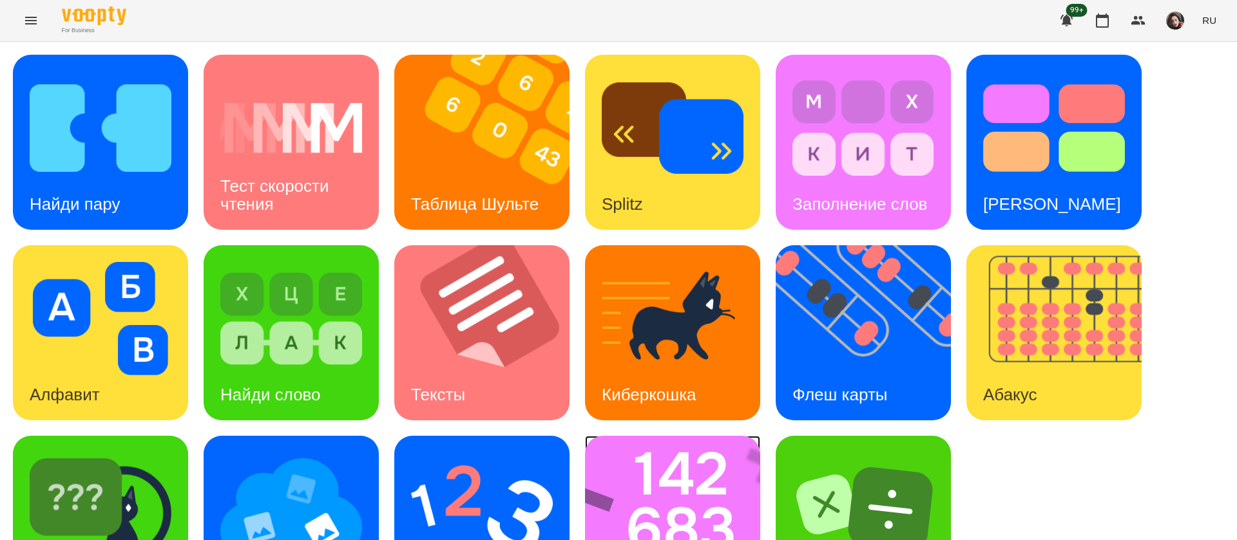
click at [687, 436] on img at bounding box center [681, 523] width 192 height 175
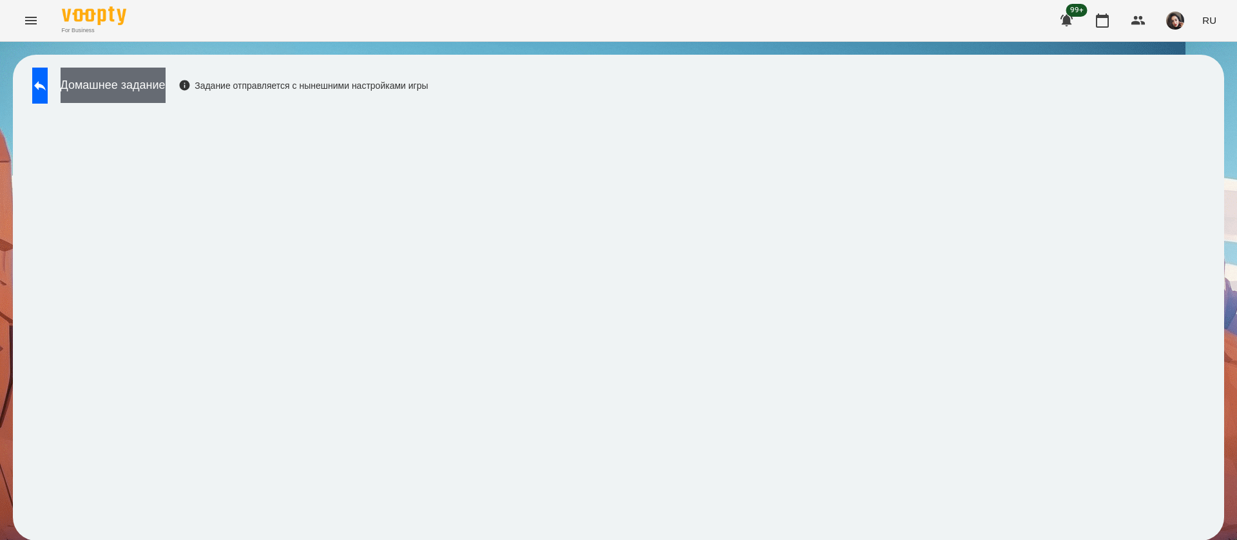
click at [166, 84] on button "Домашнее задание" at bounding box center [113, 85] width 105 height 35
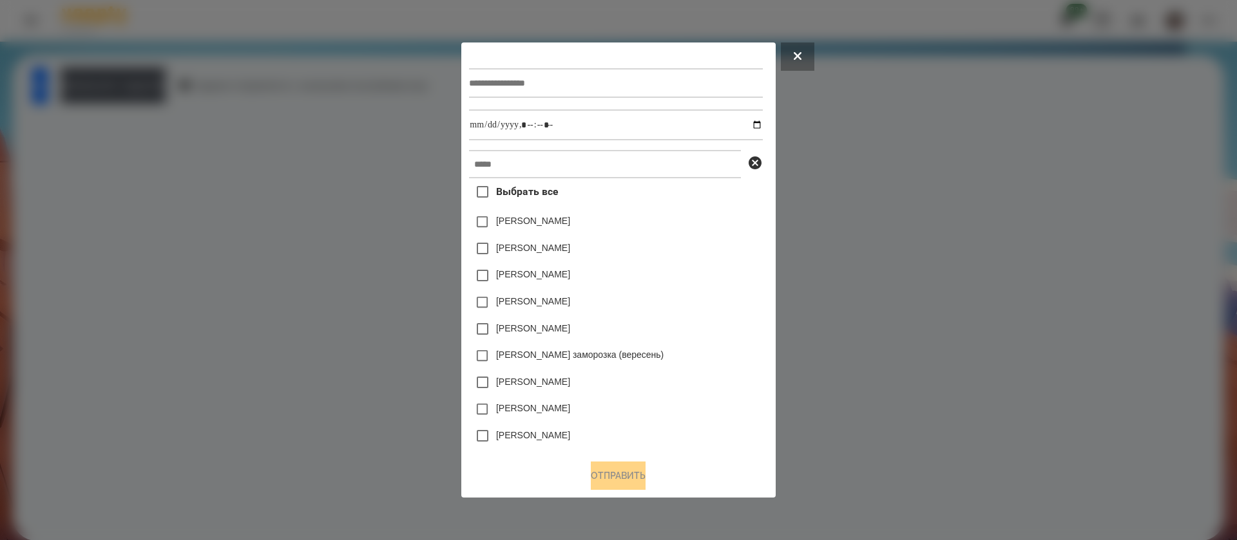
click at [806, 56] on button at bounding box center [797, 57] width 33 height 28
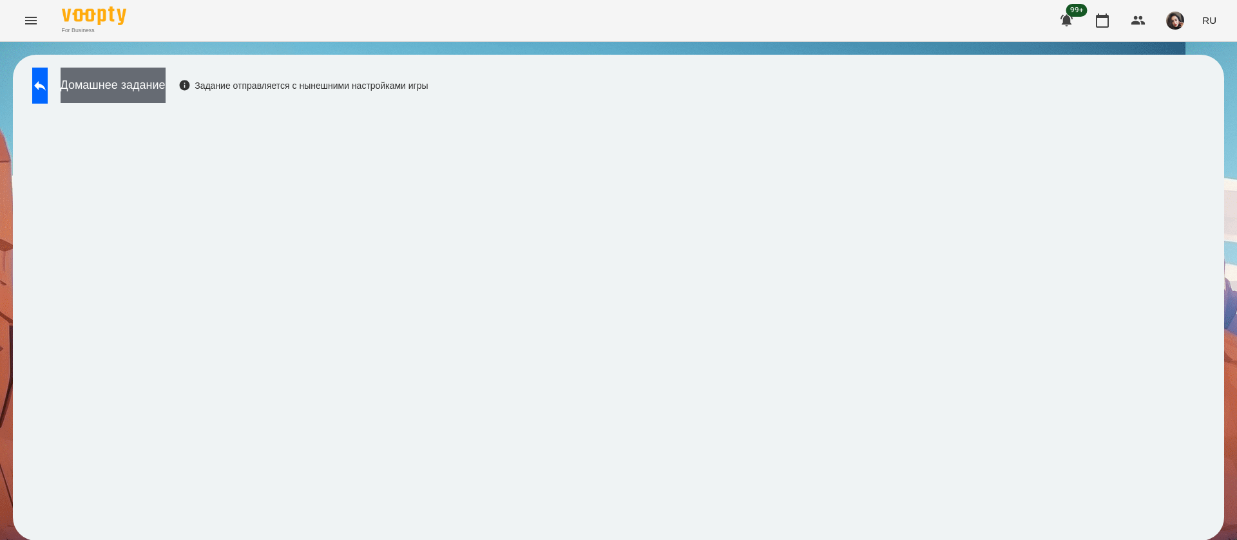
click at [156, 96] on button "Домашнее задание" at bounding box center [113, 85] width 105 height 35
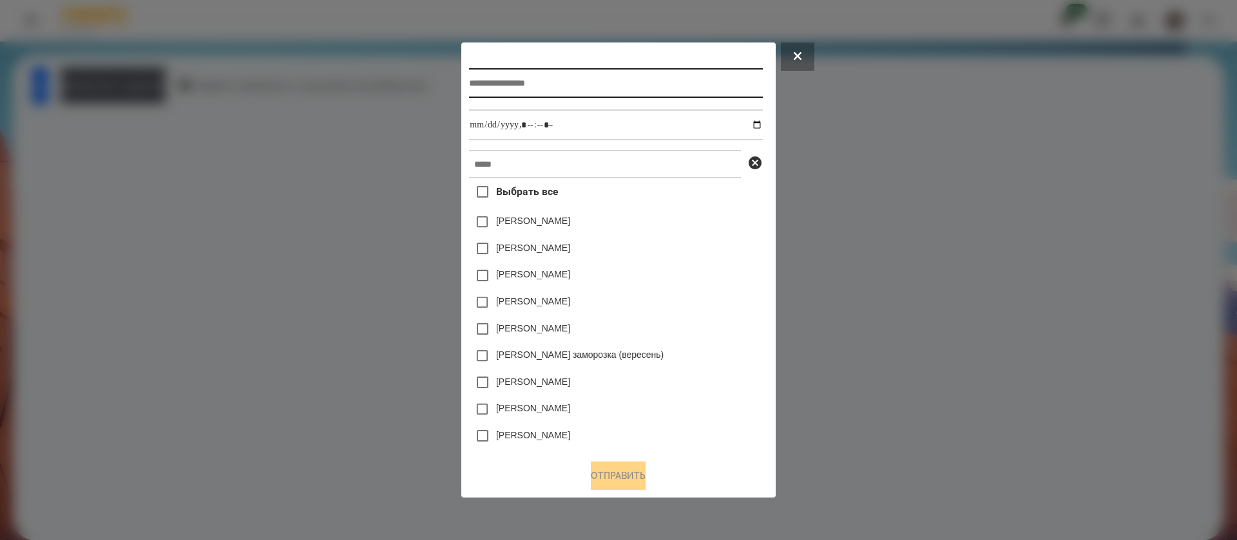
click at [524, 90] on input "text" at bounding box center [615, 83] width 293 height 30
type input "*******"
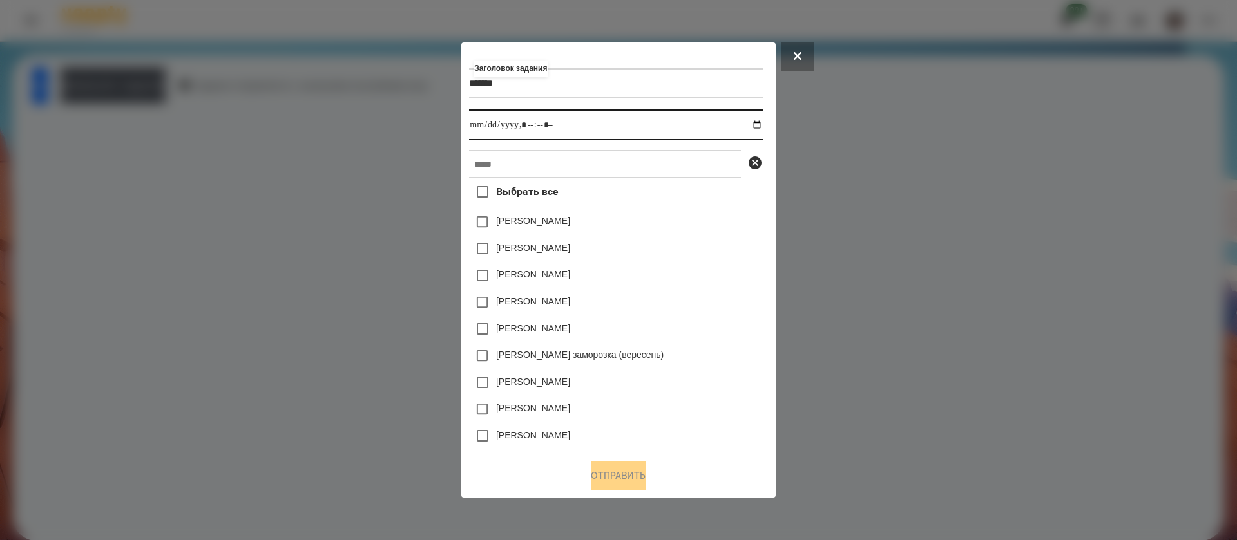
click at [761, 132] on input "datetime-local" at bounding box center [615, 125] width 293 height 31
click at [762, 126] on input "datetime-local" at bounding box center [615, 125] width 293 height 31
click at [527, 124] on input "datetime-local" at bounding box center [615, 125] width 293 height 31
click at [539, 121] on input "datetime-local" at bounding box center [615, 125] width 293 height 31
type input "**********"
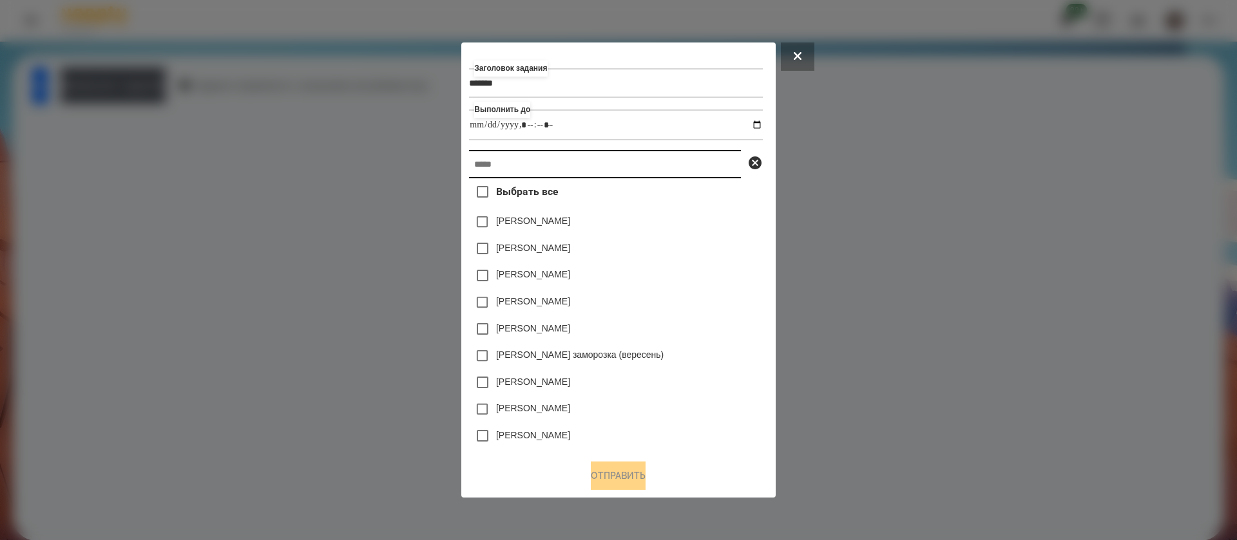
click at [540, 159] on input "text" at bounding box center [605, 164] width 272 height 28
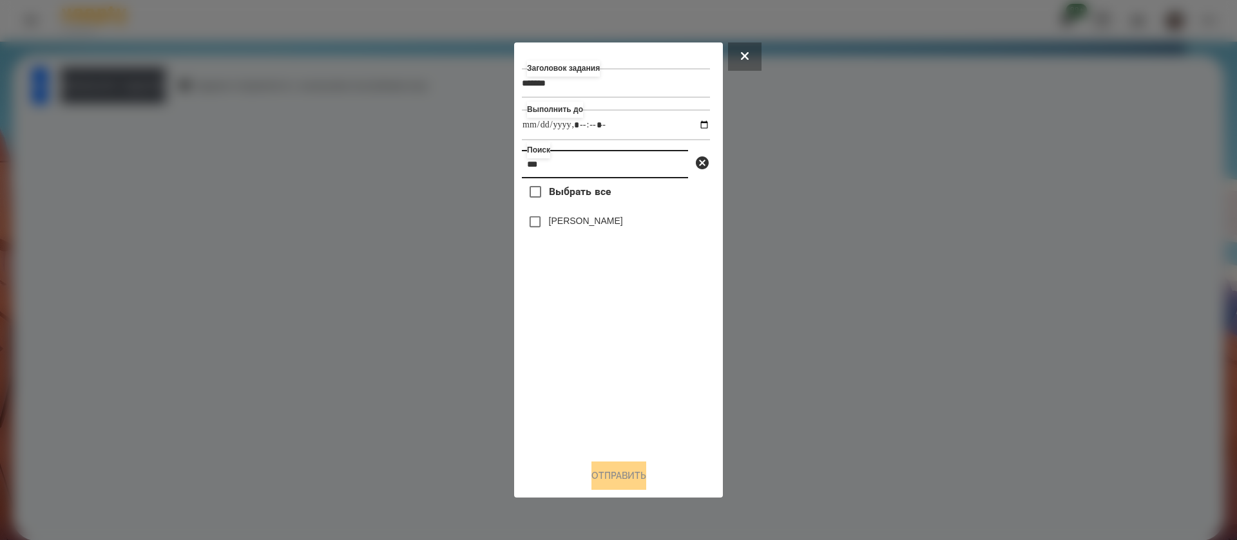
type input "***"
click at [611, 483] on button "Отправить" at bounding box center [618, 476] width 55 height 28
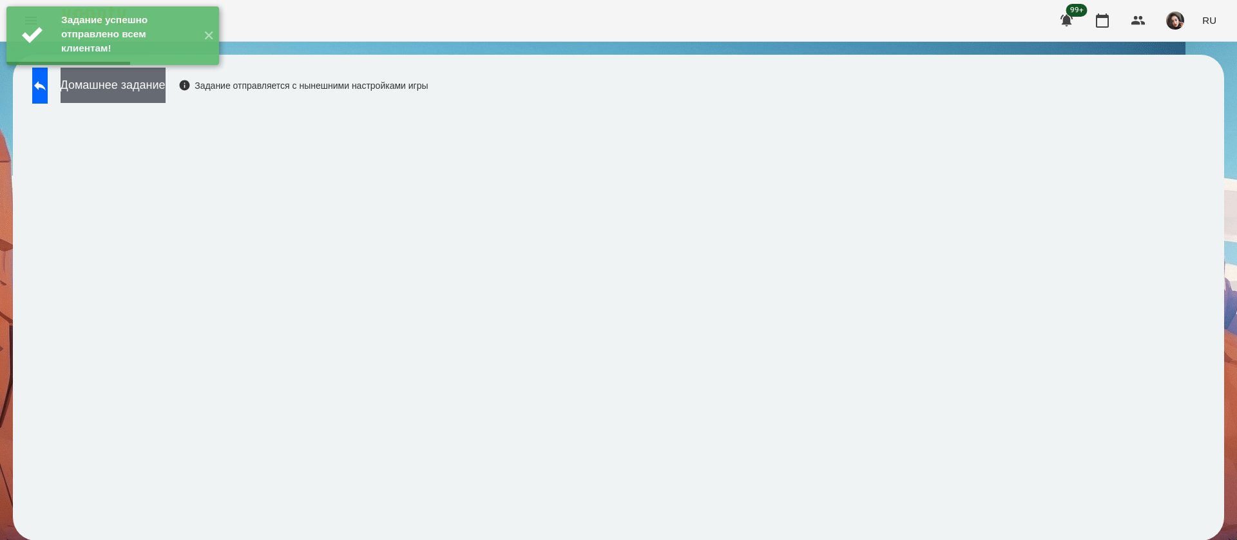
click at [144, 88] on button "Домашнее задание" at bounding box center [113, 85] width 105 height 35
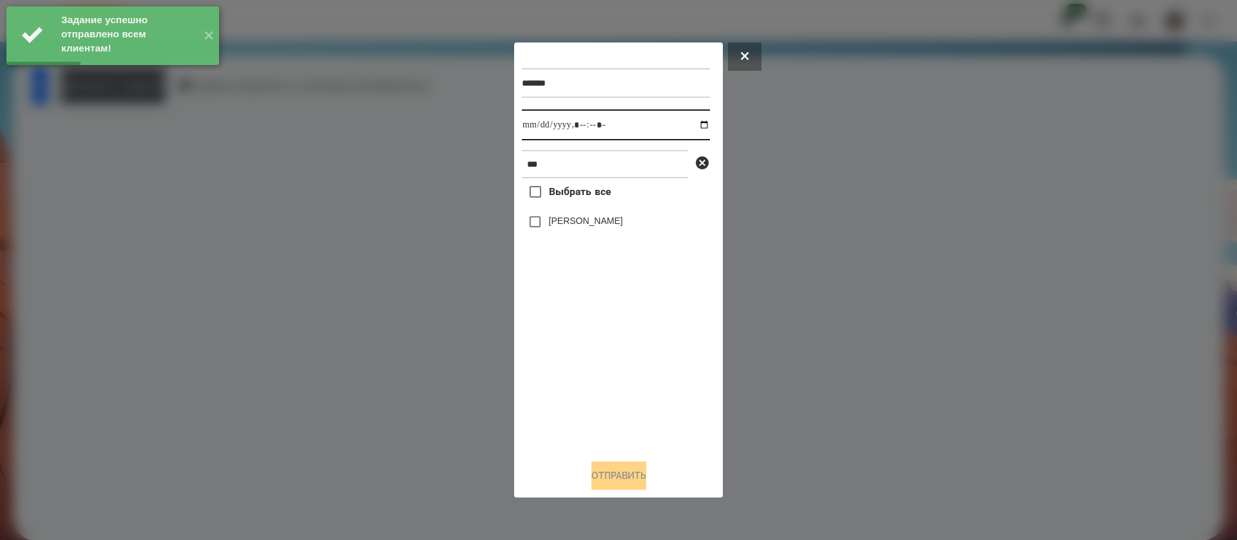
click at [537, 126] on input "datetime-local" at bounding box center [616, 125] width 188 height 31
type input "**********"
click at [560, 193] on span "Выбрать все" at bounding box center [580, 191] width 62 height 15
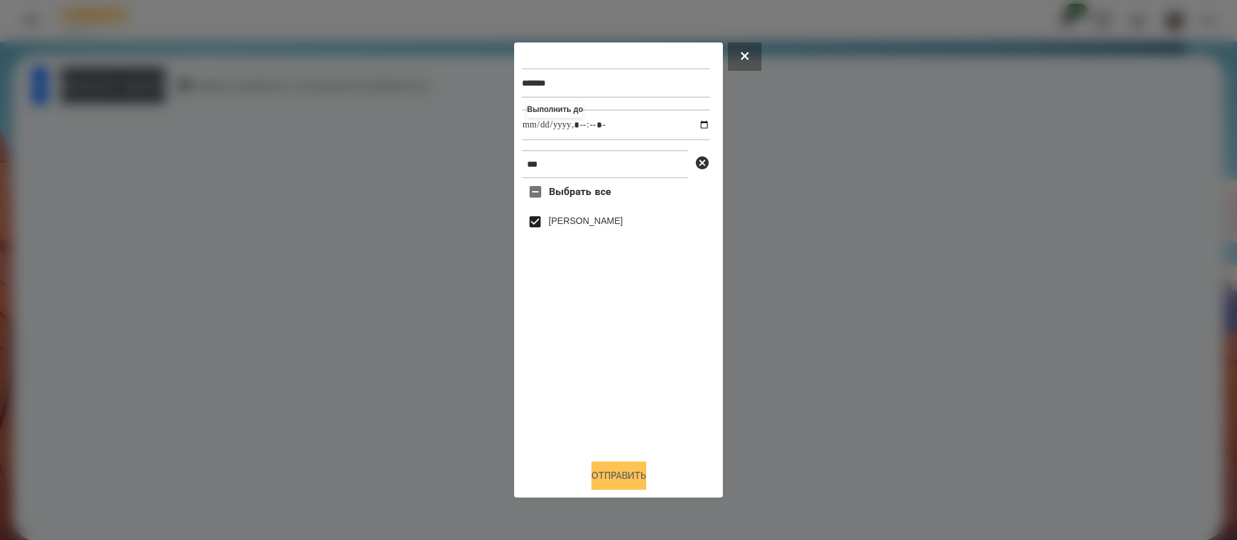
click at [608, 482] on button "Отправить" at bounding box center [618, 476] width 55 height 28
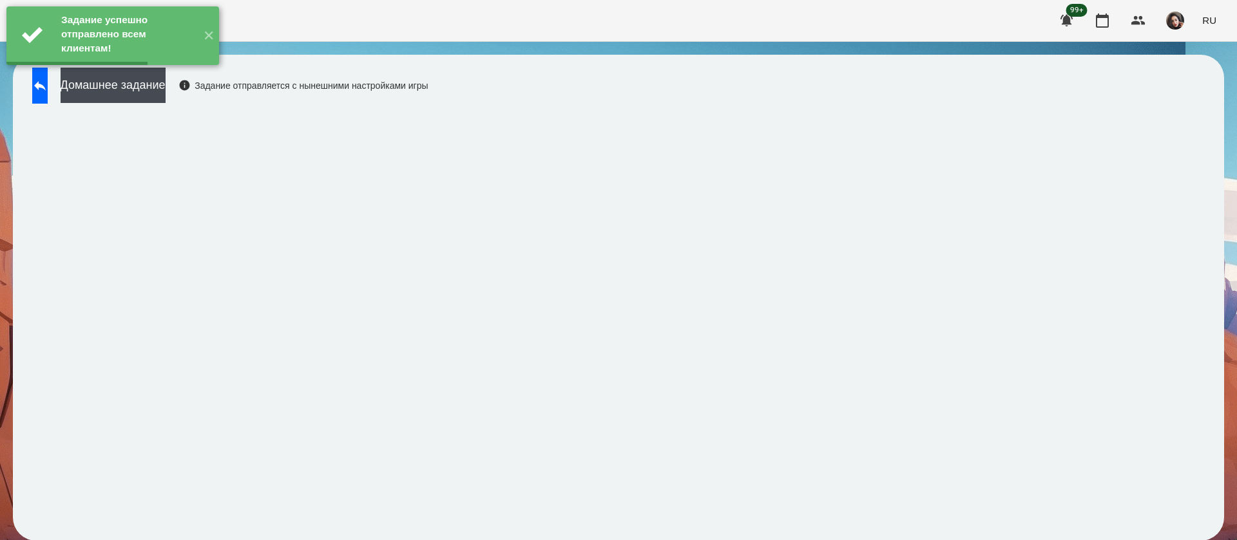
click at [166, 89] on button "Домашнее задание" at bounding box center [113, 85] width 105 height 35
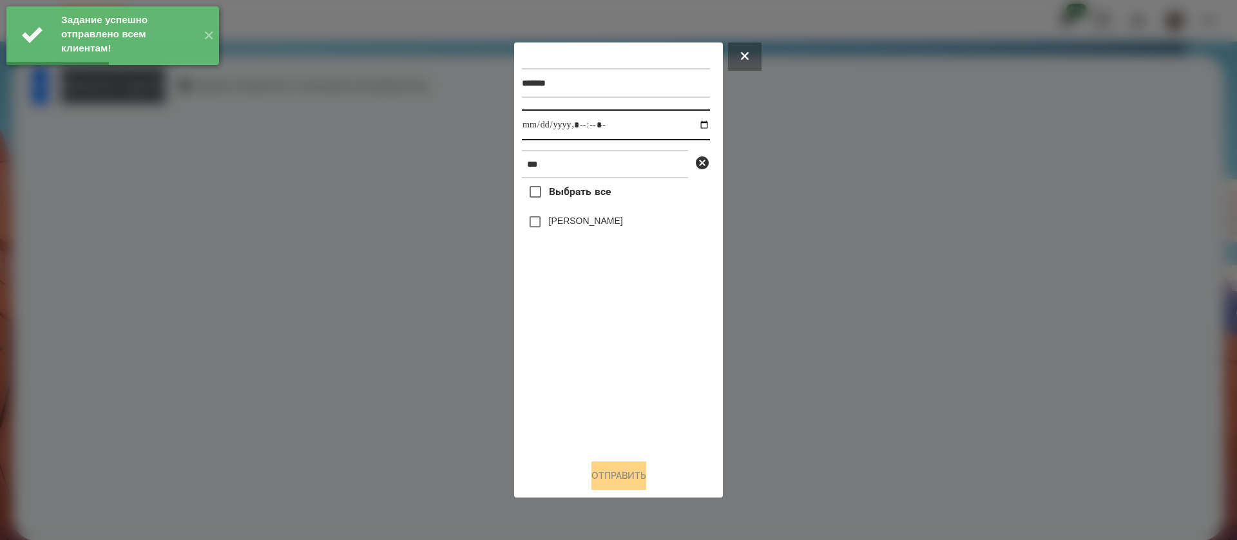
click at [536, 126] on input "datetime-local" at bounding box center [616, 125] width 188 height 31
type input "**********"
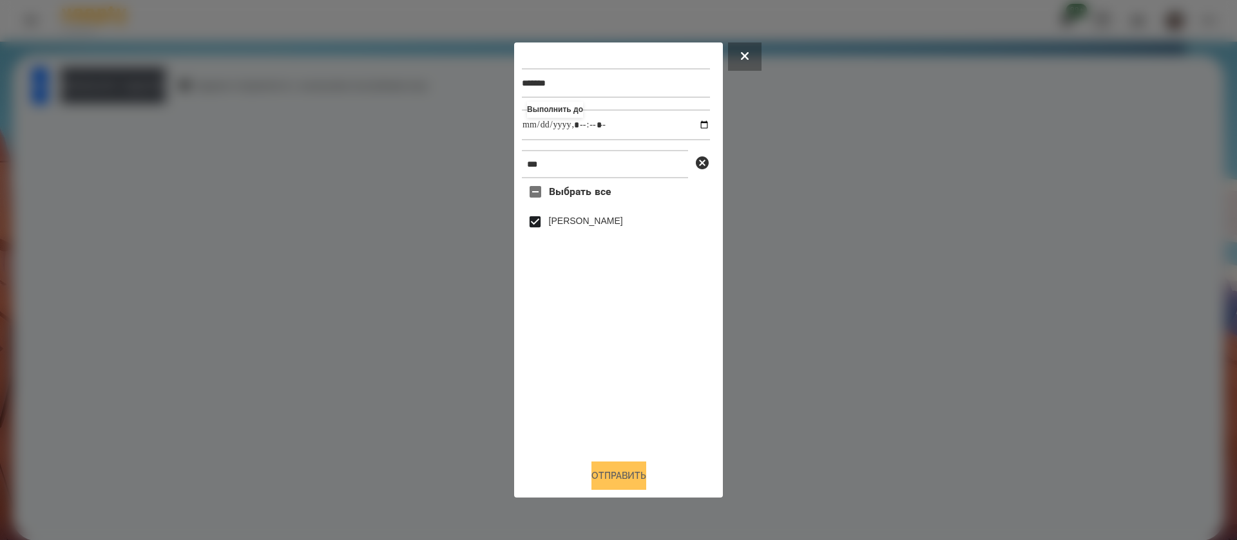
click at [607, 480] on button "Отправить" at bounding box center [618, 476] width 55 height 28
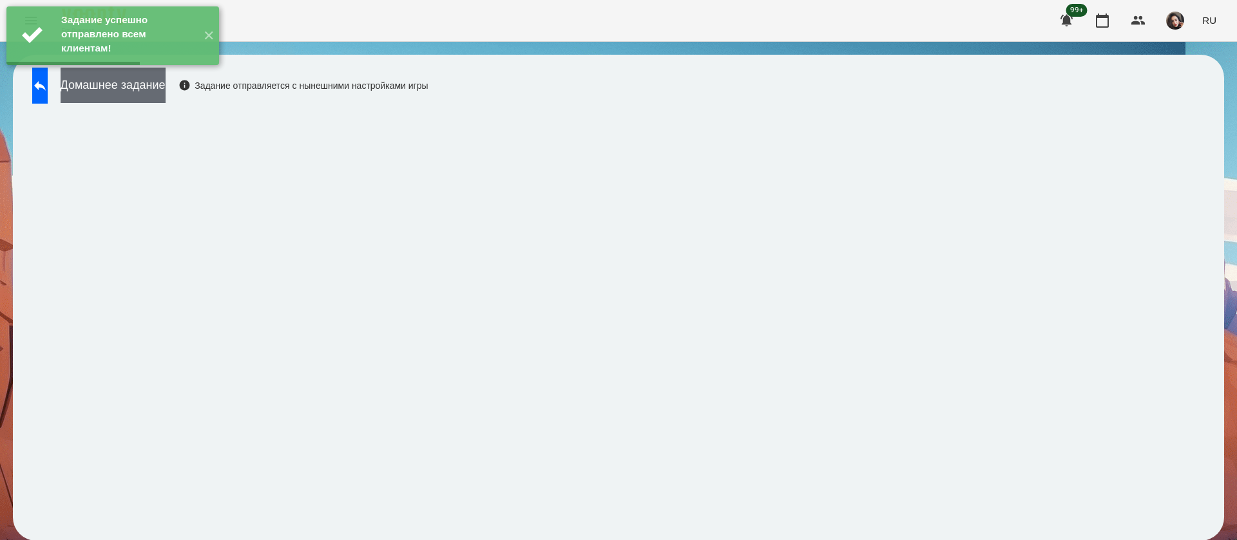
click at [166, 89] on button "Домашнее задание" at bounding box center [113, 85] width 105 height 35
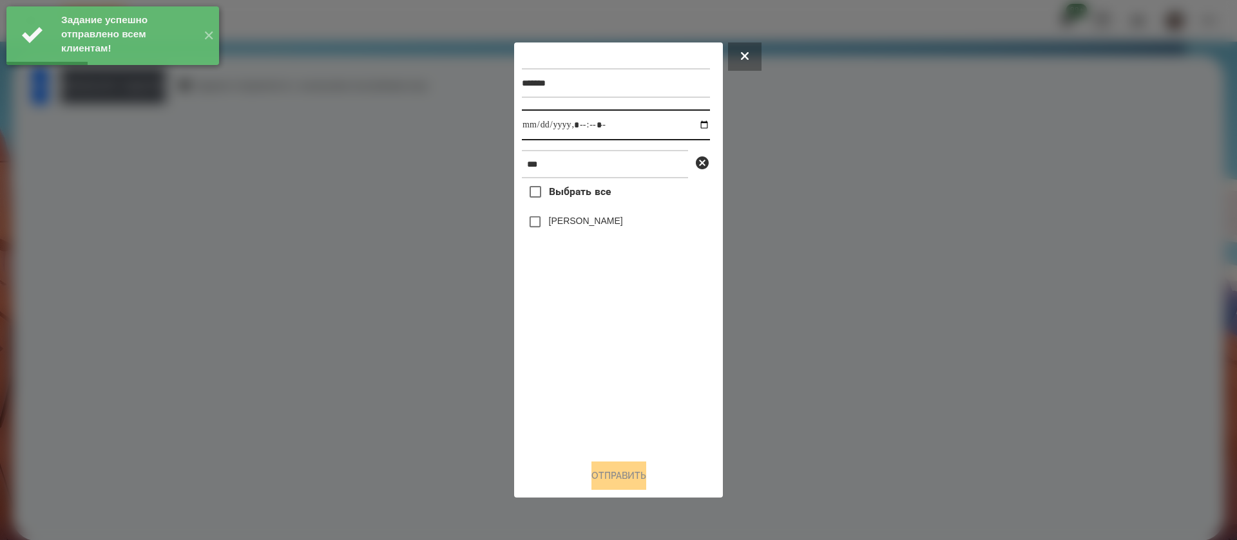
click at [542, 137] on input "datetime-local" at bounding box center [616, 125] width 188 height 31
type input "**********"
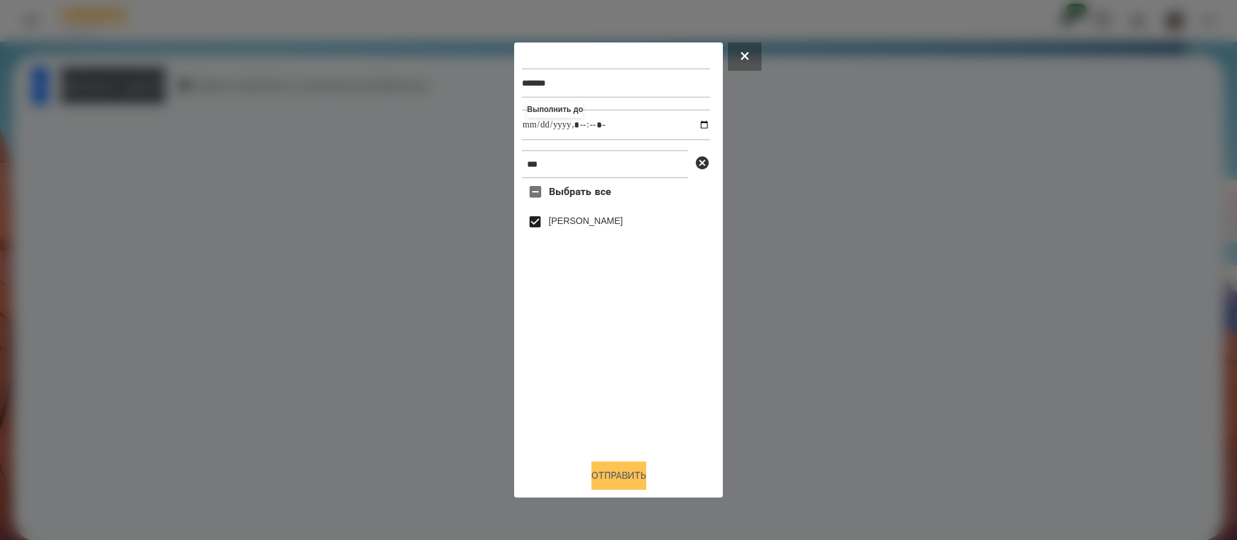
click at [591, 481] on button "Отправить" at bounding box center [618, 476] width 55 height 28
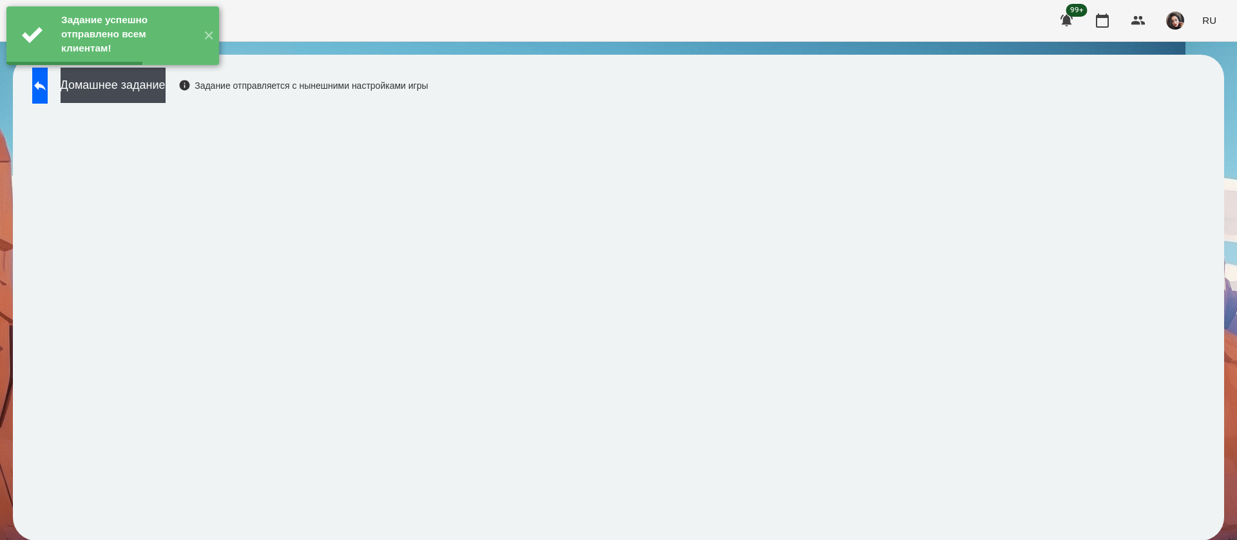
click at [189, 104] on div "Домашнее задание Задание отправляется с нынешними настройками игры" at bounding box center [227, 89] width 403 height 43
click at [222, 83] on div "Домашнее задание Задание отправляется с нынешними настройками игры" at bounding box center [227, 89] width 403 height 43
click at [166, 86] on button "Домашнее задание" at bounding box center [113, 85] width 105 height 35
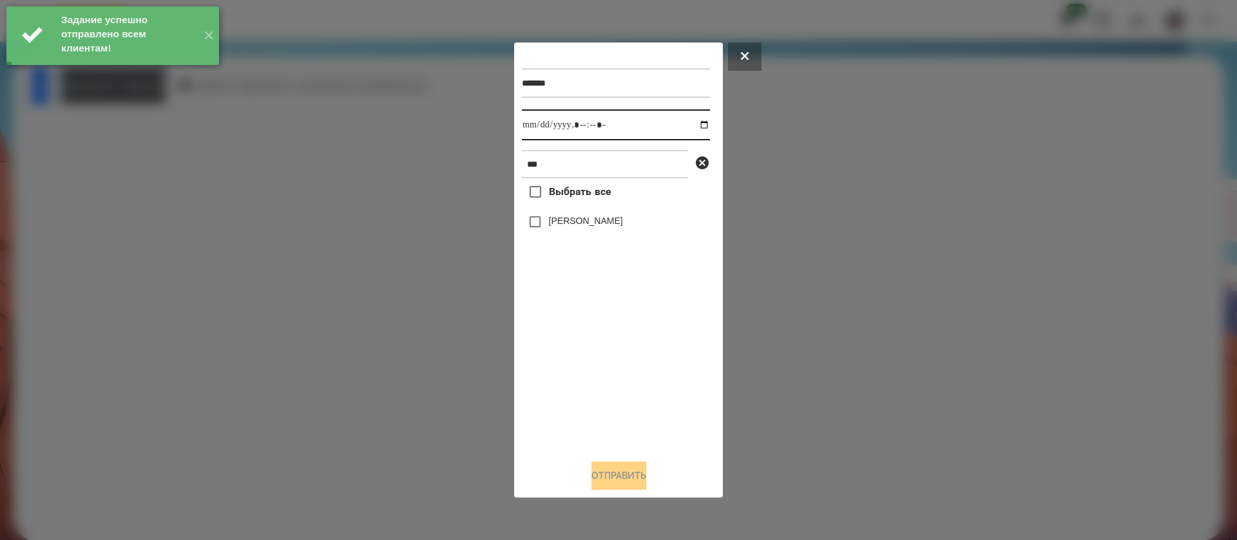
click at [535, 131] on input "datetime-local" at bounding box center [616, 125] width 188 height 31
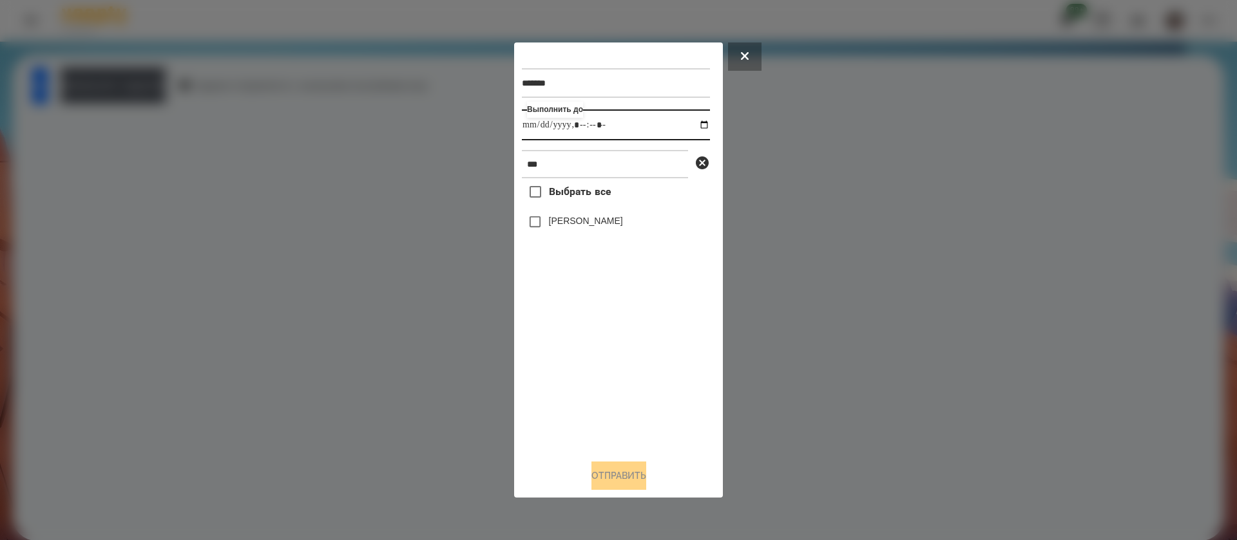
type input "**********"
click at [562, 224] on label "[PERSON_NAME]" at bounding box center [586, 220] width 74 height 13
click at [615, 473] on button "Отправить" at bounding box center [618, 476] width 55 height 28
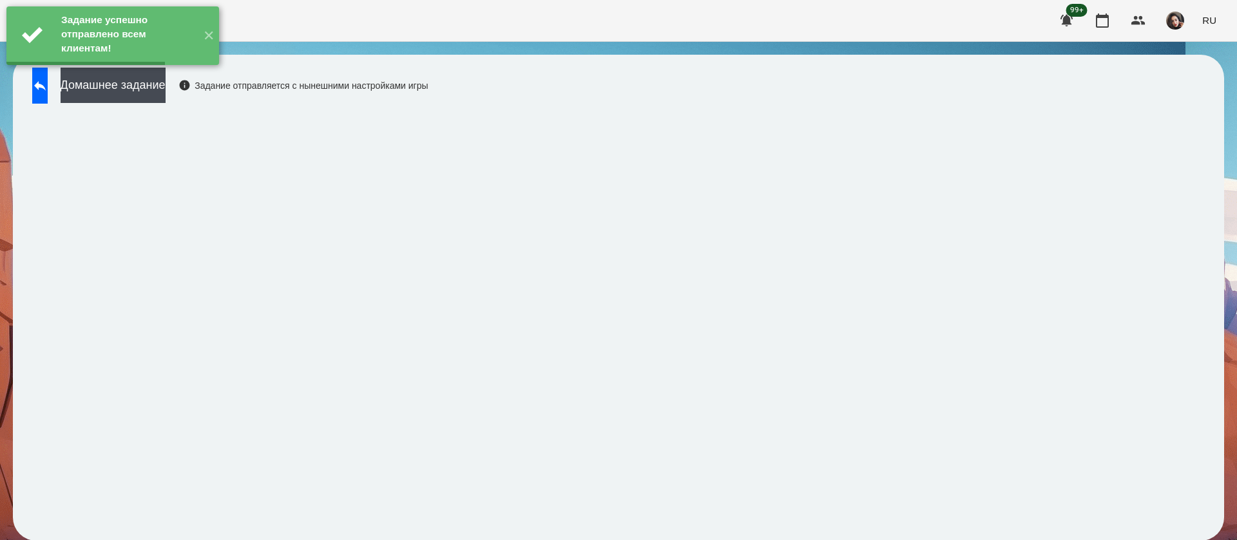
click at [158, 88] on button "Домашнее задание" at bounding box center [113, 85] width 105 height 35
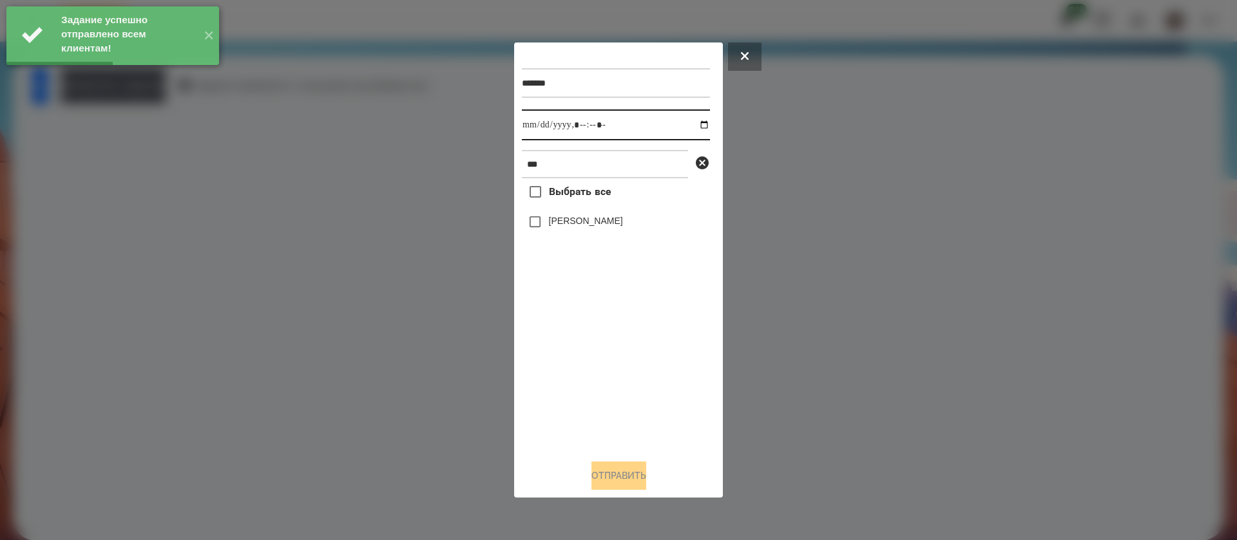
click at [533, 130] on input "datetime-local" at bounding box center [616, 125] width 188 height 31
type input "**********"
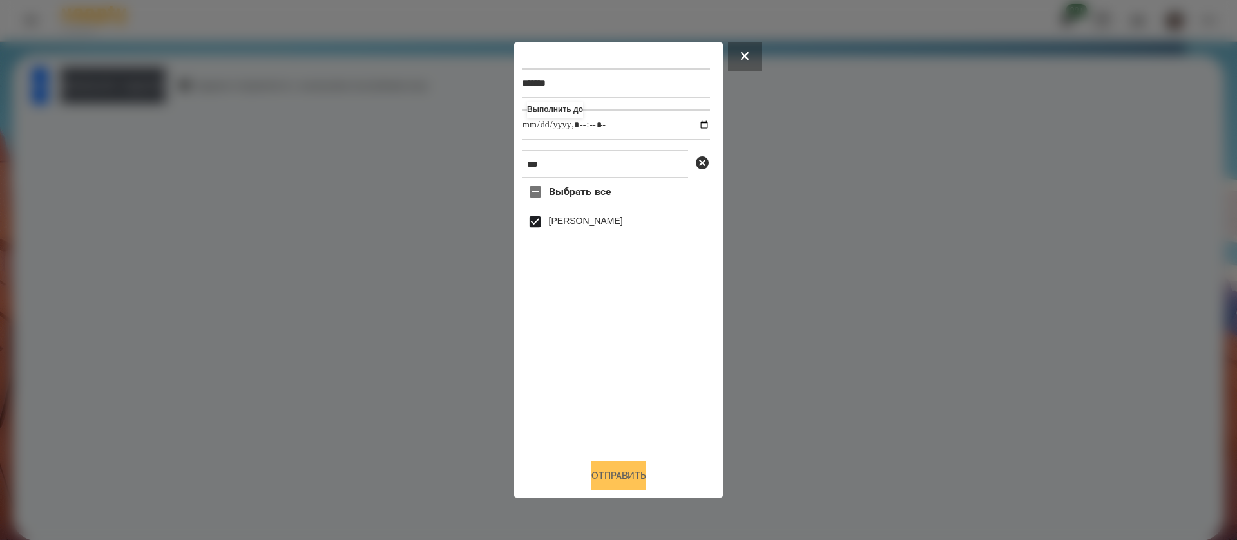
click at [591, 475] on button "Отправить" at bounding box center [618, 476] width 55 height 28
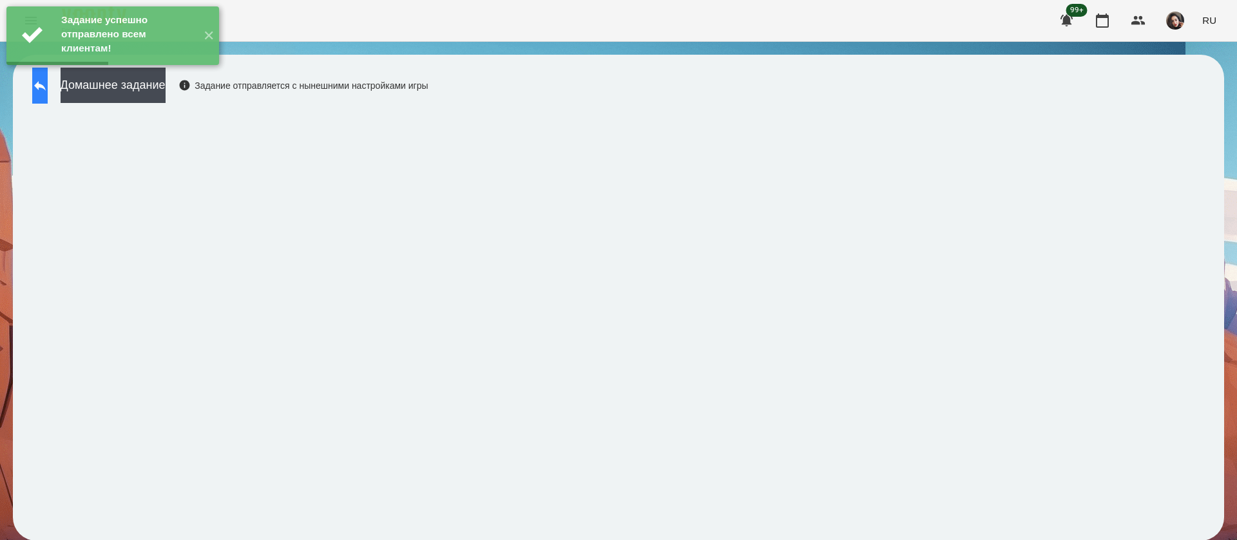
click at [48, 92] on icon at bounding box center [39, 85] width 15 height 15
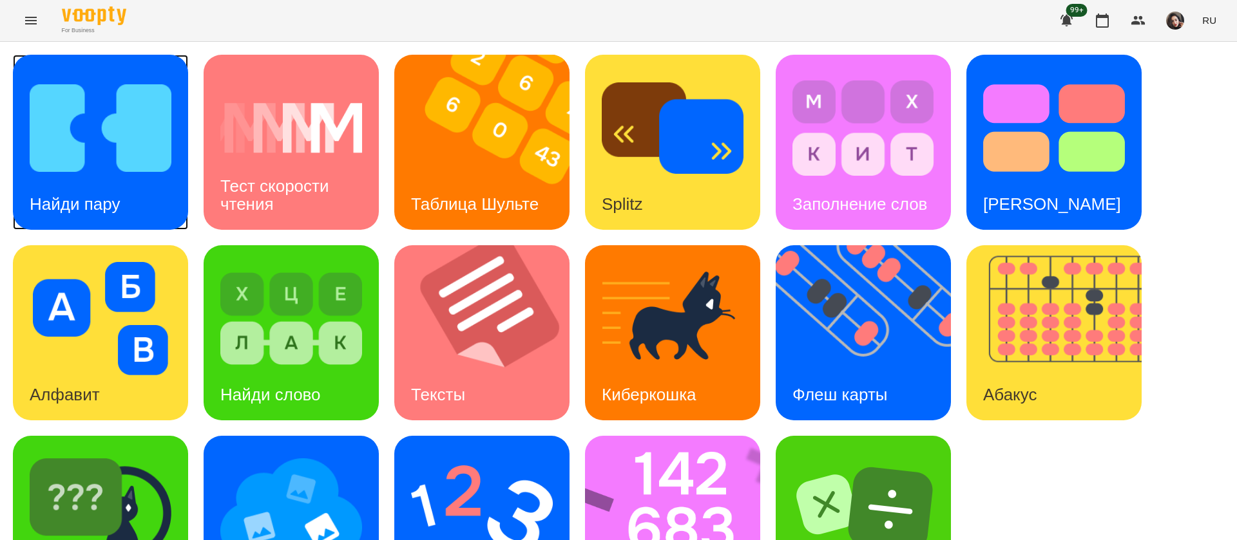
click at [95, 189] on div "Найди пару" at bounding box center [75, 204] width 124 height 51
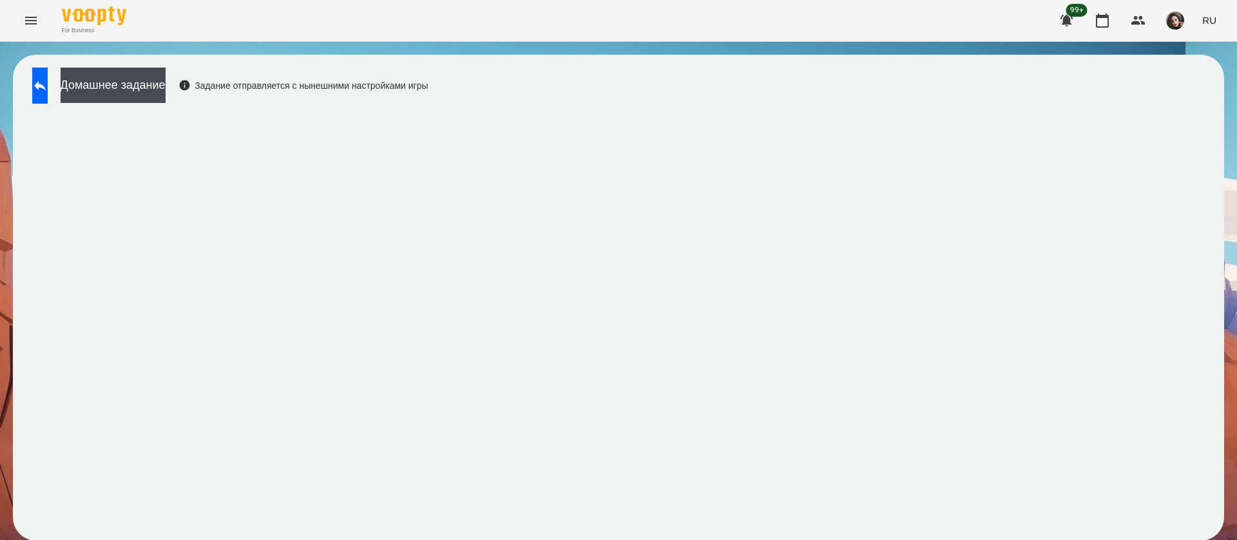
scroll to position [1, 0]
click at [1205, 21] on span "RU" at bounding box center [1209, 21] width 14 height 14
click at [1197, 83] on div "Українська" at bounding box center [1185, 72] width 66 height 23
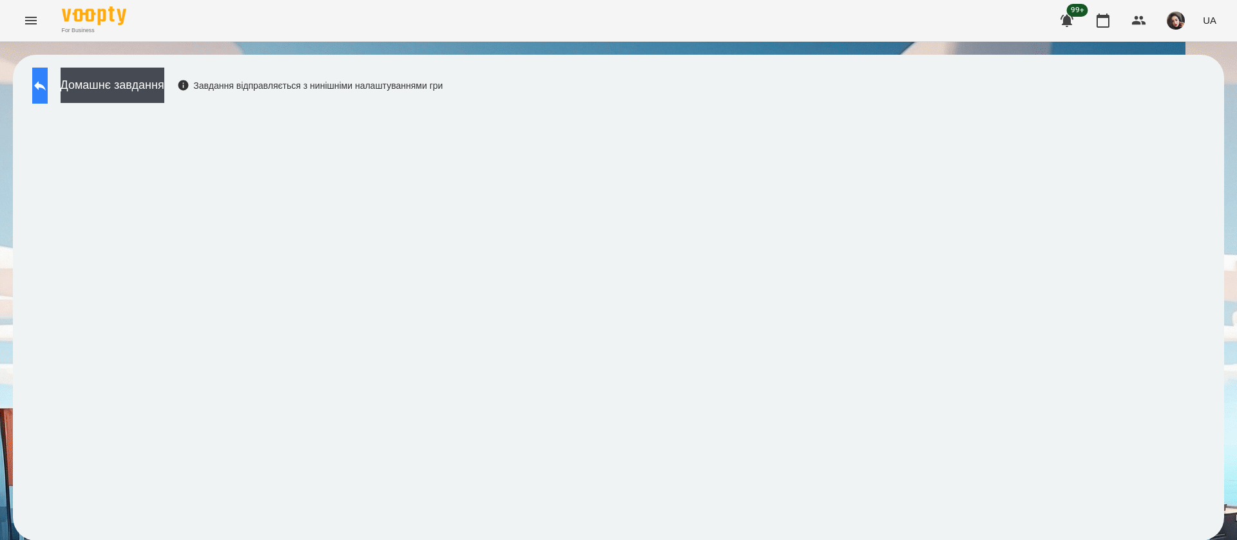
click at [48, 78] on icon at bounding box center [39, 85] width 15 height 15
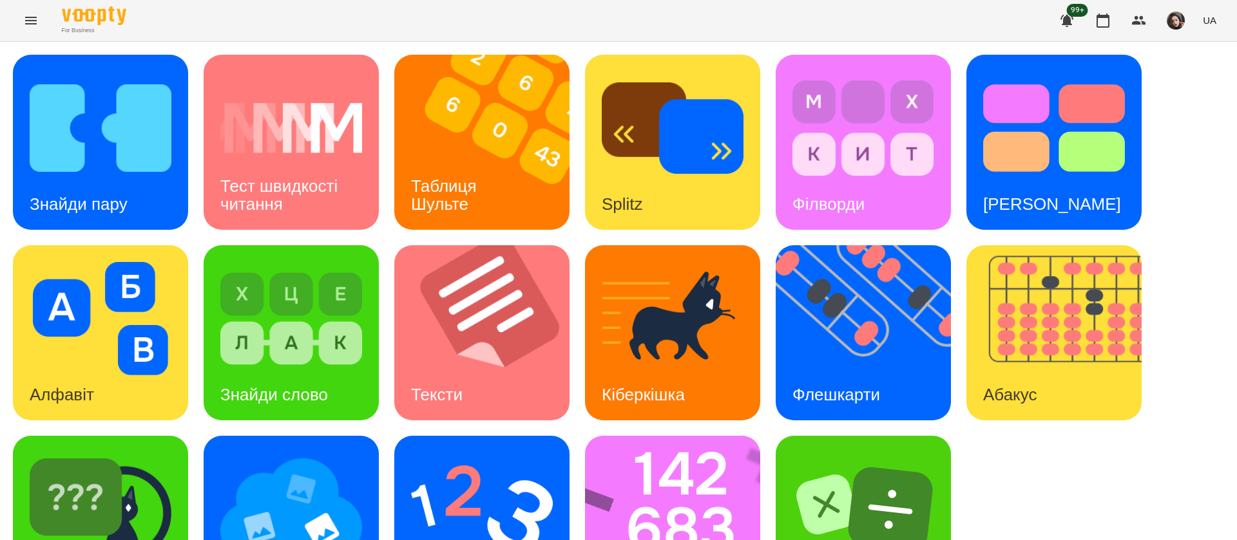
scroll to position [84, 0]
click at [458, 176] on h3 "Таблиця Шульте" at bounding box center [446, 194] width 70 height 37
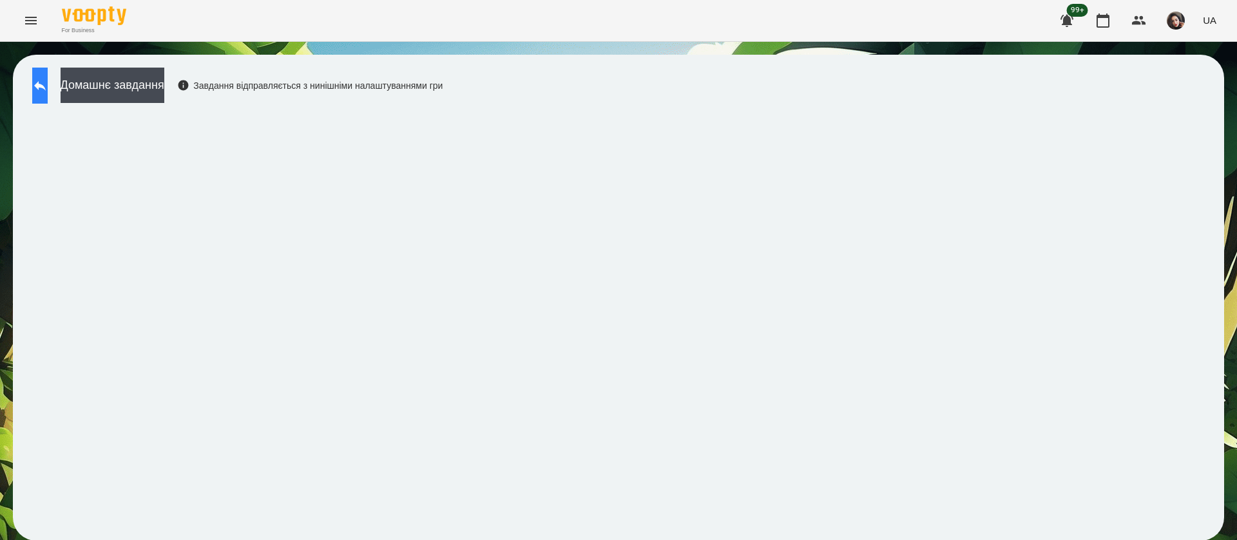
click at [46, 86] on icon at bounding box center [40, 86] width 12 height 10
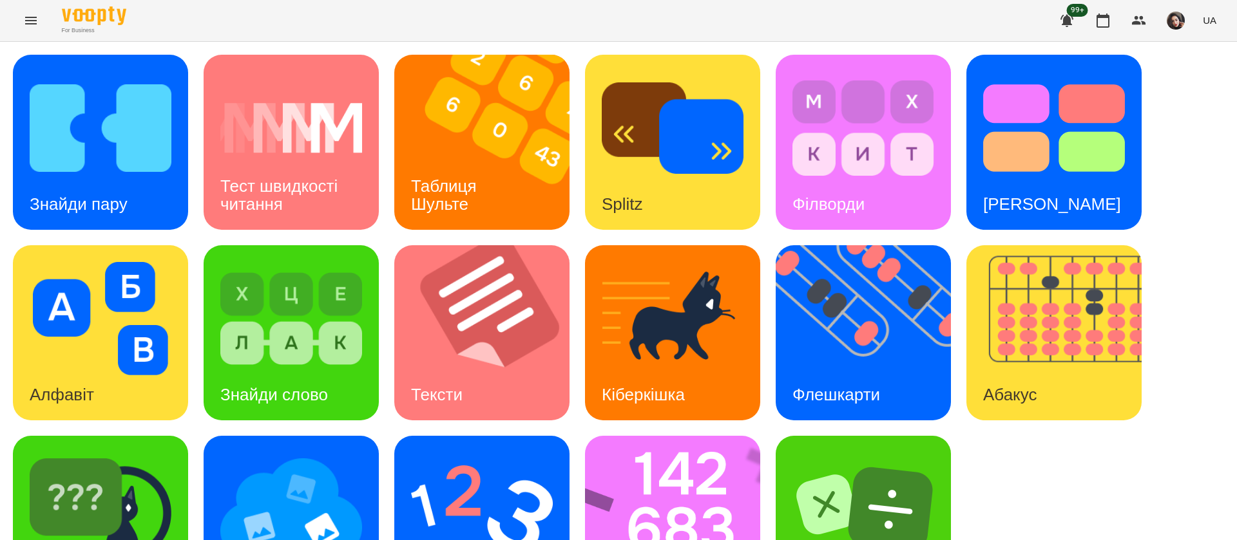
scroll to position [84, 0]
click at [853, 453] on img at bounding box center [863, 509] width 142 height 113
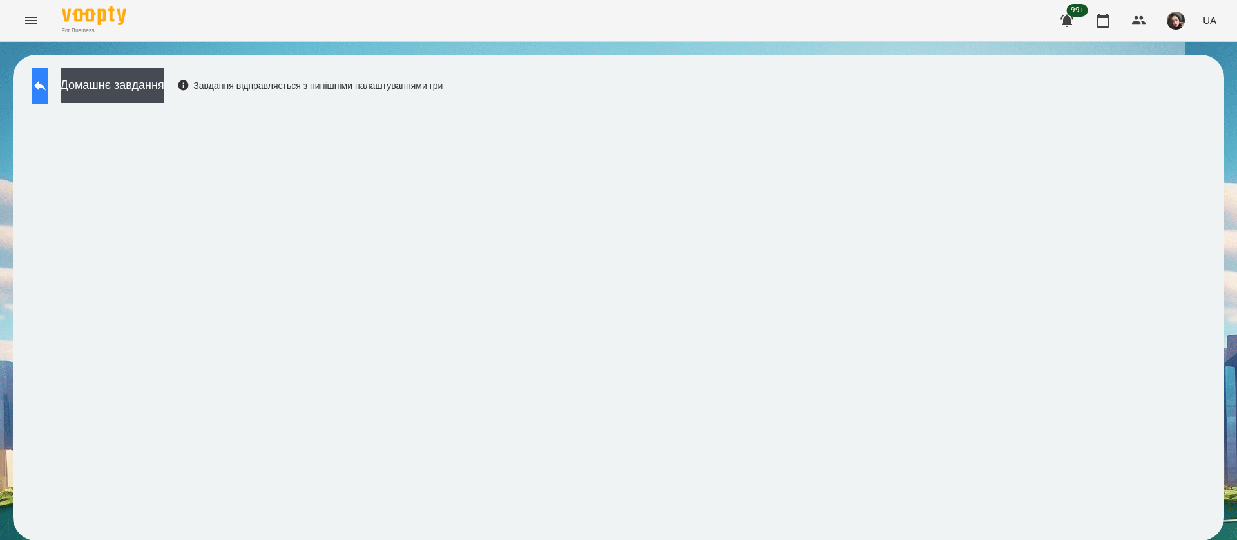
click at [48, 88] on icon at bounding box center [39, 85] width 15 height 15
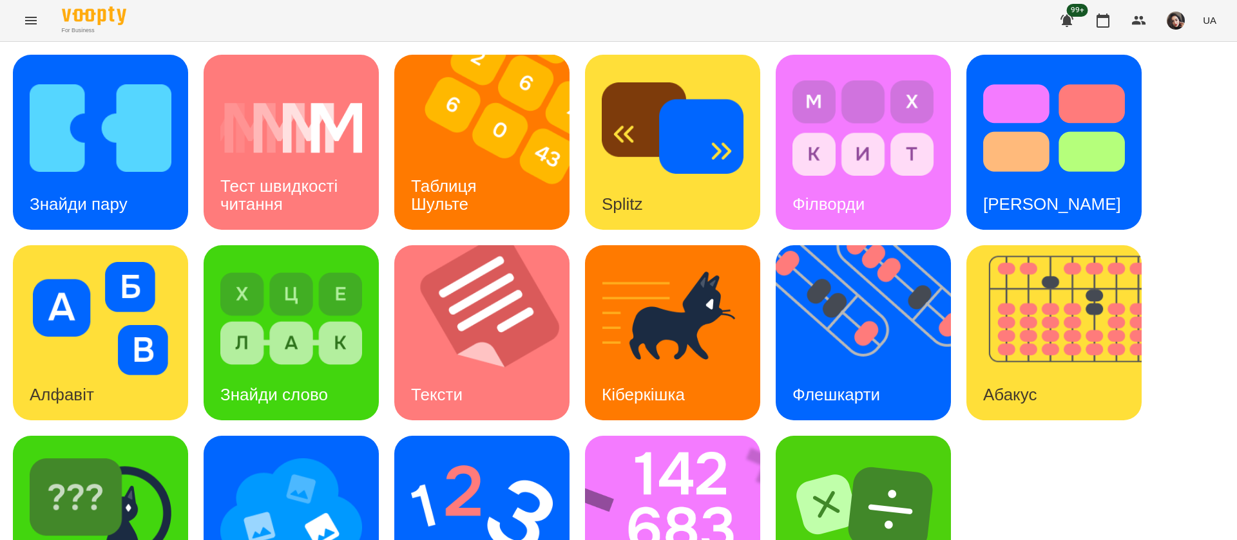
scroll to position [84, 0]
click at [137, 464] on img at bounding box center [101, 509] width 142 height 113
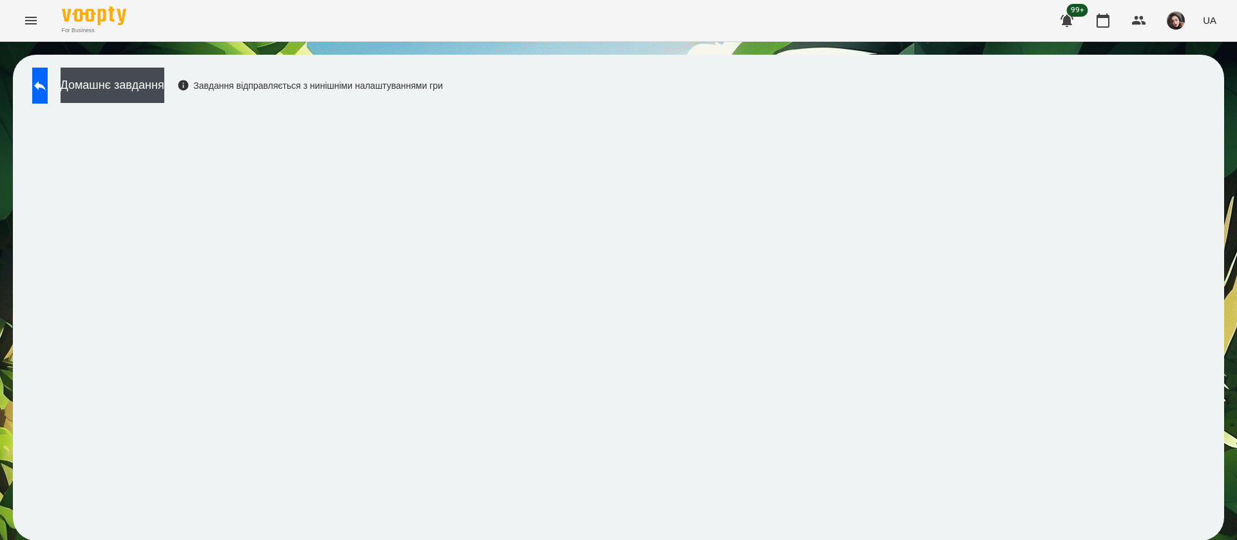
scroll to position [1, 0]
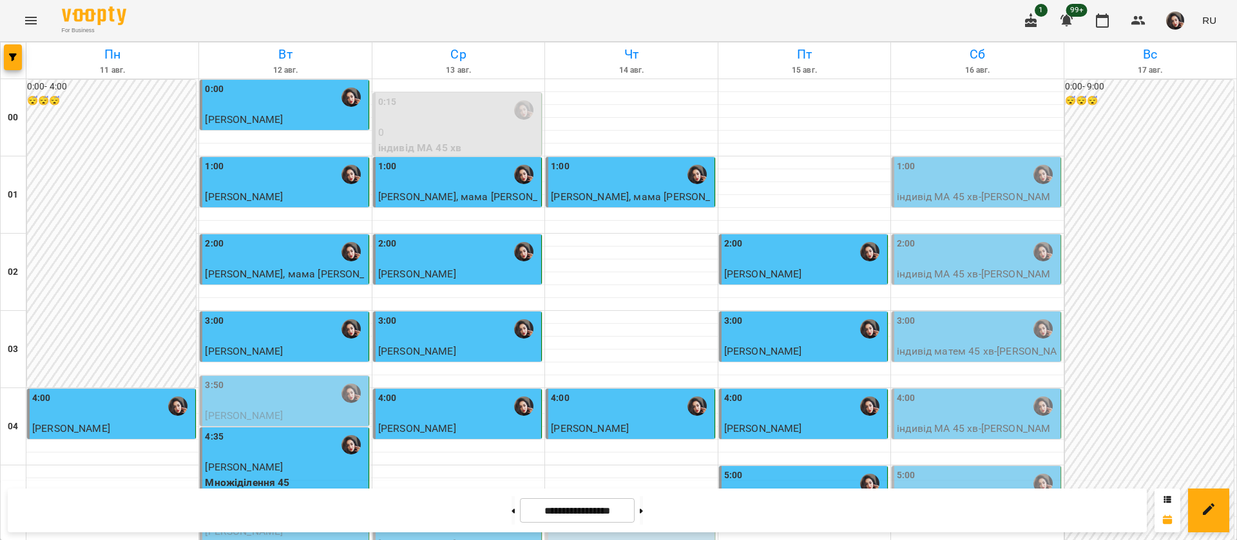
scroll to position [1259, 0]
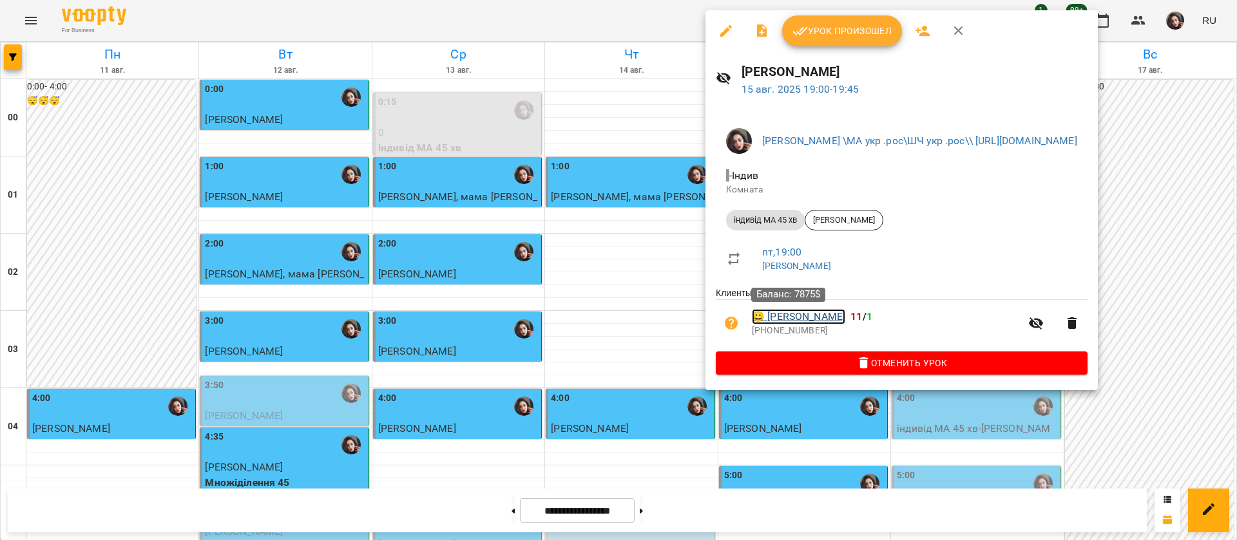
click at [787, 315] on link "😀 Лучко Марк" at bounding box center [798, 316] width 93 height 15
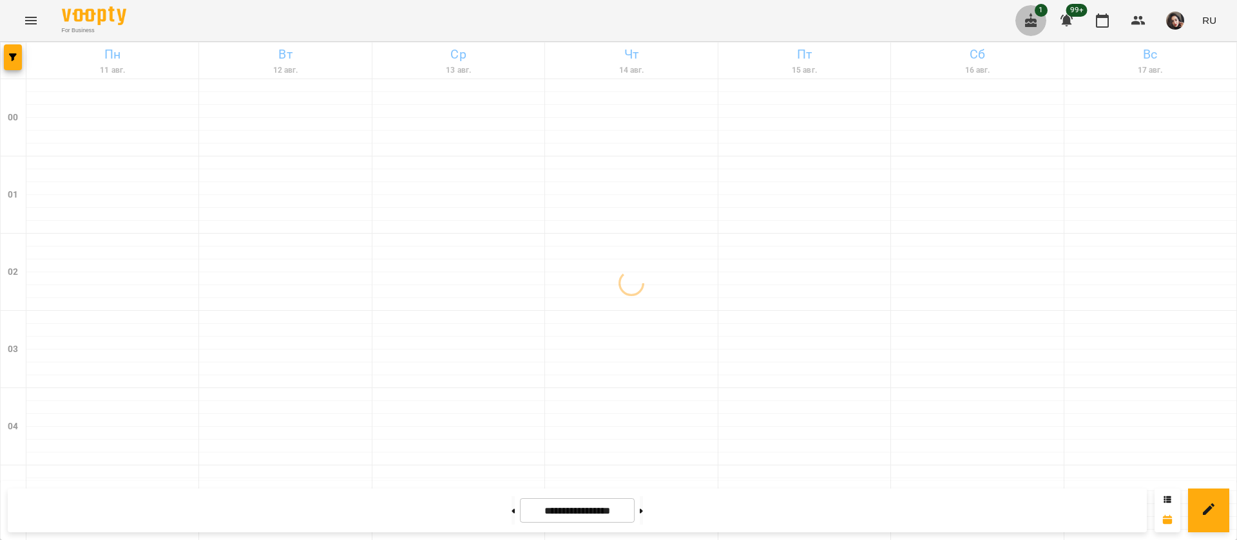
click at [1031, 29] on button "button" at bounding box center [1030, 20] width 31 height 31
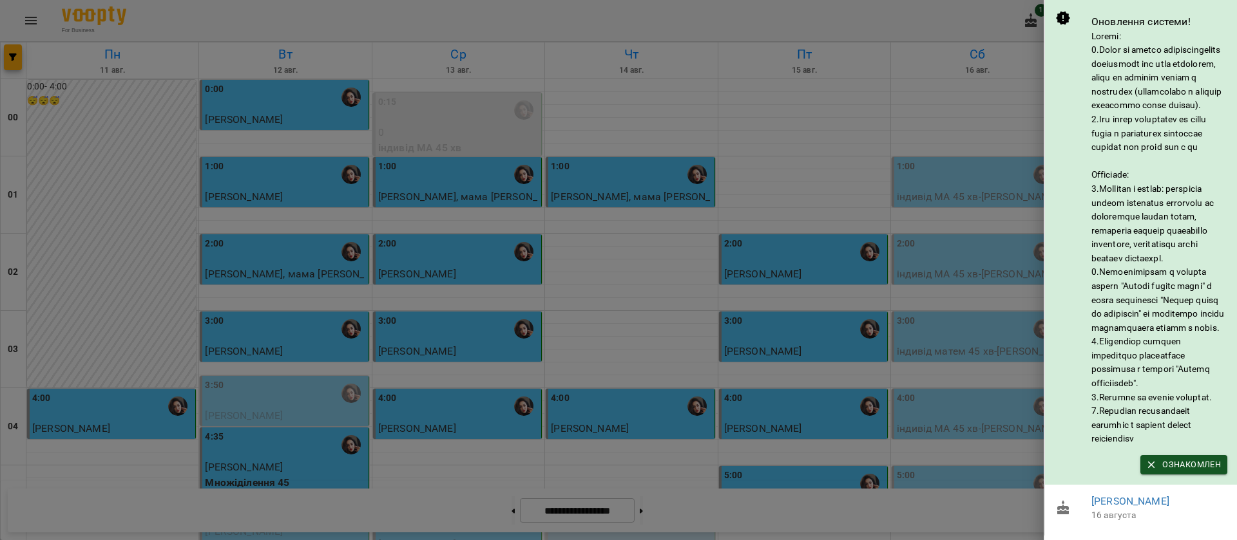
click at [941, 10] on div at bounding box center [618, 270] width 1237 height 540
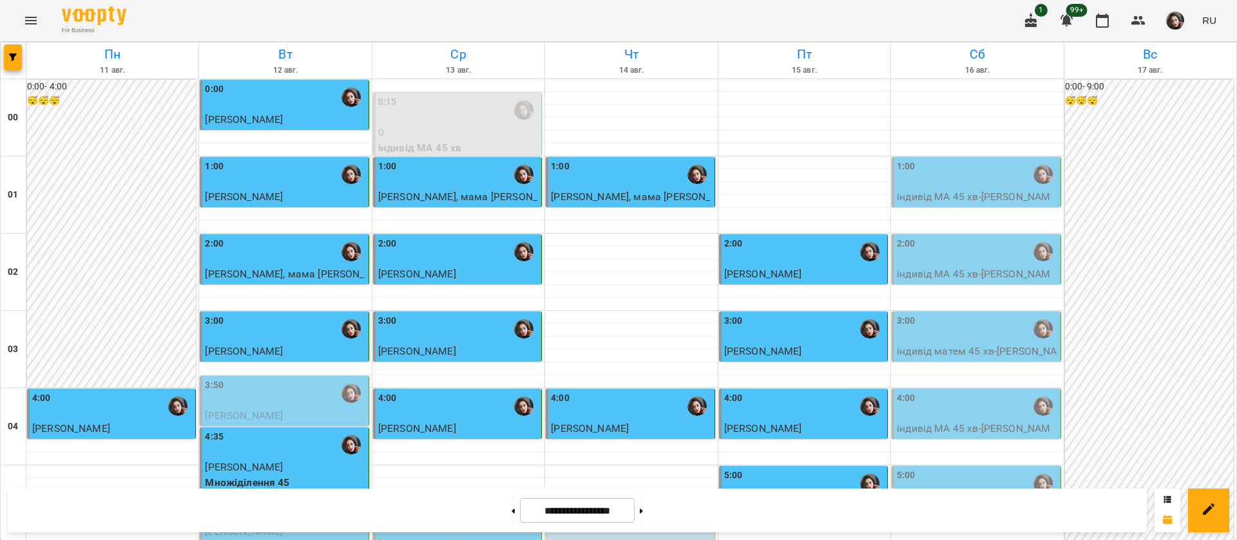
scroll to position [679, 0]
click at [643, 513] on button at bounding box center [641, 511] width 3 height 28
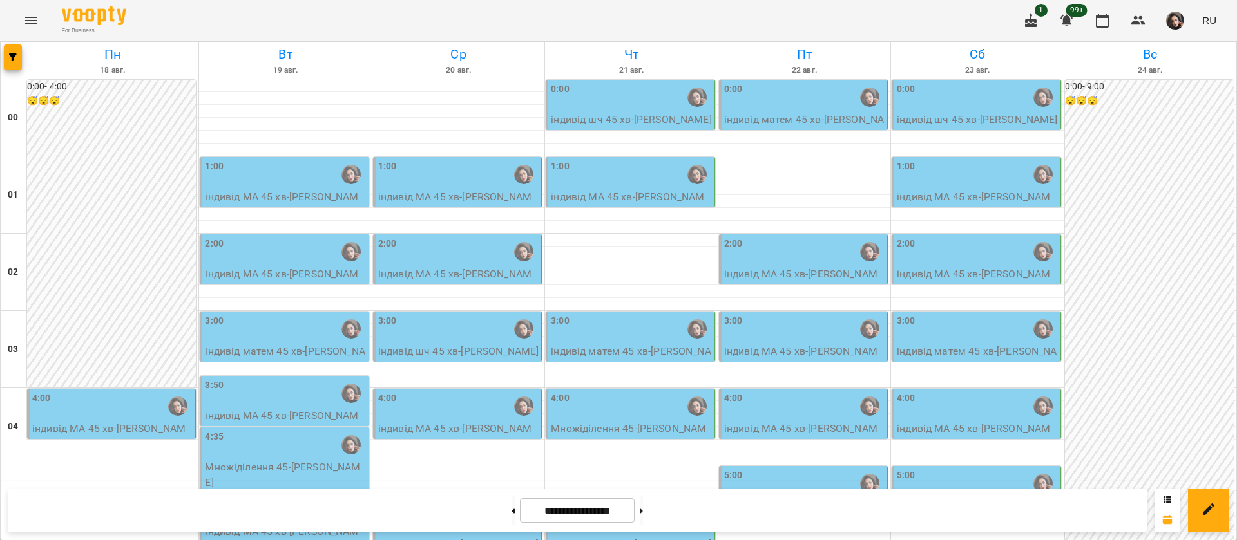
scroll to position [580, 0]
click at [511, 519] on button at bounding box center [512, 511] width 3 height 28
type input "**********"
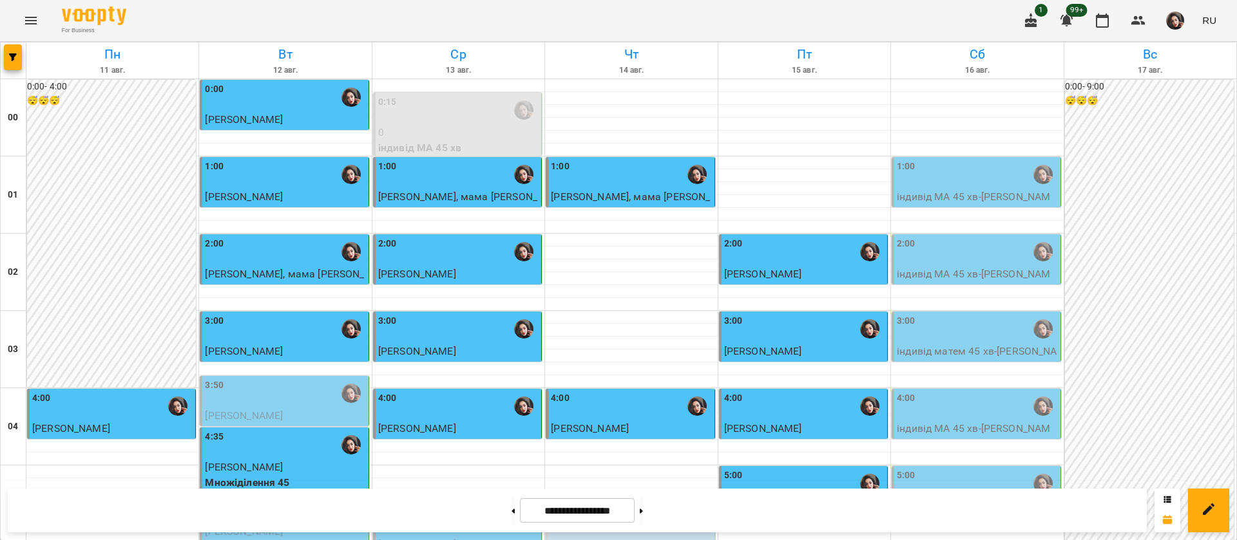
scroll to position [676, 0]
